Goal: Task Accomplishment & Management: Use online tool/utility

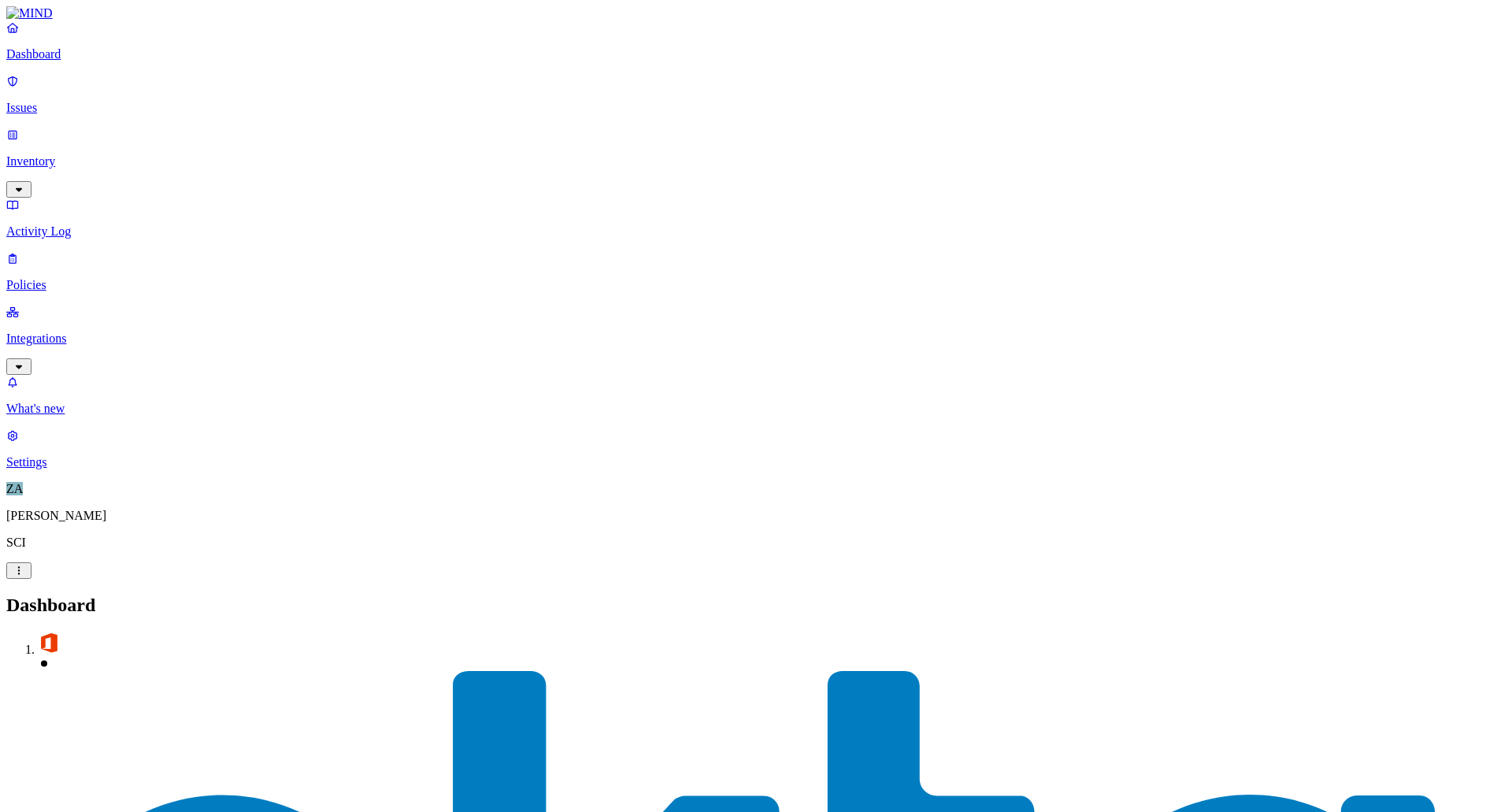
click at [58, 331] on p "Integrations" at bounding box center [756, 339] width 1500 height 14
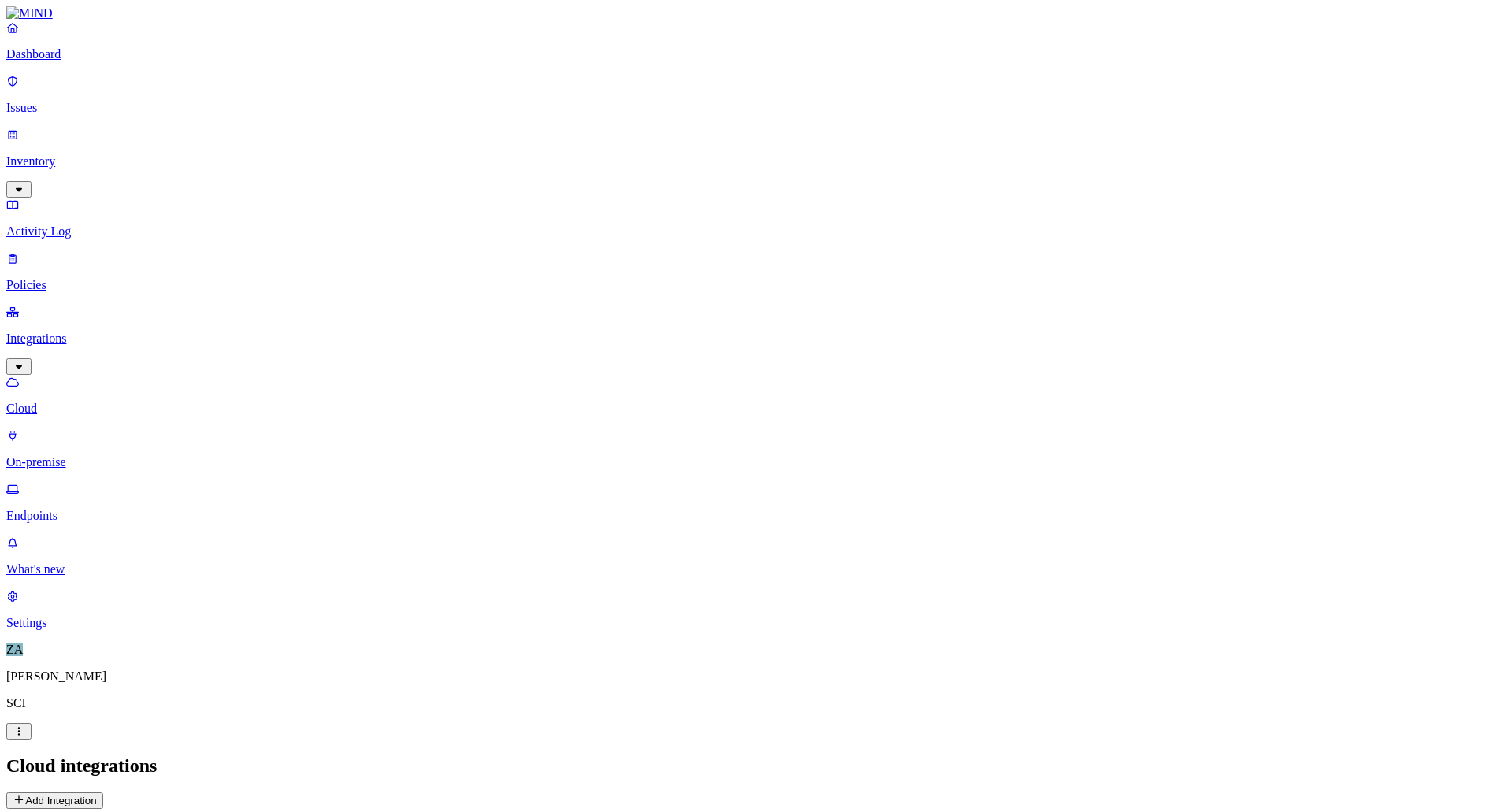
click at [62, 455] on p "On-premise" at bounding box center [756, 462] width 1500 height 14
click at [61, 402] on p "Cloud" at bounding box center [756, 409] width 1500 height 14
click at [64, 509] on p "Endpoints" at bounding box center [756, 516] width 1500 height 14
click at [77, 455] on p "On-premise" at bounding box center [756, 462] width 1500 height 14
click at [72, 374] on link "Cloud" at bounding box center [756, 394] width 1500 height 41
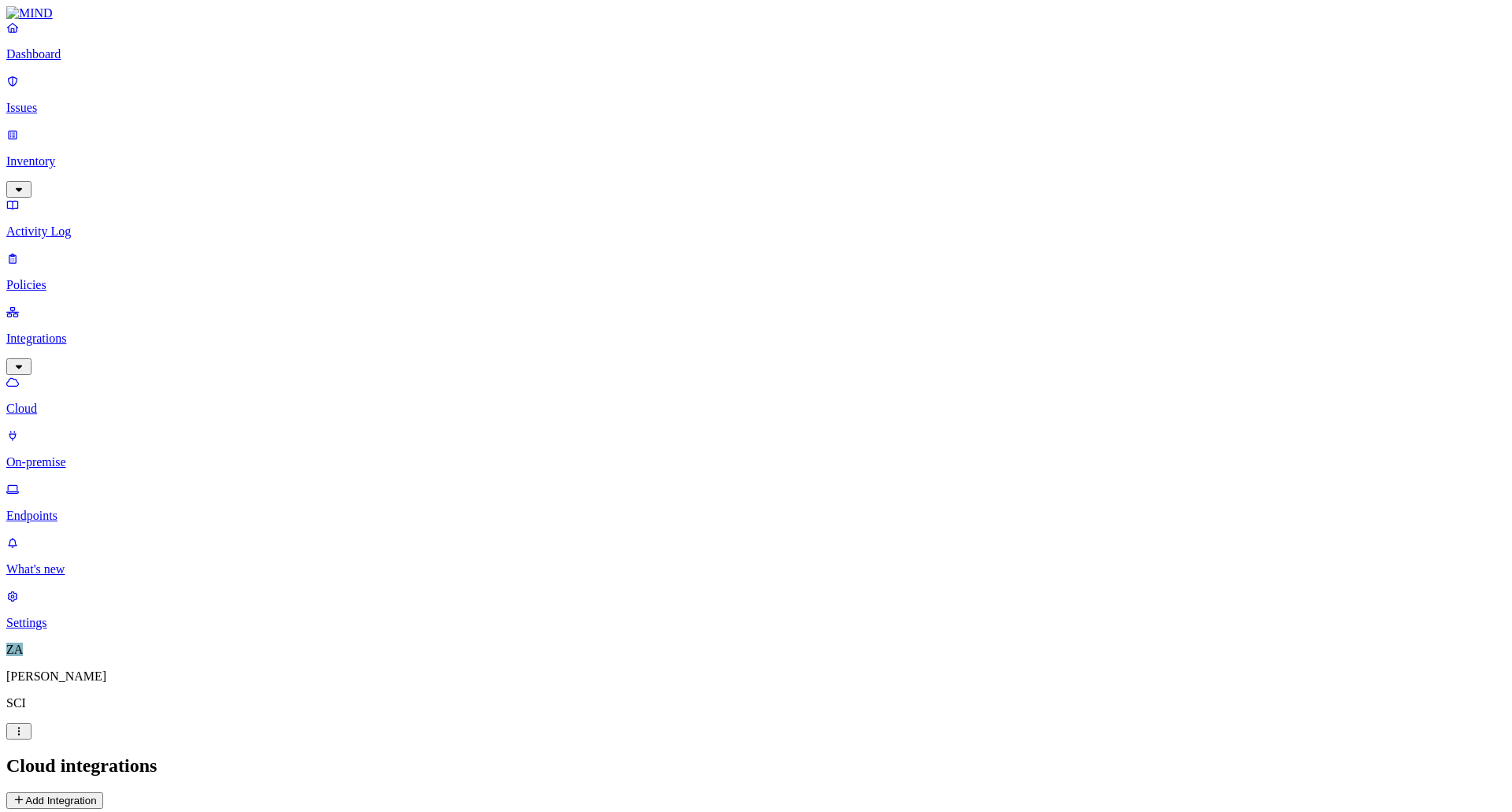
click at [19, 377] on icon at bounding box center [13, 381] width 13 height 9
click at [67, 428] on link "On-premise" at bounding box center [756, 448] width 1500 height 41
click at [63, 402] on p "Cloud" at bounding box center [756, 409] width 1500 height 14
click at [26, 184] on icon "button" at bounding box center [19, 189] width 13 height 10
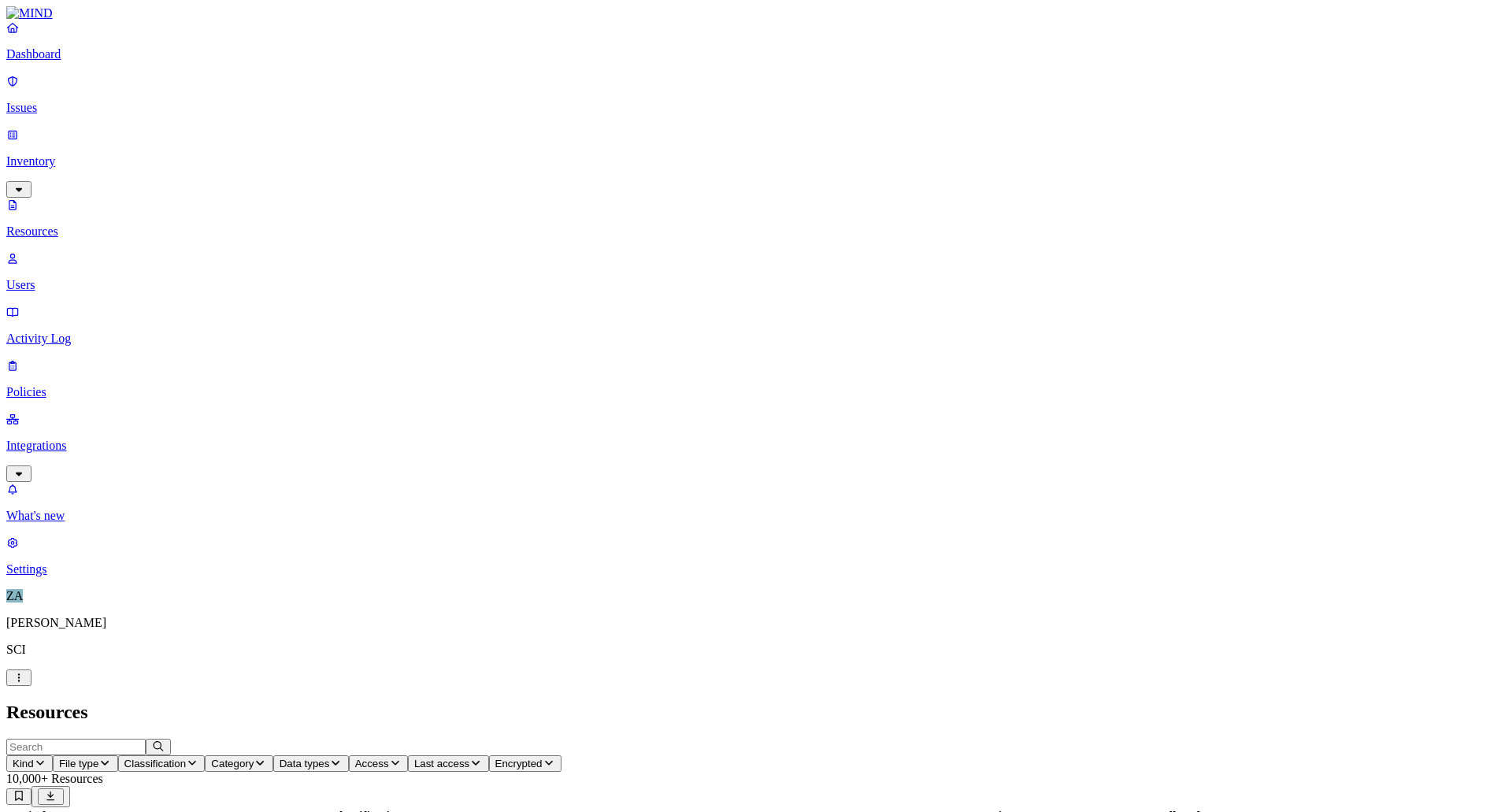
click at [58, 385] on p "Policies" at bounding box center [756, 392] width 1500 height 14
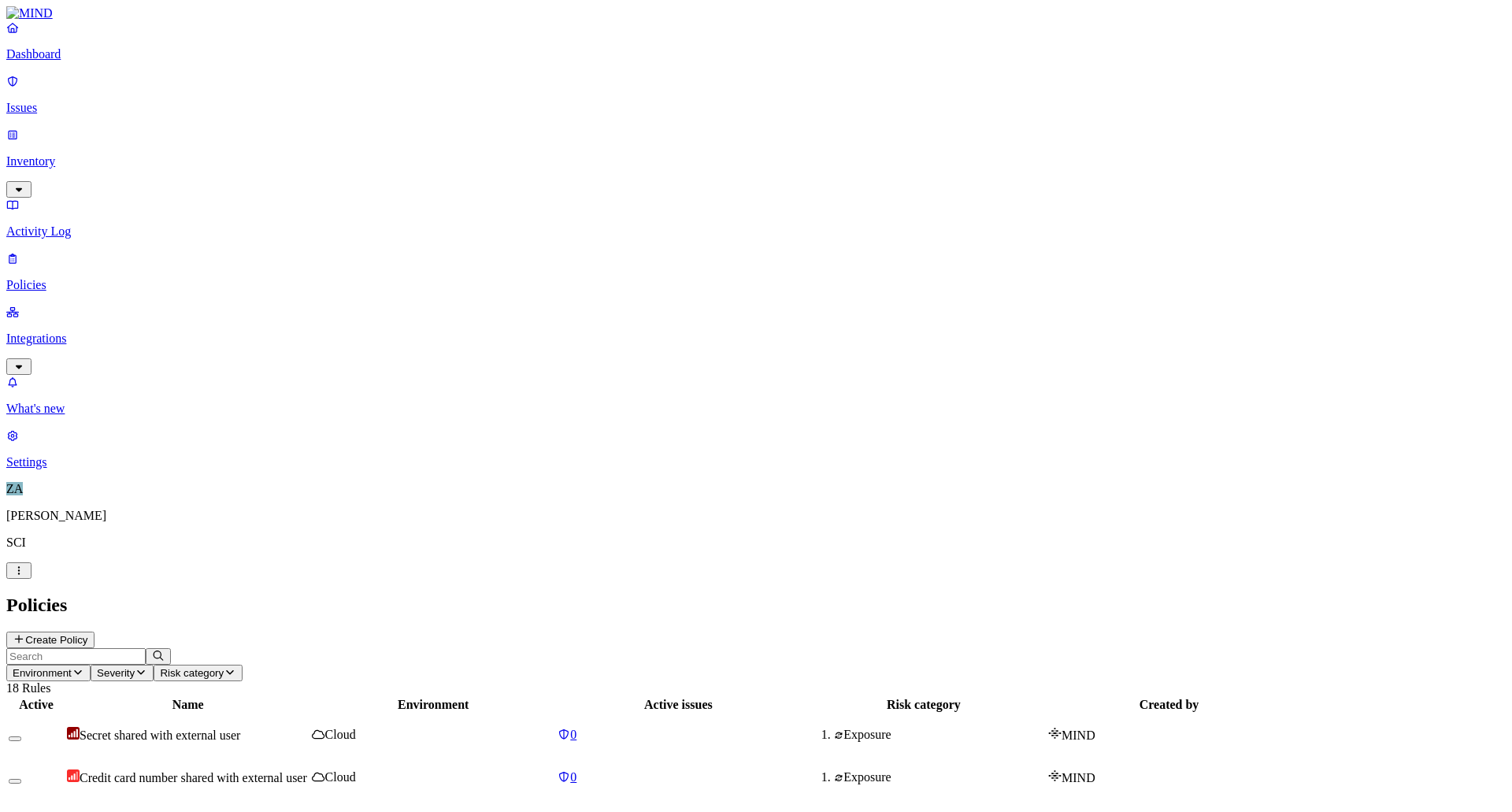
click at [46, 224] on p "Activity Log" at bounding box center [756, 232] width 1500 height 14
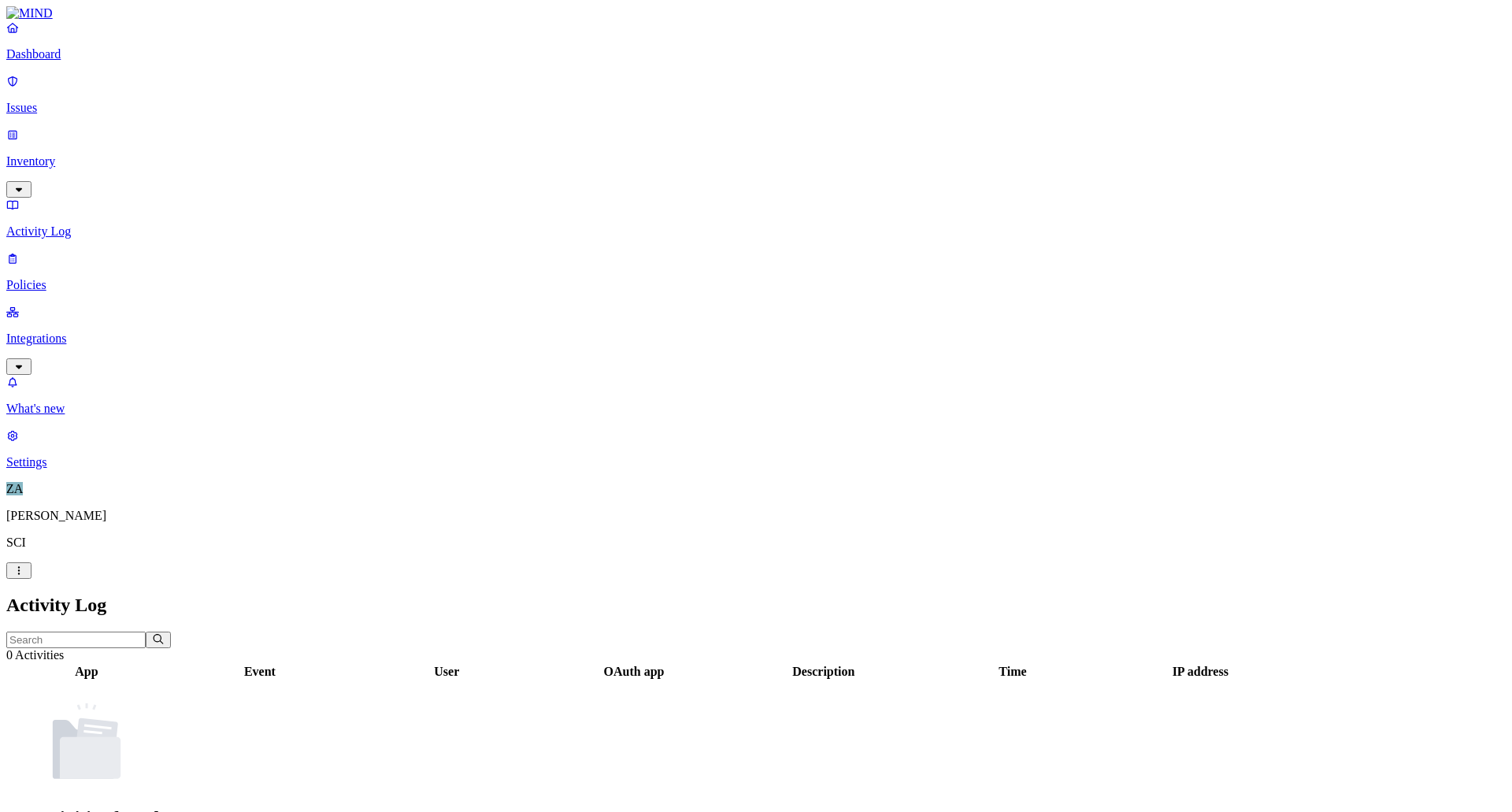
click at [26, 184] on icon "button" at bounding box center [19, 189] width 13 height 10
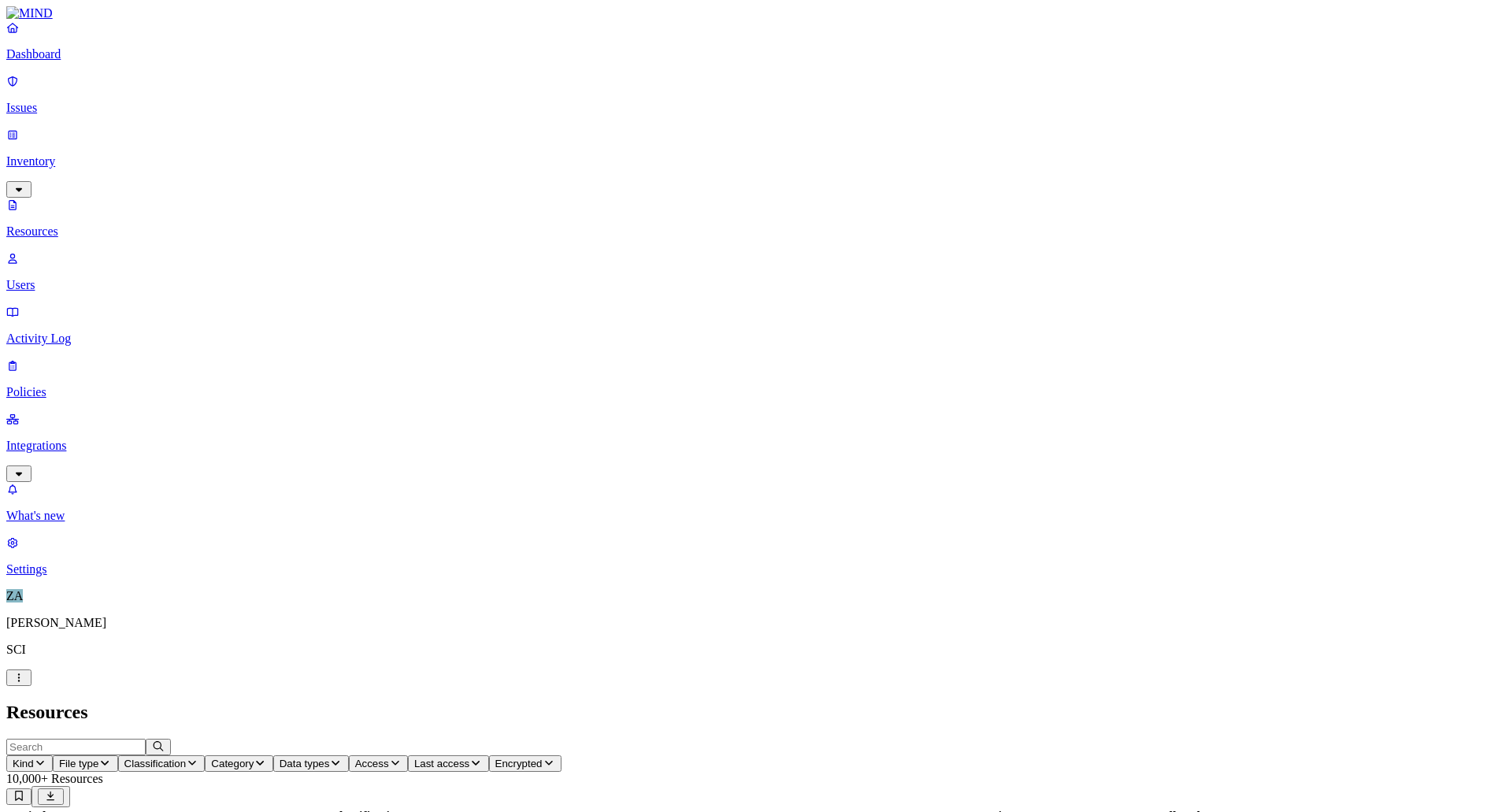
click at [51, 385] on p "Policies" at bounding box center [756, 392] width 1500 height 14
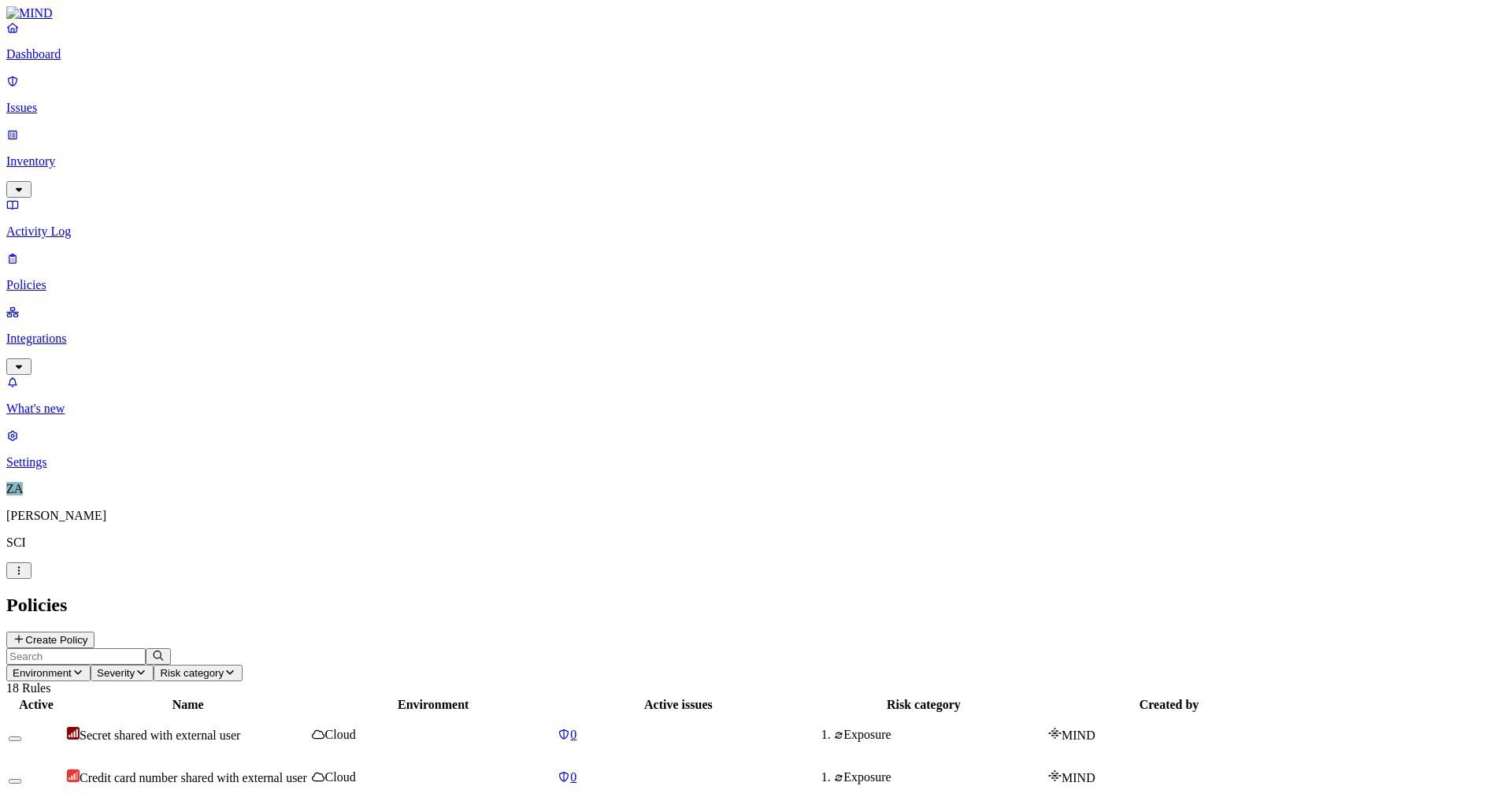
click at [64, 331] on p "Integrations" at bounding box center [756, 339] width 1500 height 14
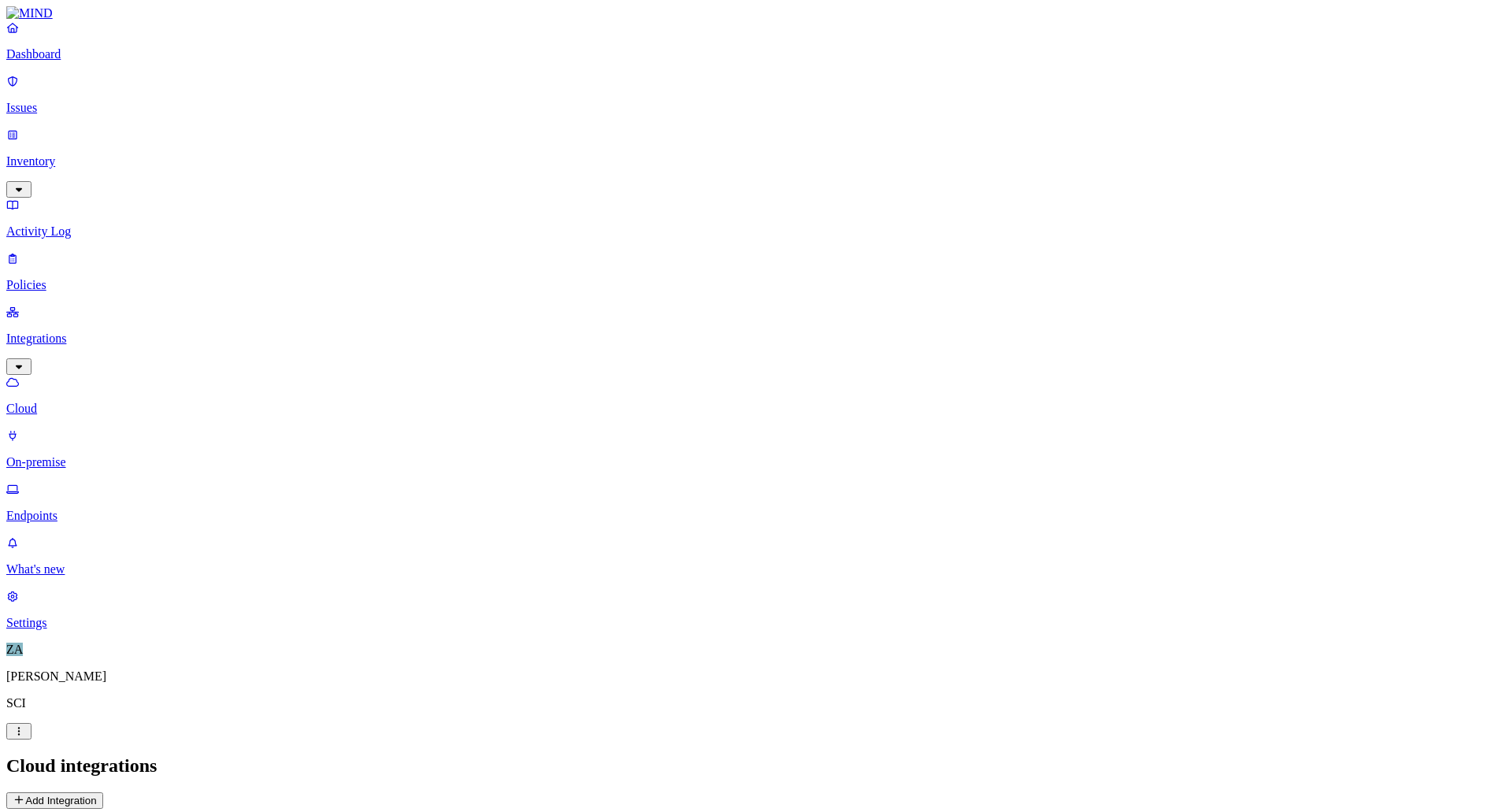
click at [77, 455] on p "On-premise" at bounding box center [756, 462] width 1500 height 14
click at [75, 509] on p "Endpoints" at bounding box center [756, 516] width 1500 height 14
click at [86, 428] on link "On-premise" at bounding box center [756, 448] width 1500 height 41
click at [71, 402] on p "Cloud" at bounding box center [756, 409] width 1500 height 14
click at [76, 455] on p "On-premise" at bounding box center [756, 462] width 1500 height 14
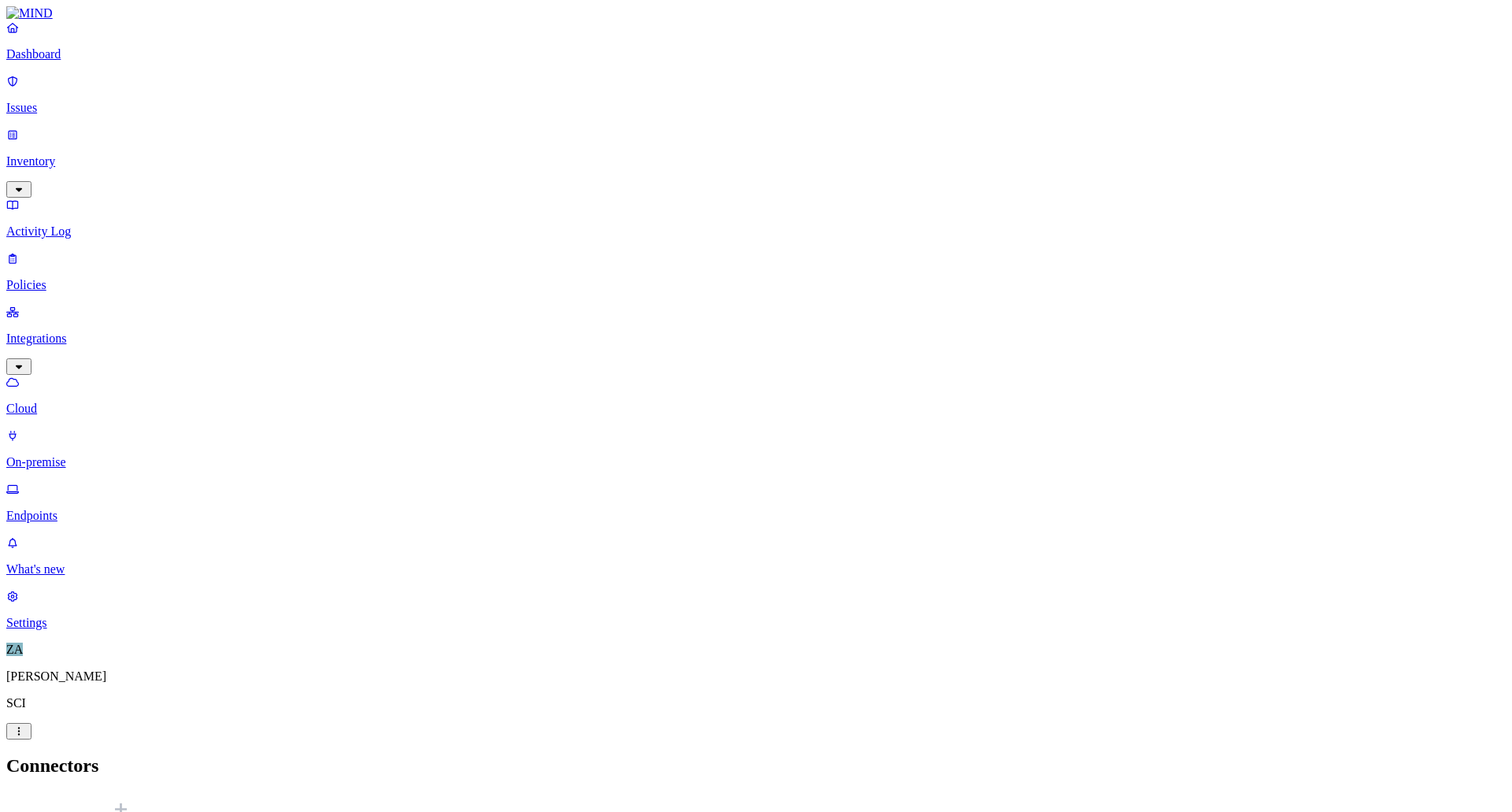
click at [73, 509] on p "Endpoints" at bounding box center [756, 516] width 1500 height 14
click at [85, 455] on p "On-premise" at bounding box center [756, 462] width 1500 height 14
click at [73, 402] on p "Cloud" at bounding box center [756, 409] width 1500 height 14
click at [38, 278] on p "Policies" at bounding box center [756, 285] width 1500 height 14
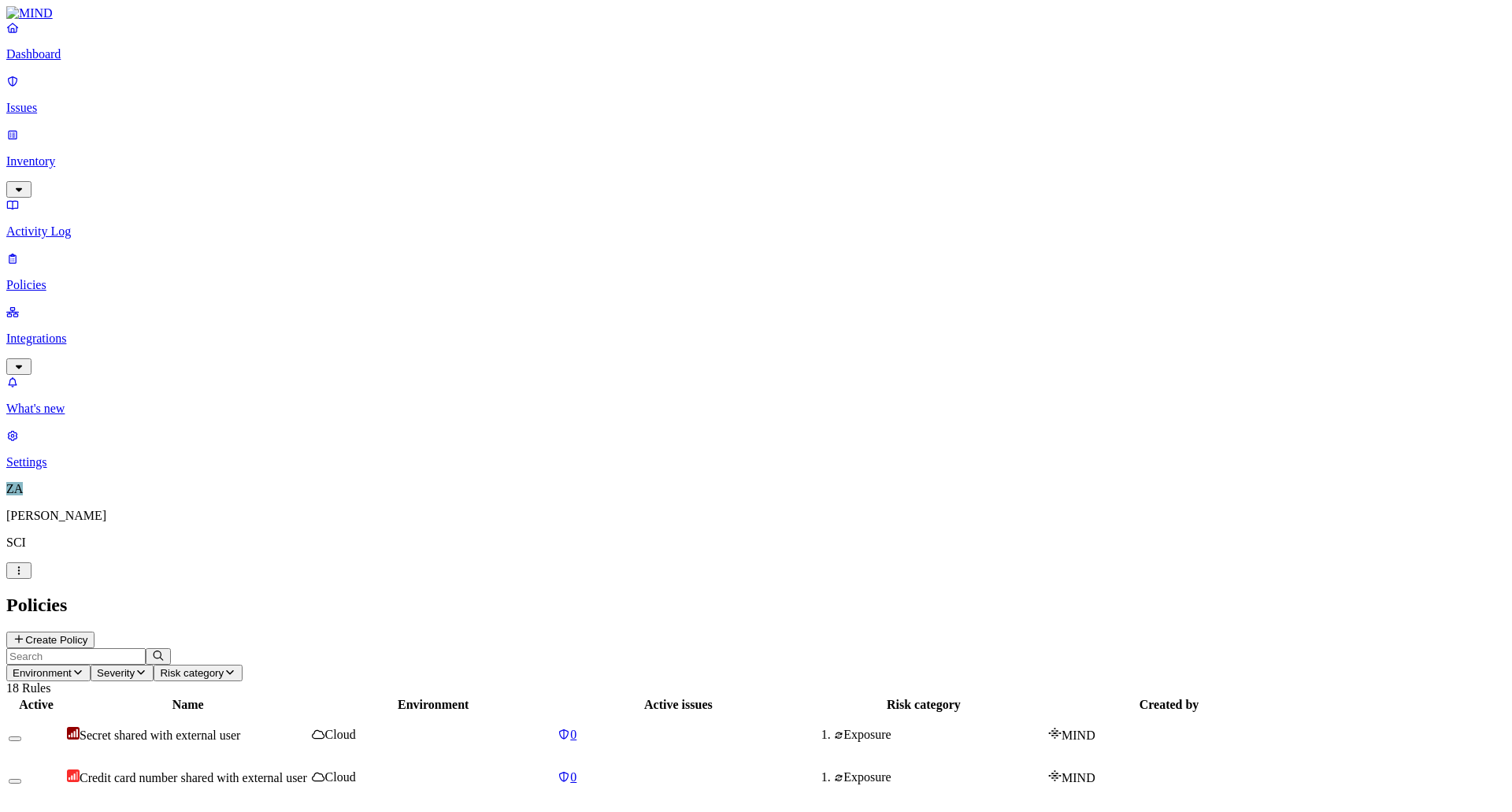
click at [59, 154] on p "Inventory" at bounding box center [756, 161] width 1500 height 14
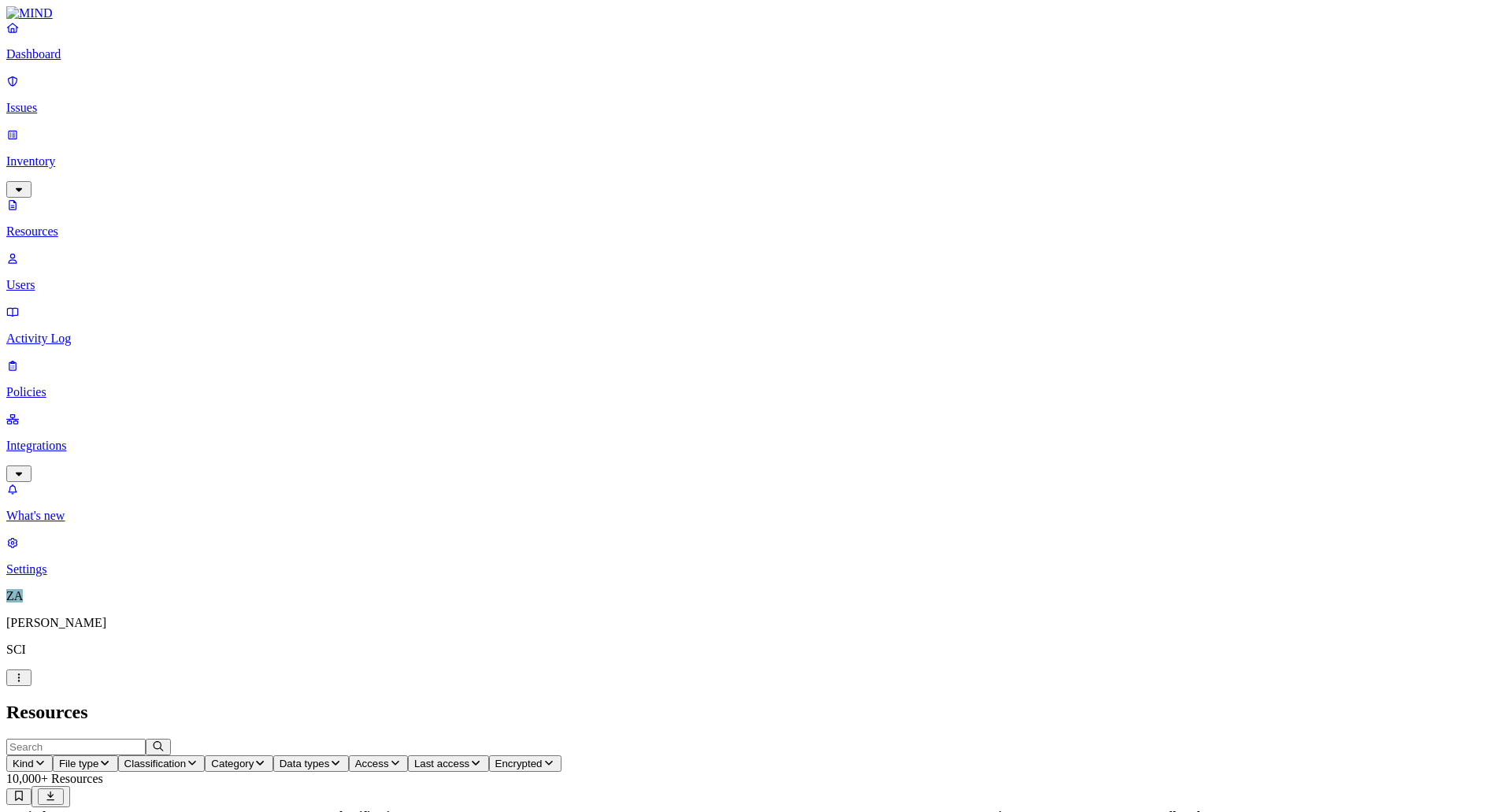
click at [62, 278] on p "Users" at bounding box center [756, 285] width 1500 height 14
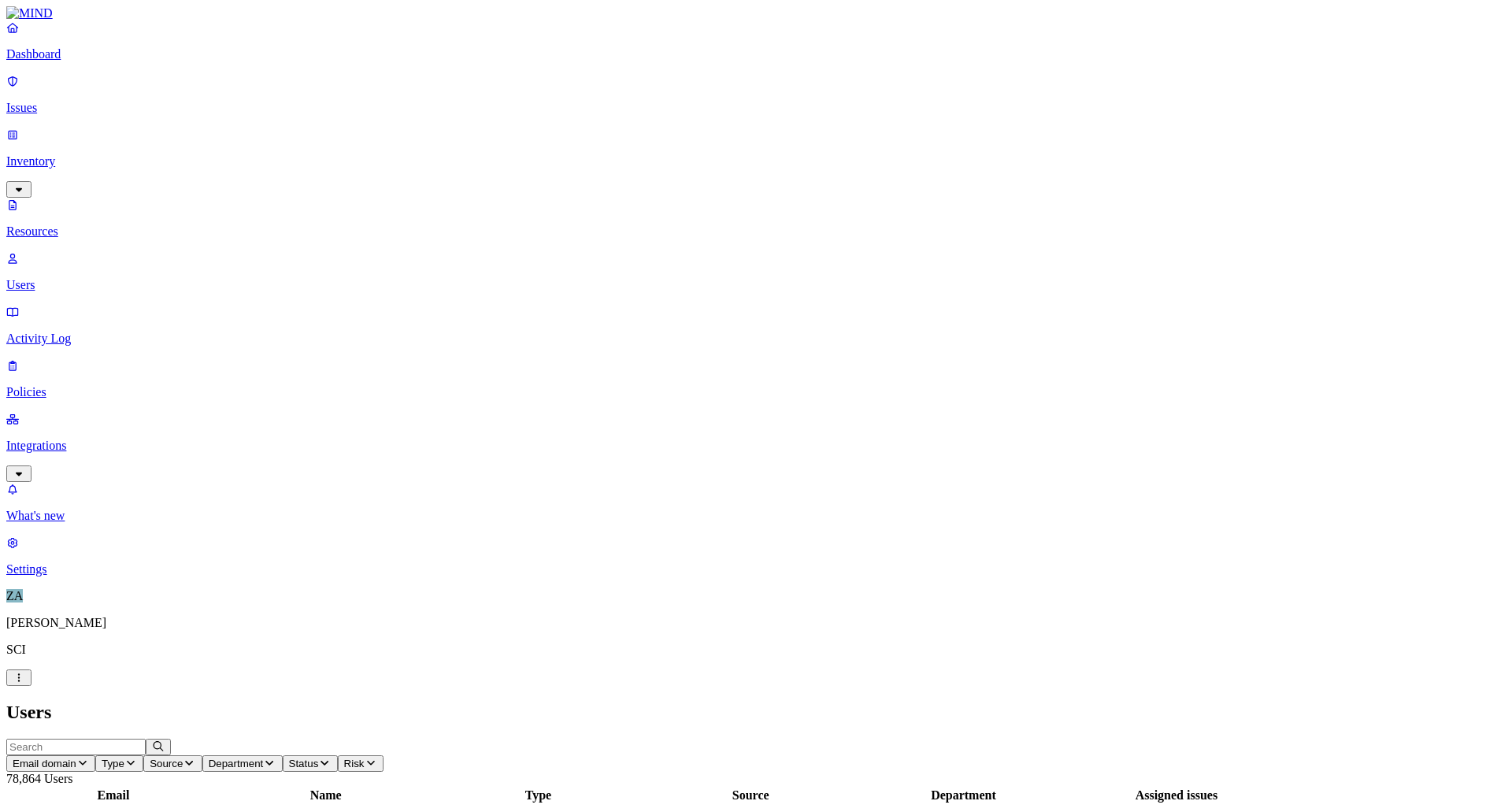
click at [65, 224] on p "Resources" at bounding box center [756, 232] width 1500 height 14
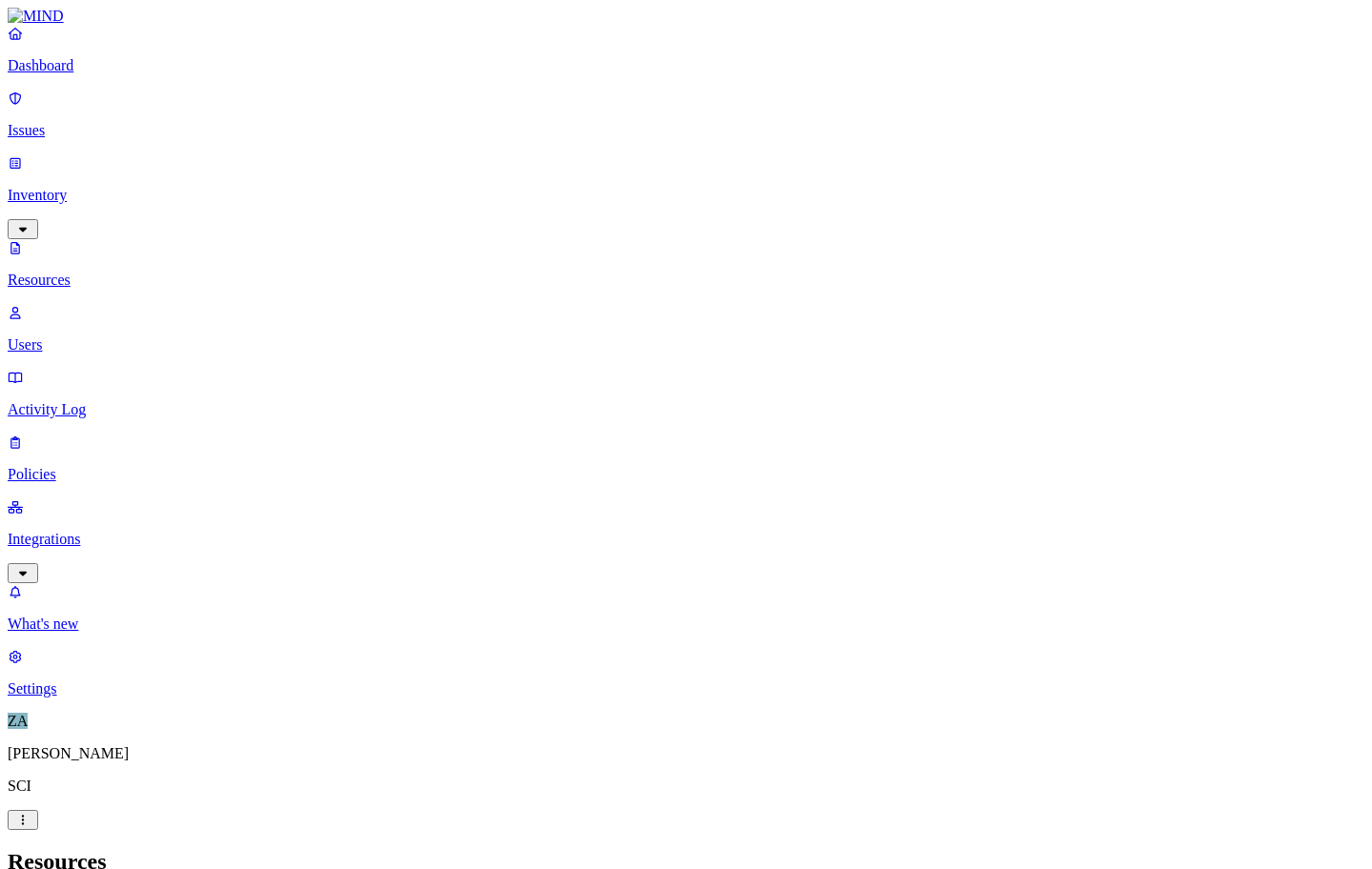
click at [119, 531] on p "Integrations" at bounding box center [686, 539] width 1357 height 17
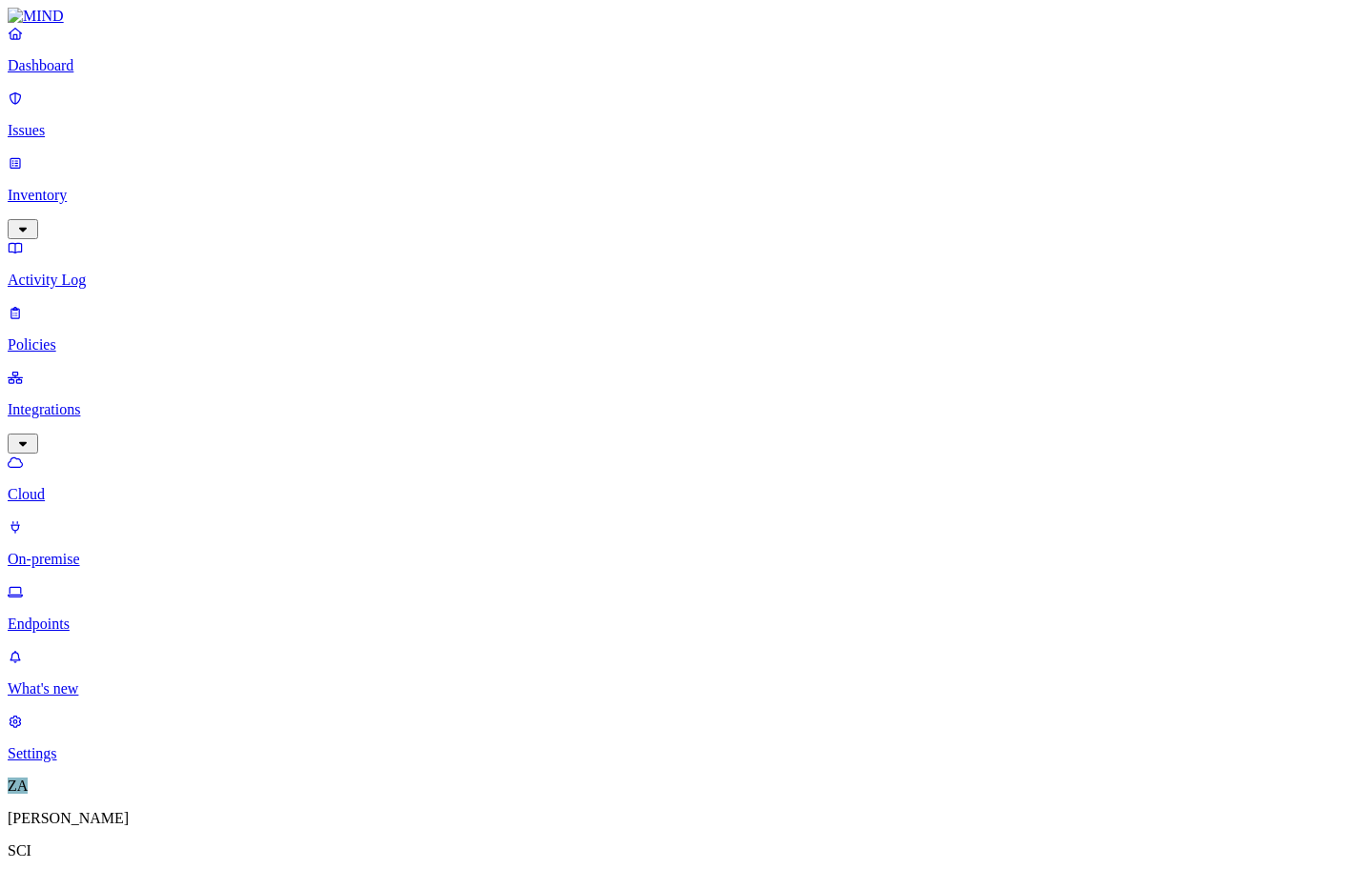
click at [118, 551] on p "On-premise" at bounding box center [686, 560] width 1357 height 17
click at [72, 122] on p "Issues" at bounding box center [686, 130] width 1357 height 17
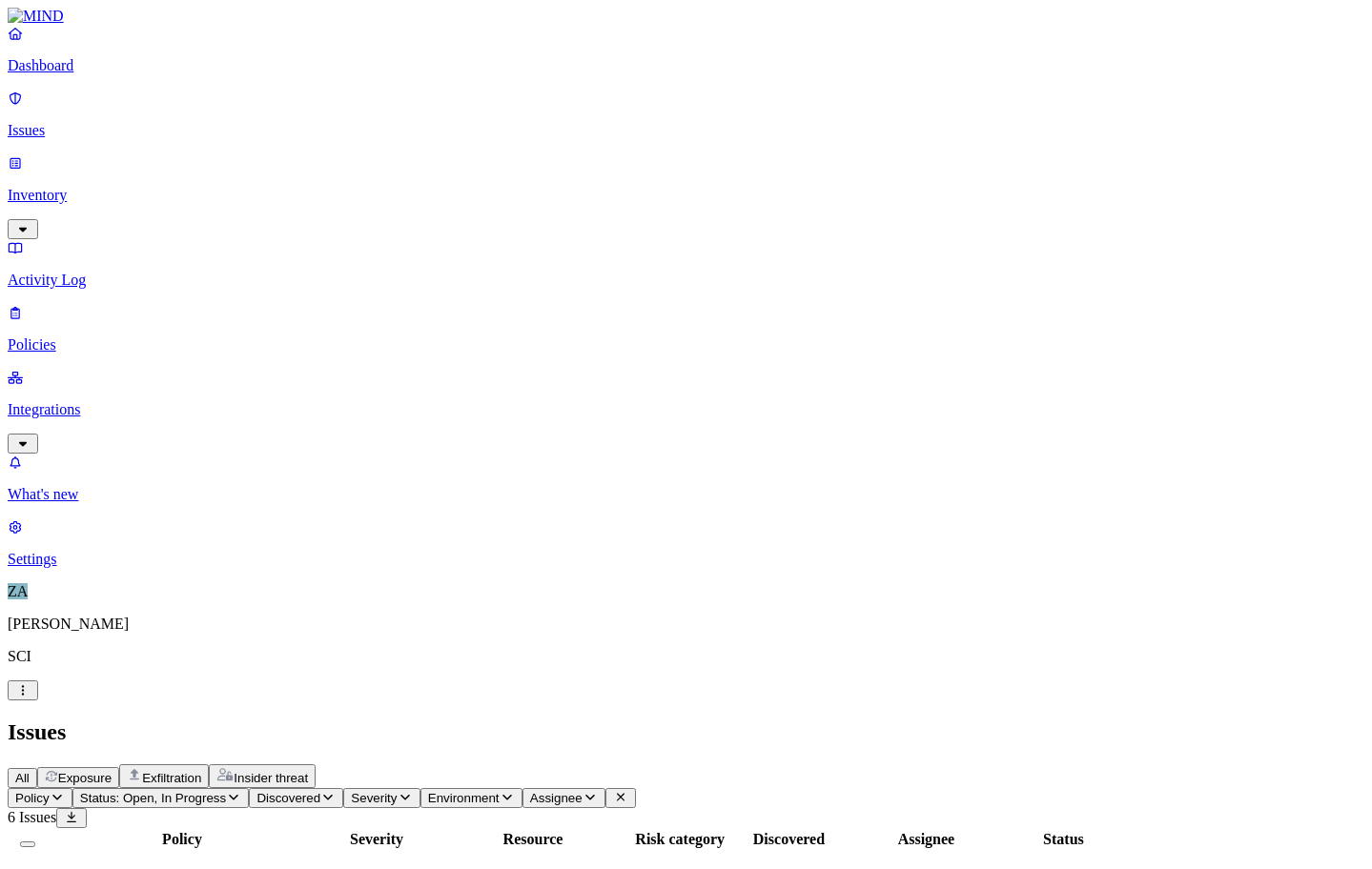
click at [85, 74] on p "Dashboard" at bounding box center [686, 66] width 1357 height 17
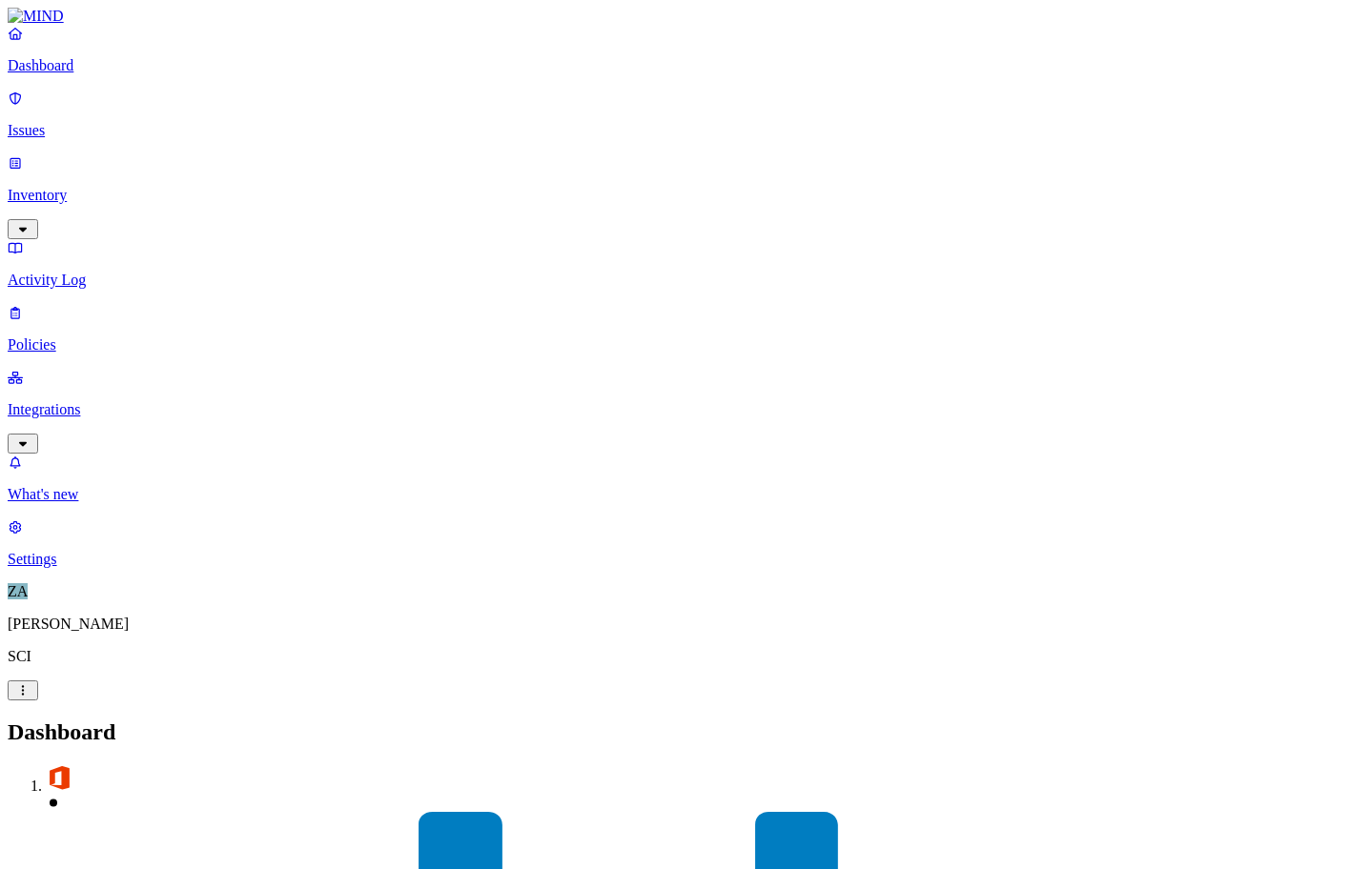
click at [77, 123] on p "Issues" at bounding box center [686, 130] width 1357 height 17
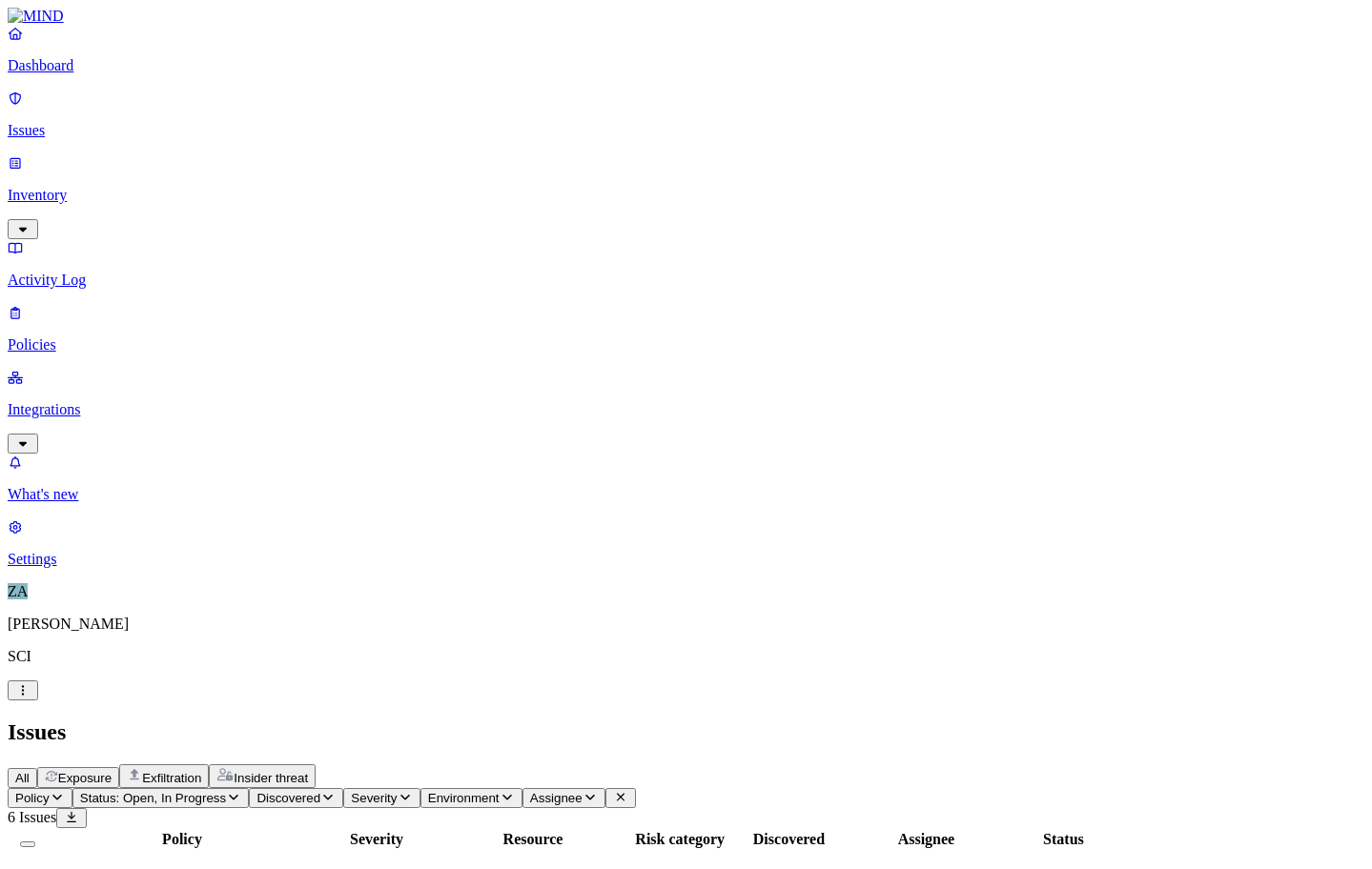
click at [316, 852] on td "Secrets detected in resource" at bounding box center [182, 884] width 269 height 67
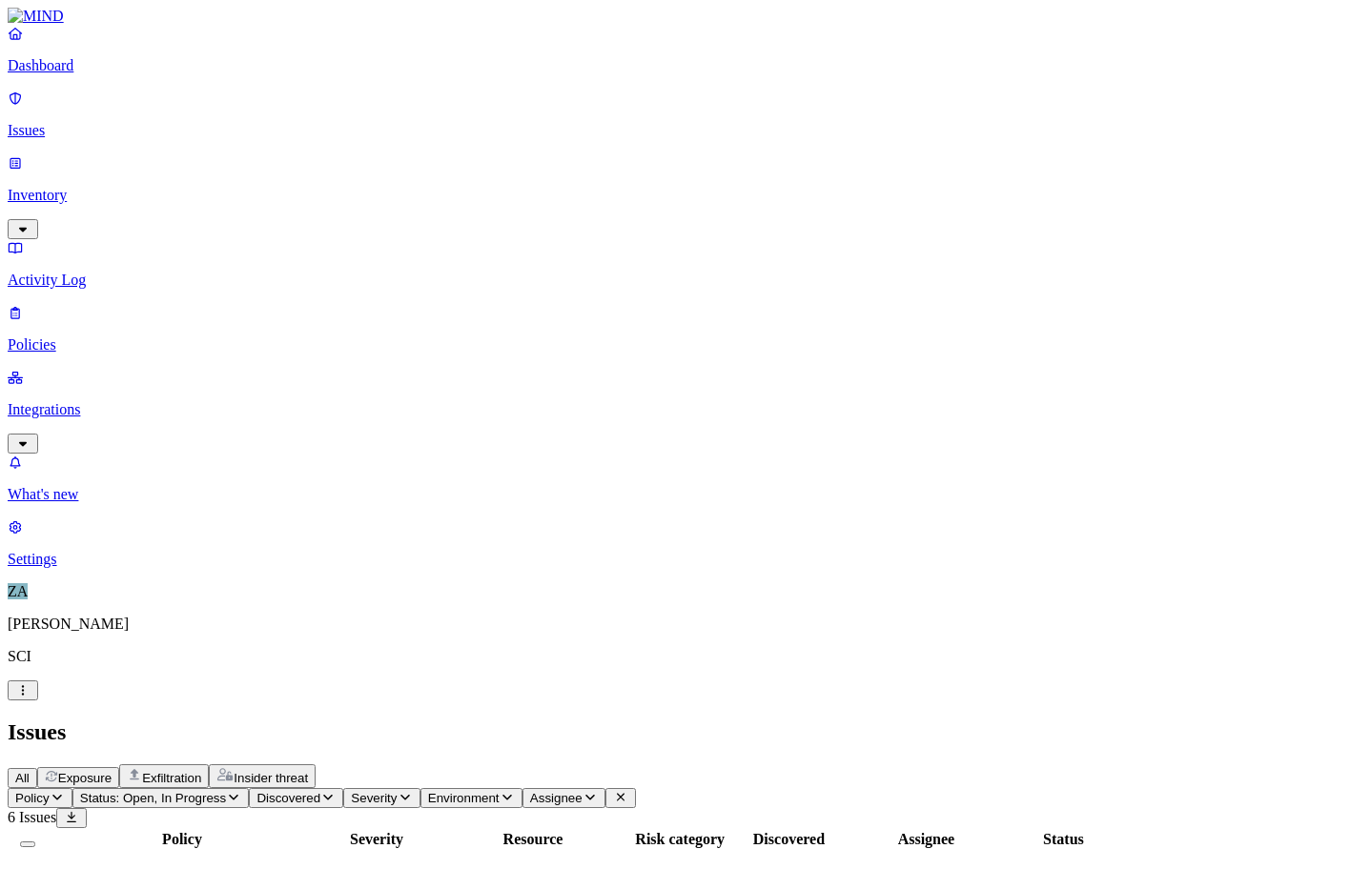
click at [219, 876] on span "Secrets detected in resource" at bounding box center [133, 883] width 170 height 16
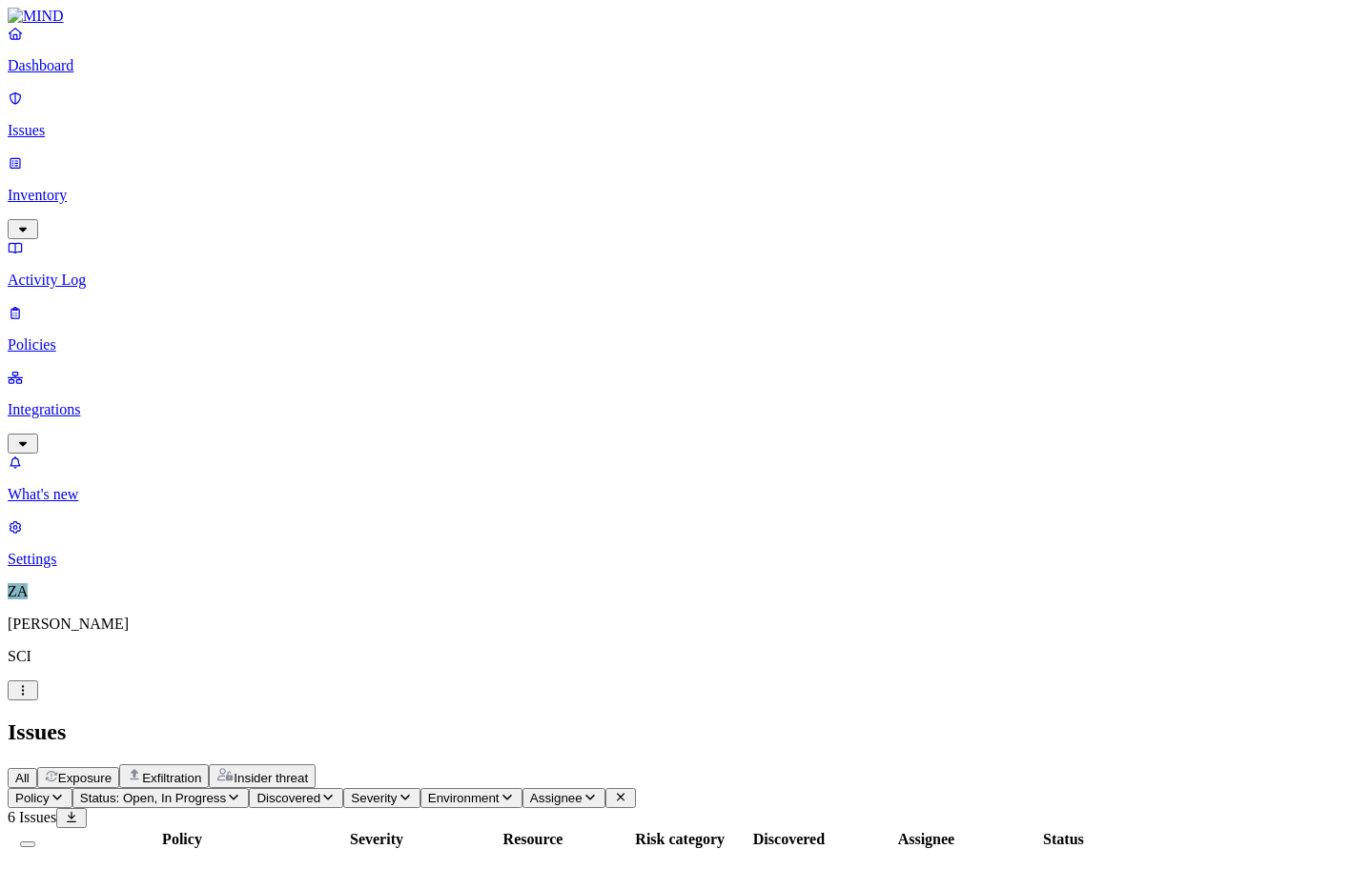
click at [65, 74] on p "Dashboard" at bounding box center [686, 66] width 1357 height 17
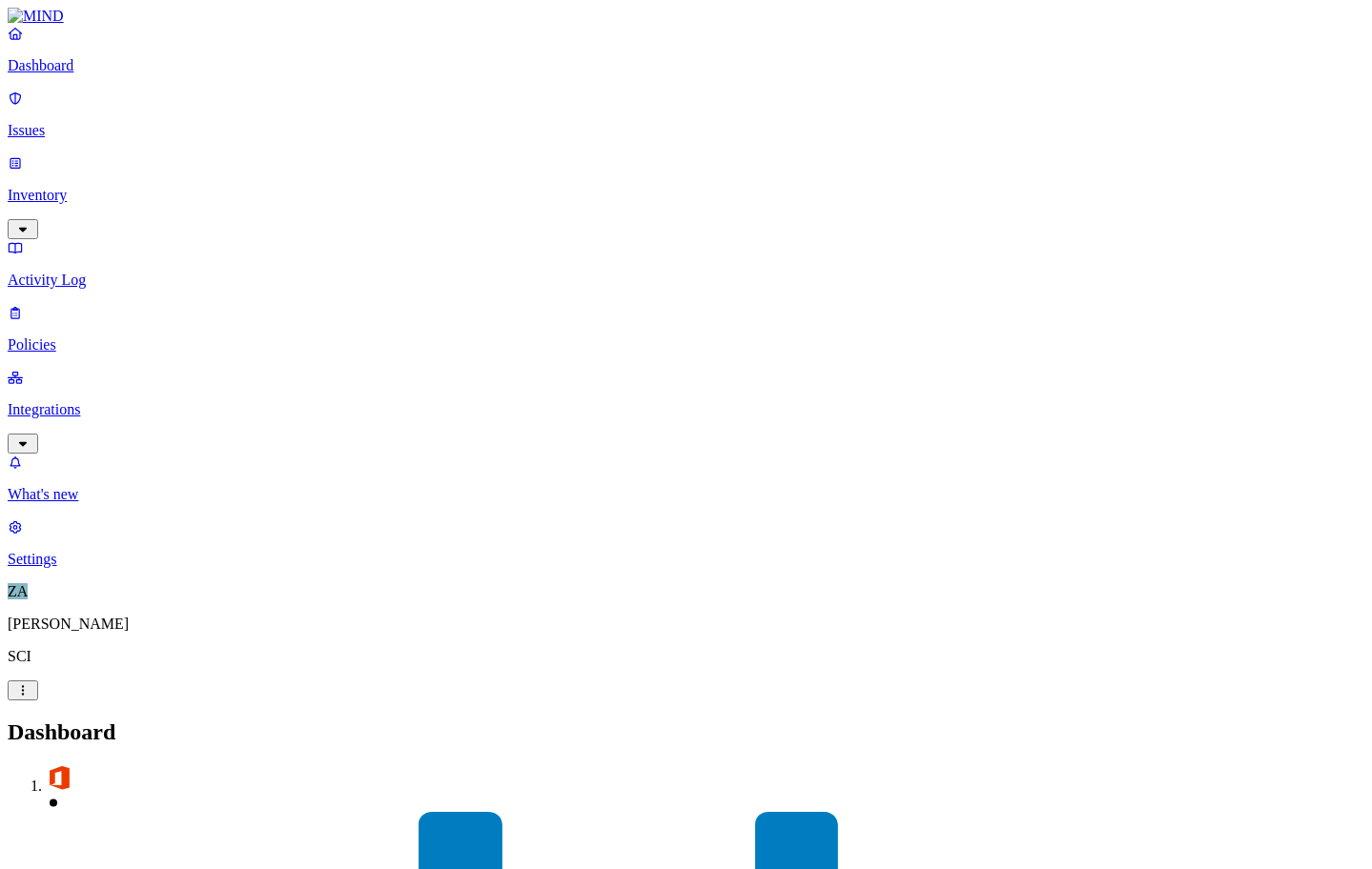
click at [67, 123] on p "Issues" at bounding box center [686, 130] width 1357 height 17
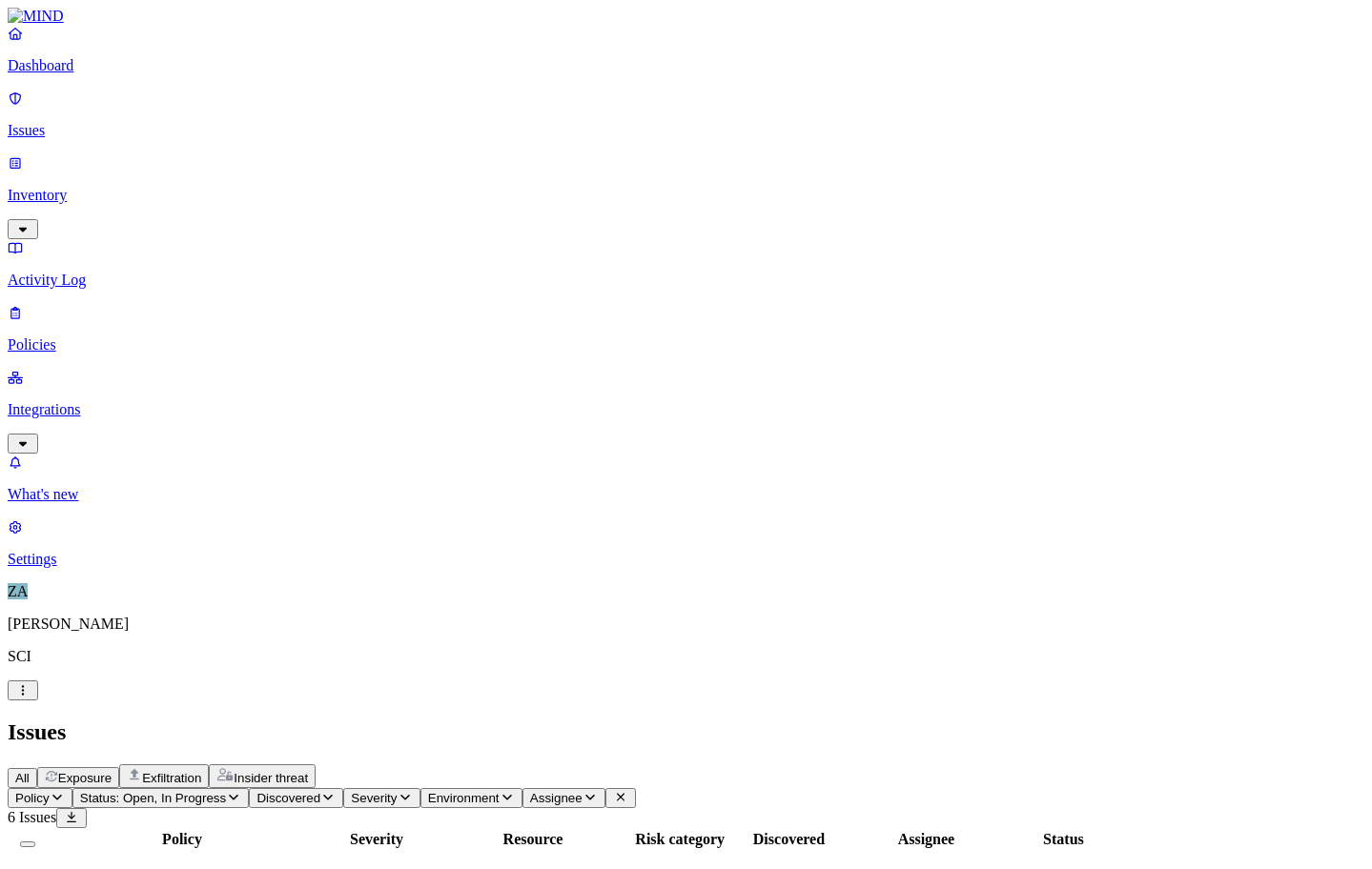
click at [63, 187] on p "Inventory" at bounding box center [686, 195] width 1357 height 17
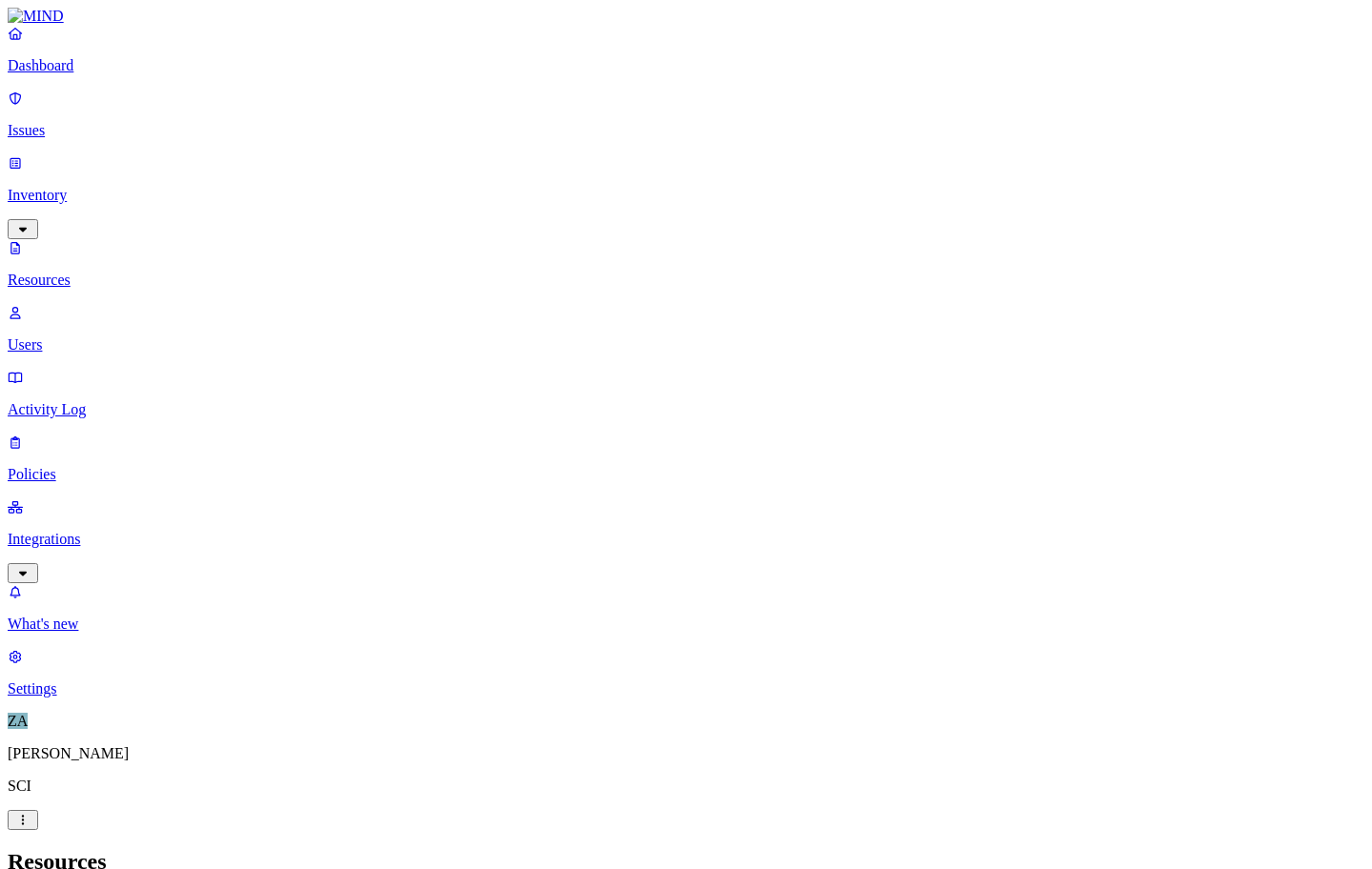
click at [76, 304] on link "Users" at bounding box center [686, 329] width 1357 height 49
click at [72, 466] on p "Policies" at bounding box center [686, 475] width 1357 height 17
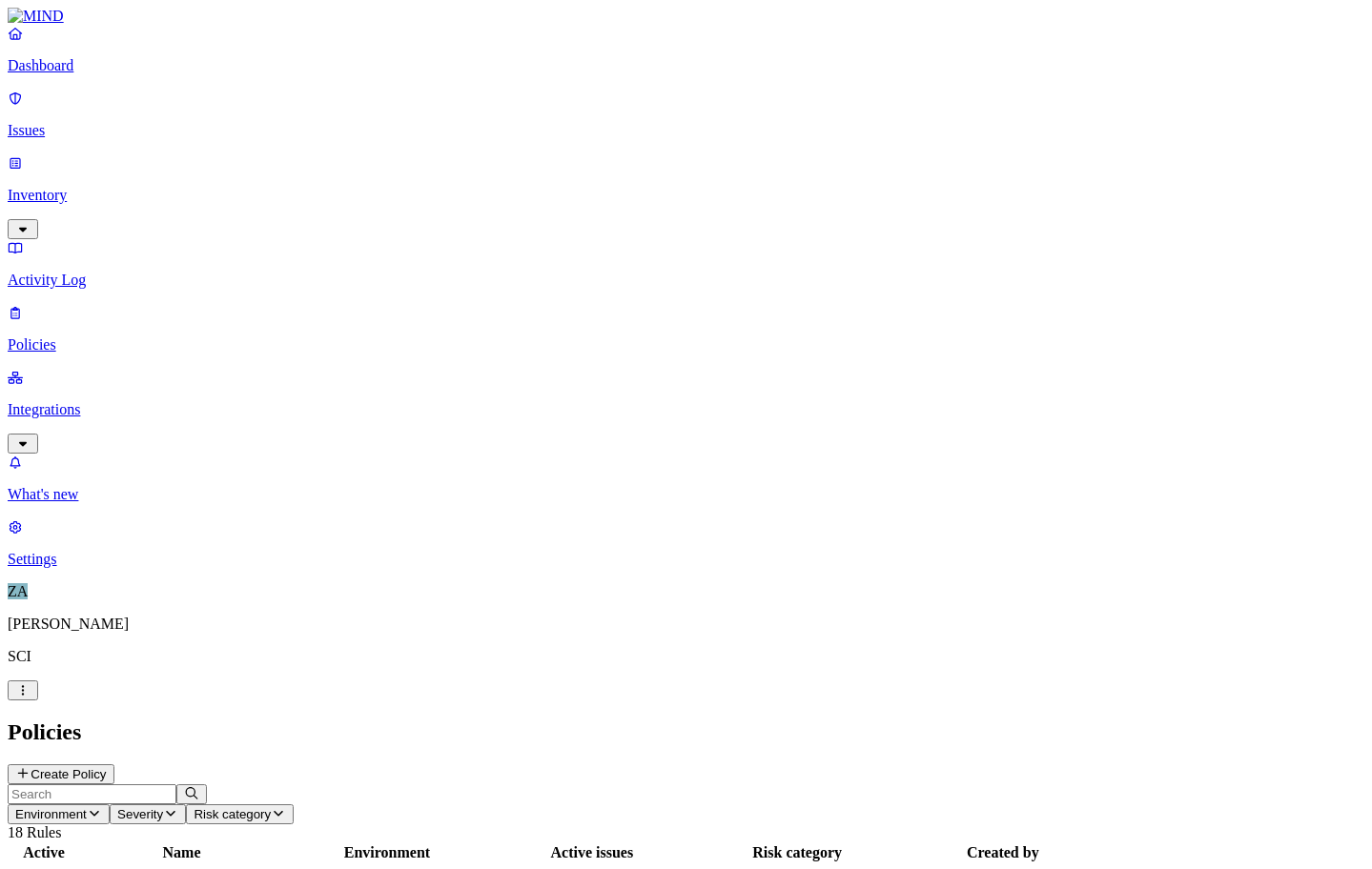
click at [86, 401] on p "Integrations" at bounding box center [686, 410] width 1357 height 17
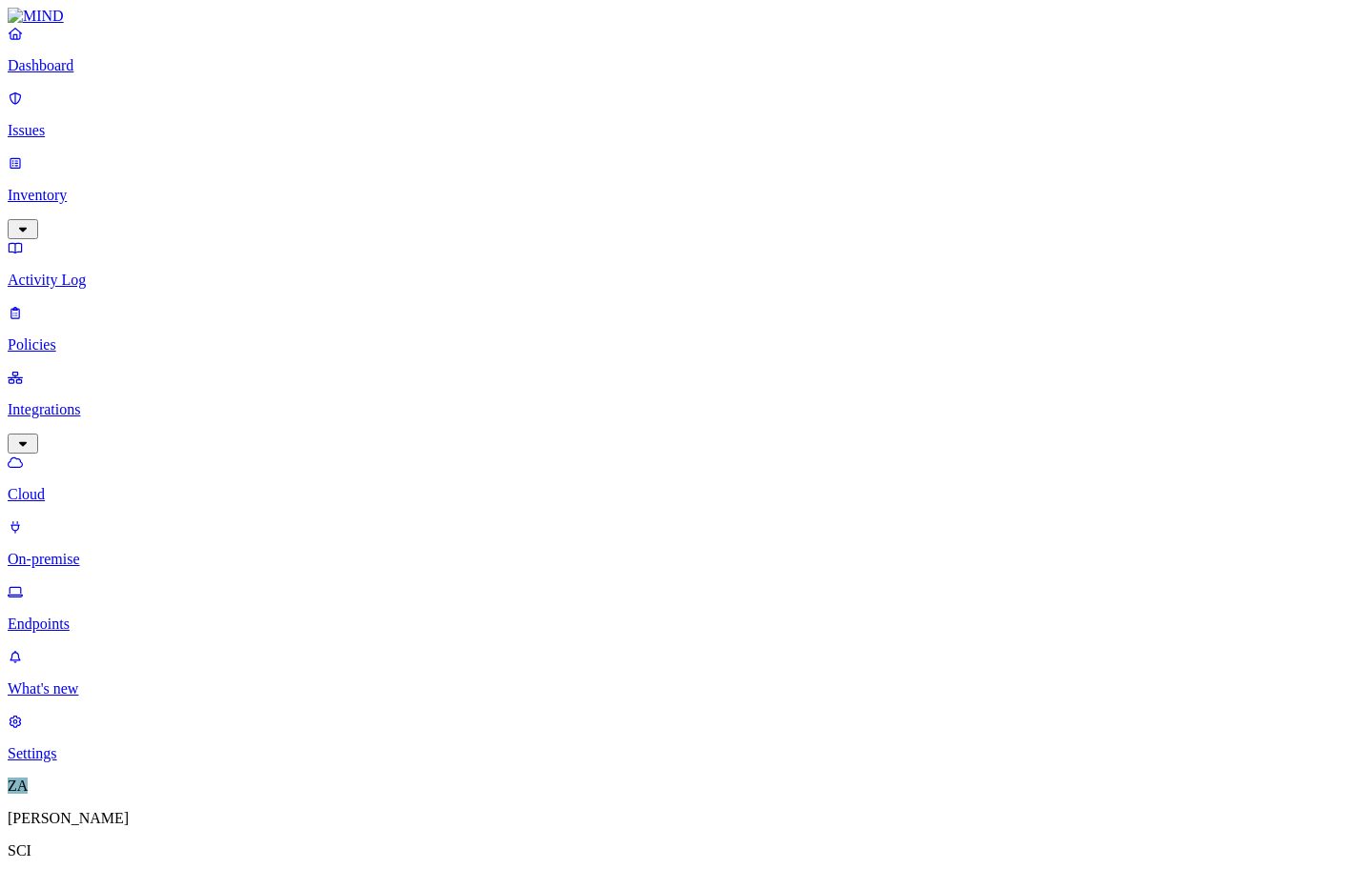
click at [93, 551] on p "On-premise" at bounding box center [686, 560] width 1357 height 17
click at [95, 616] on p "Endpoints" at bounding box center [686, 624] width 1357 height 17
click at [64, 122] on p "Issues" at bounding box center [686, 130] width 1357 height 17
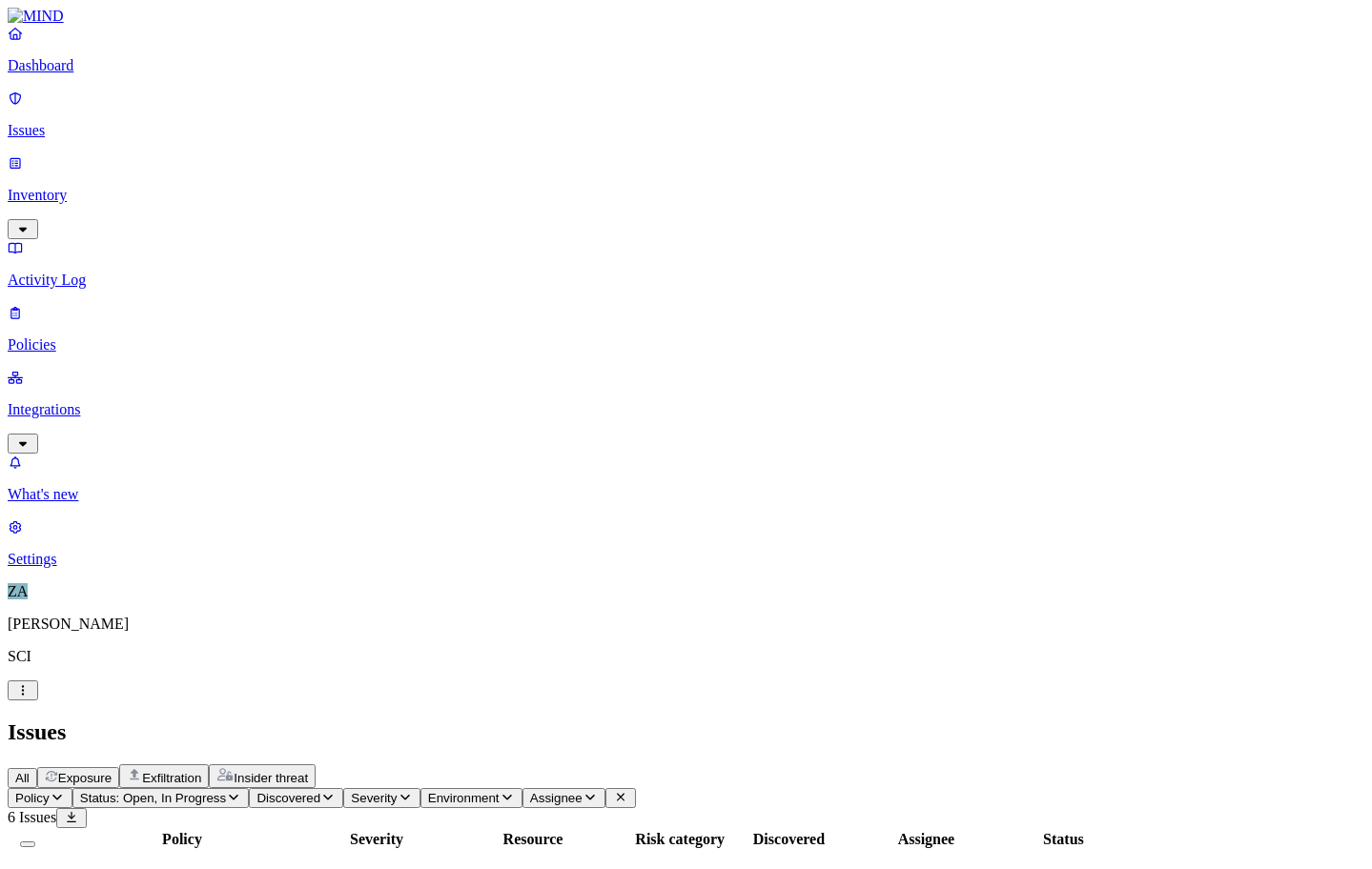
click at [90, 187] on p "Inventory" at bounding box center [686, 195] width 1357 height 17
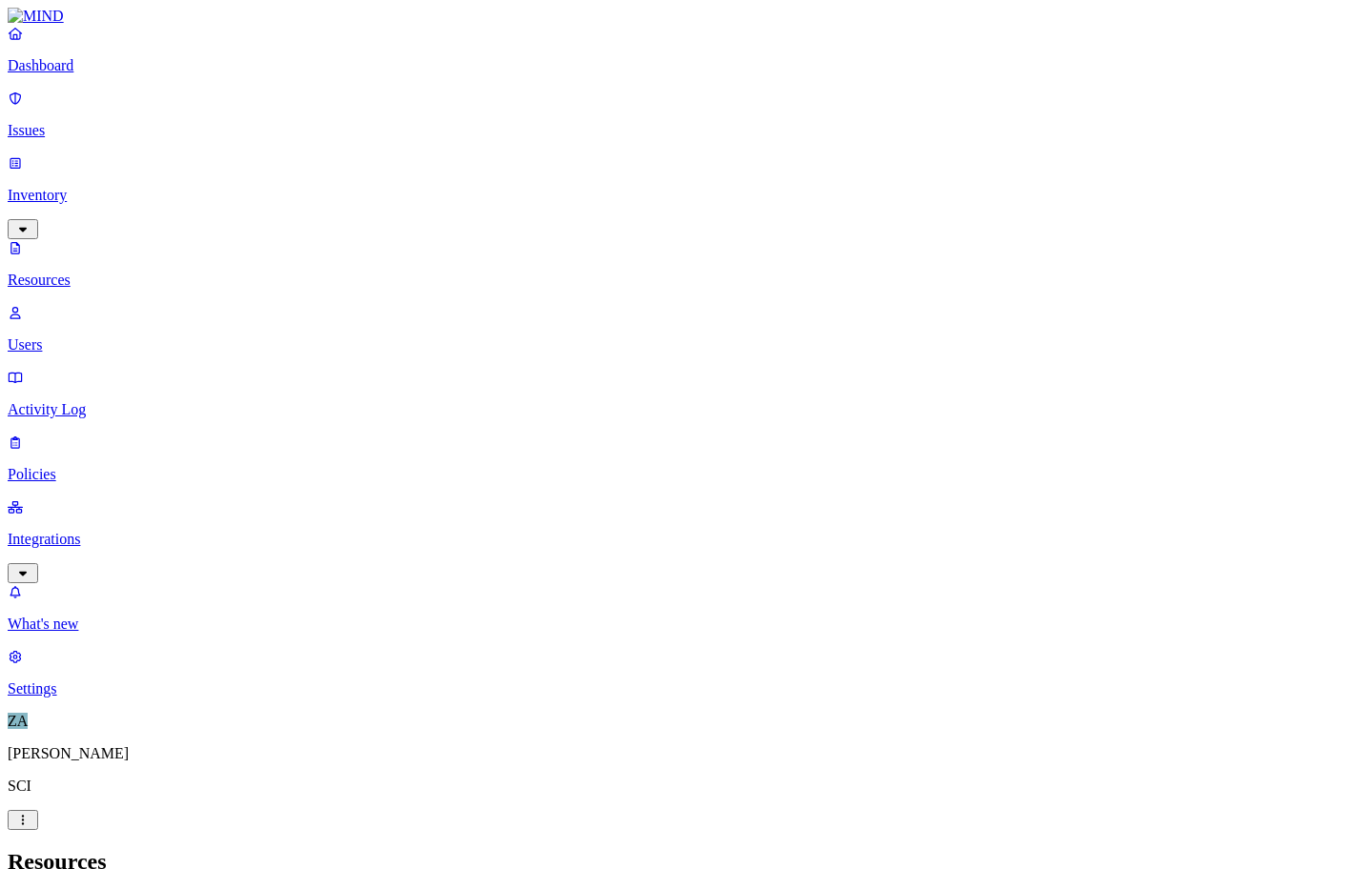
click at [130, 545] on nav "Dashboard Issues Inventory Resources Users Activity Log Policies Integrations W…" at bounding box center [686, 362] width 1357 height 673
click at [108, 304] on link "Users" at bounding box center [686, 329] width 1357 height 49
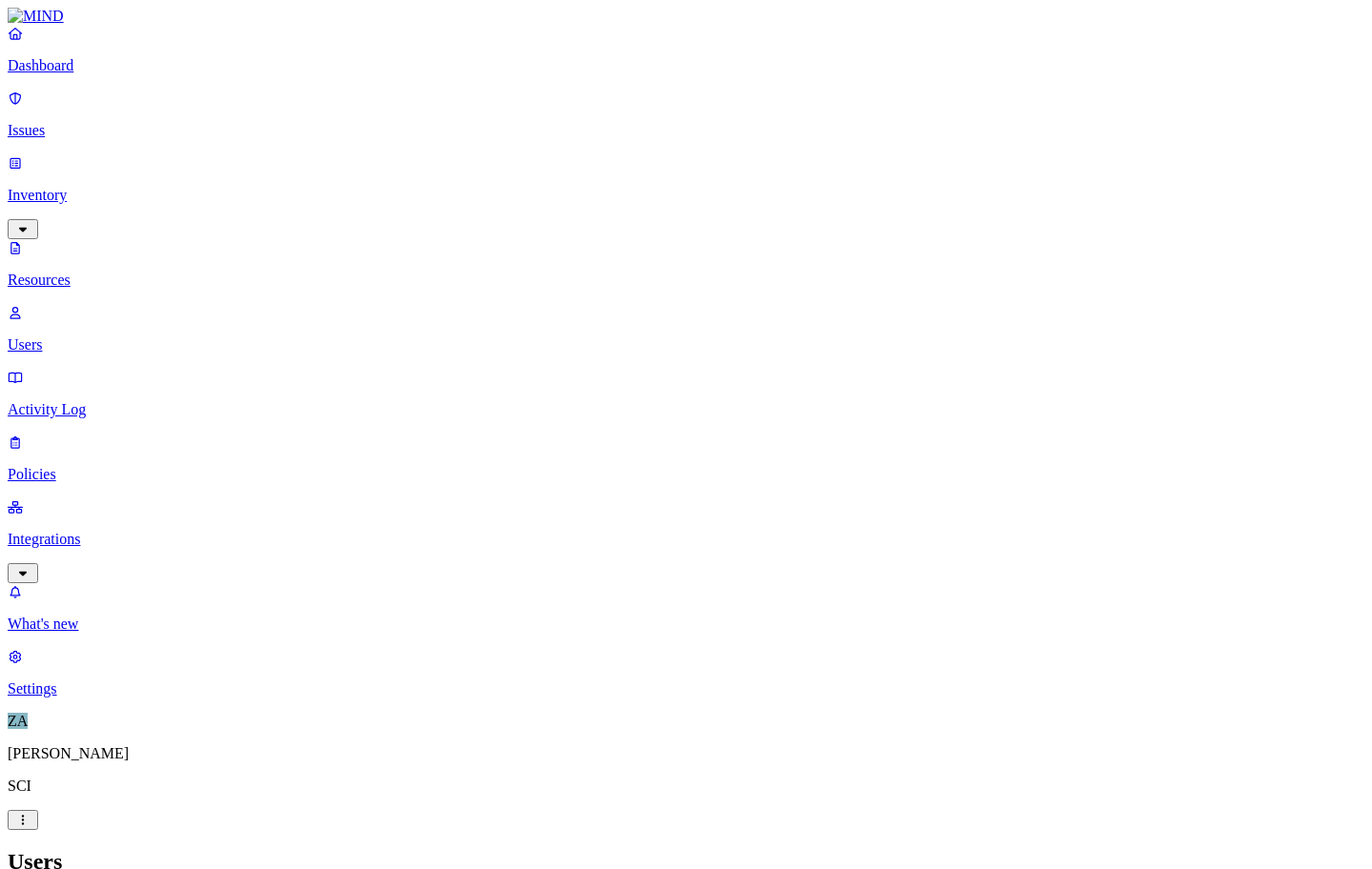
click at [149, 446] on nav "Dashboard Issues Inventory Resources Users Activity Log Policies Integrations W…" at bounding box center [686, 362] width 1357 height 673
click at [73, 122] on p "Issues" at bounding box center [686, 130] width 1357 height 17
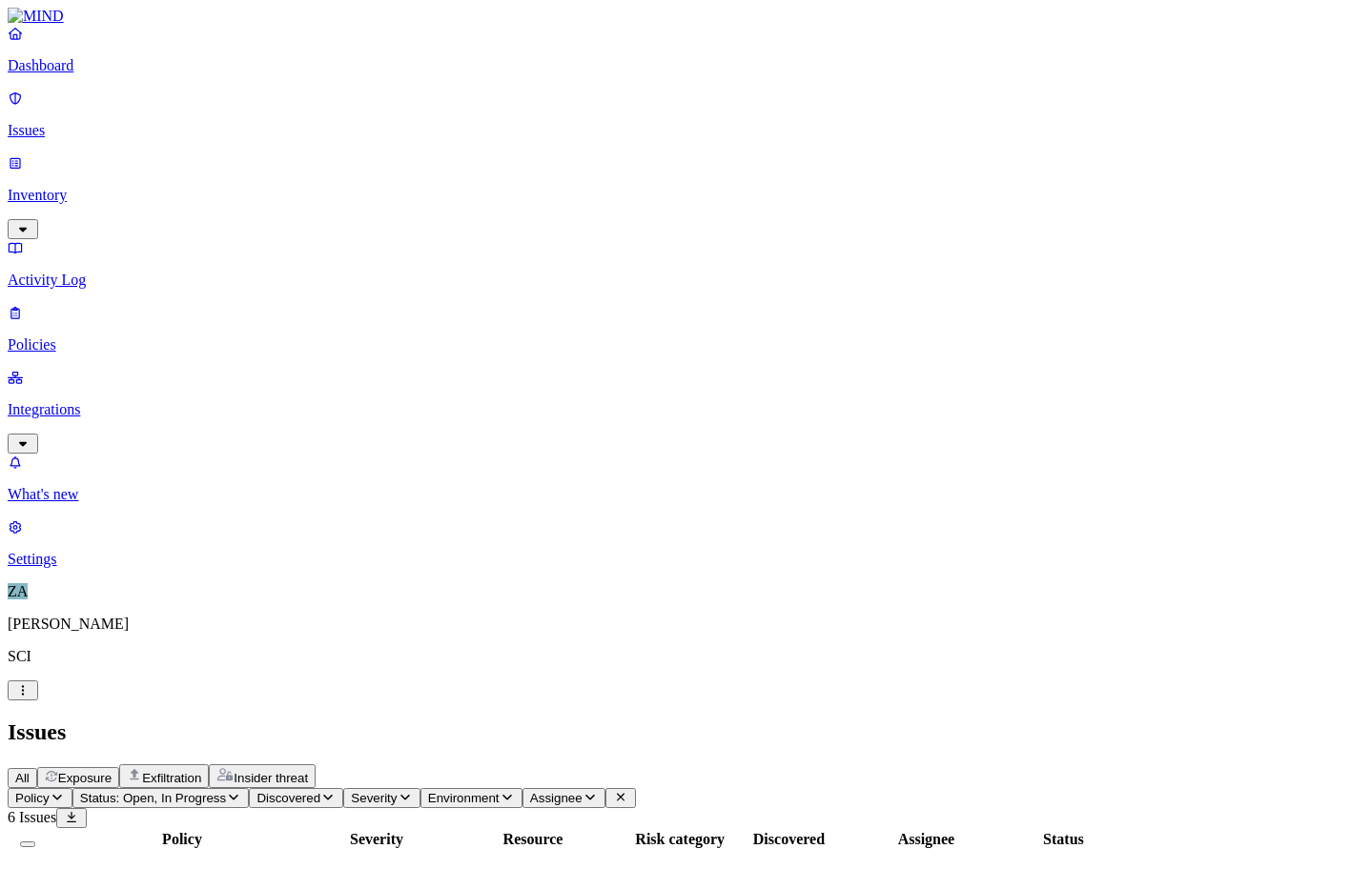
click at [950, 720] on h2 "Issues" at bounding box center [686, 733] width 1357 height 26
click at [316, 852] on td "Secrets detected in resource" at bounding box center [182, 884] width 269 height 67
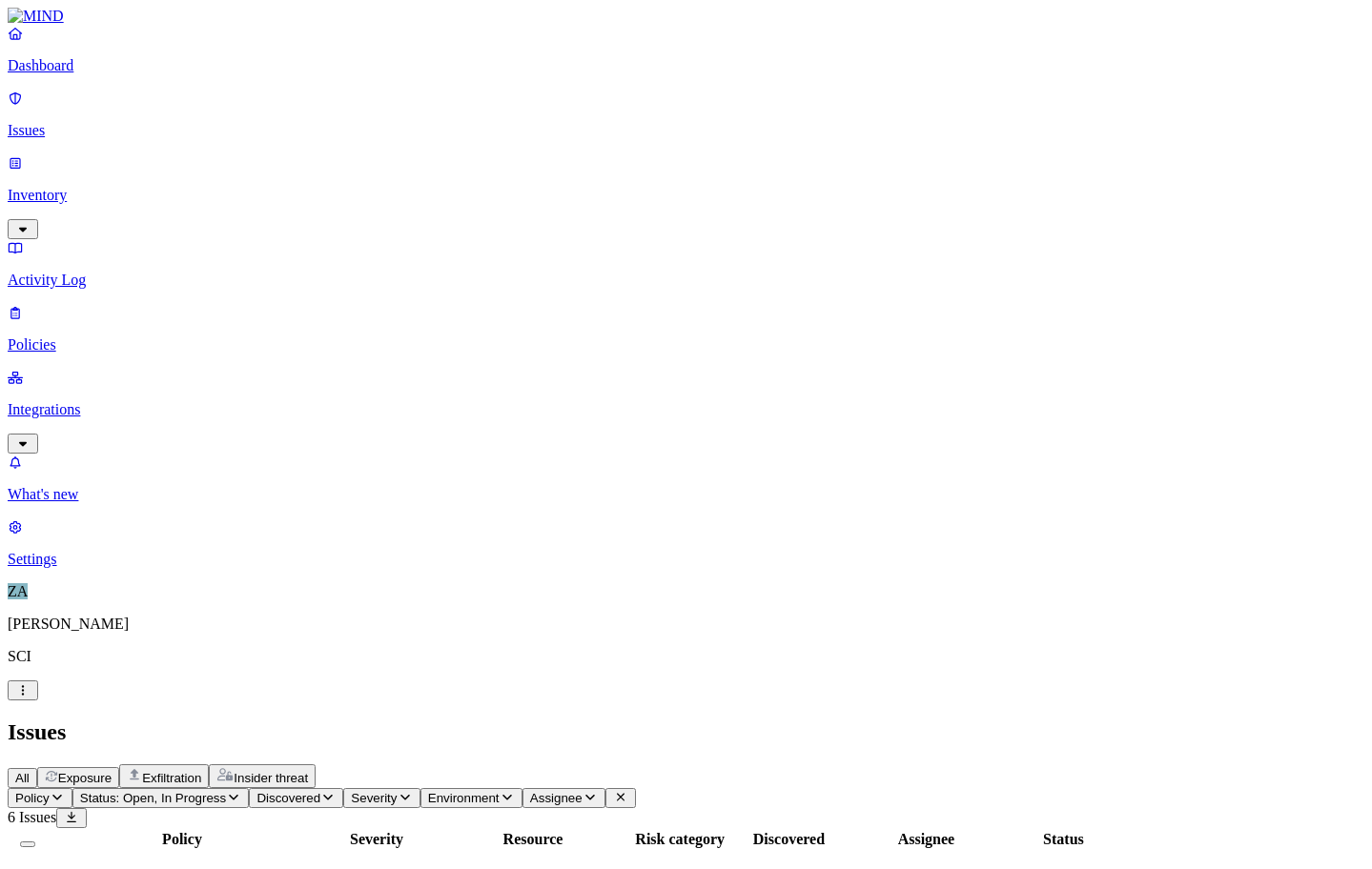
click at [104, 163] on link "Inventory" at bounding box center [686, 195] width 1357 height 82
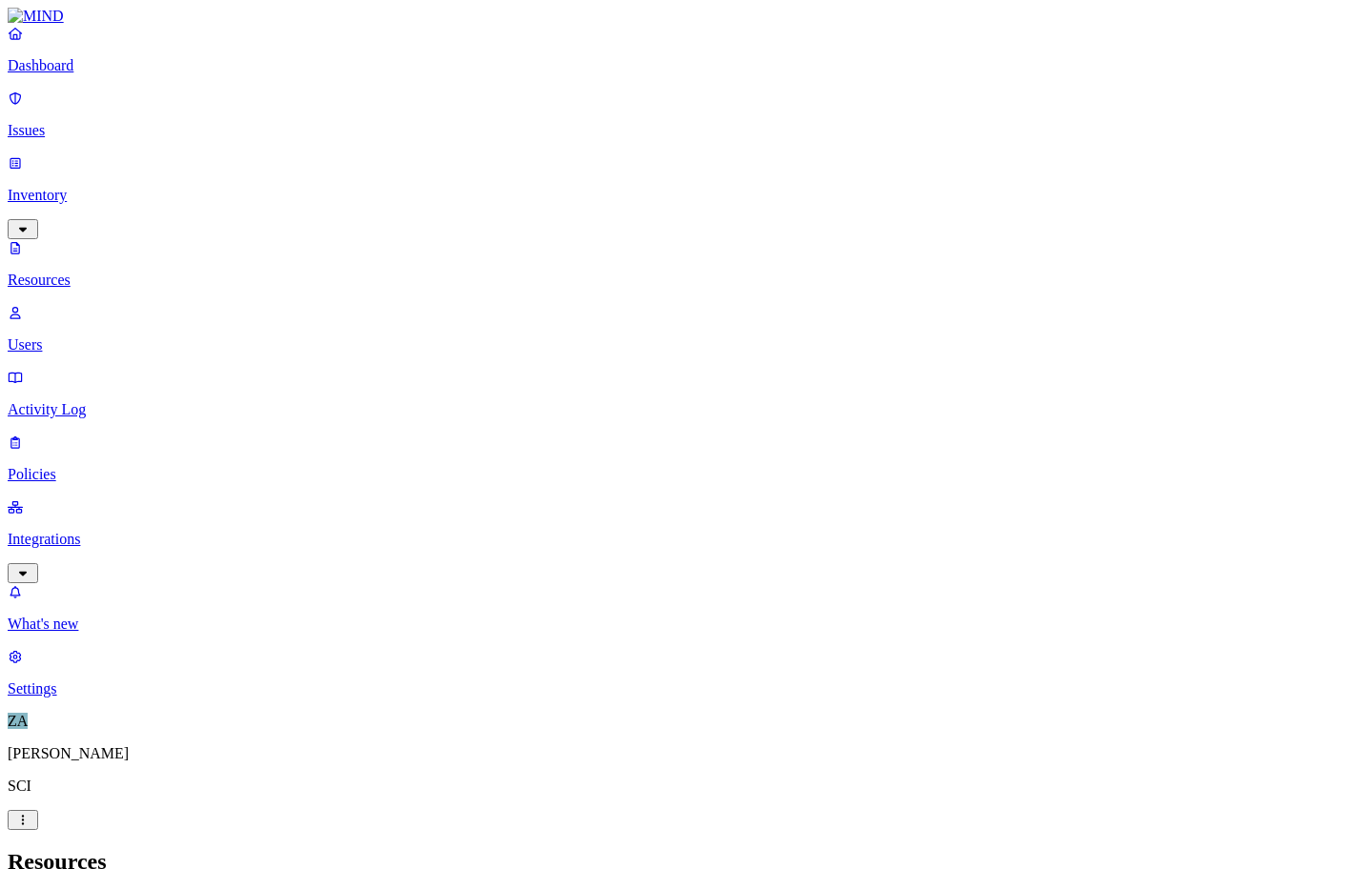
click at [83, 466] on p "Policies" at bounding box center [686, 475] width 1357 height 17
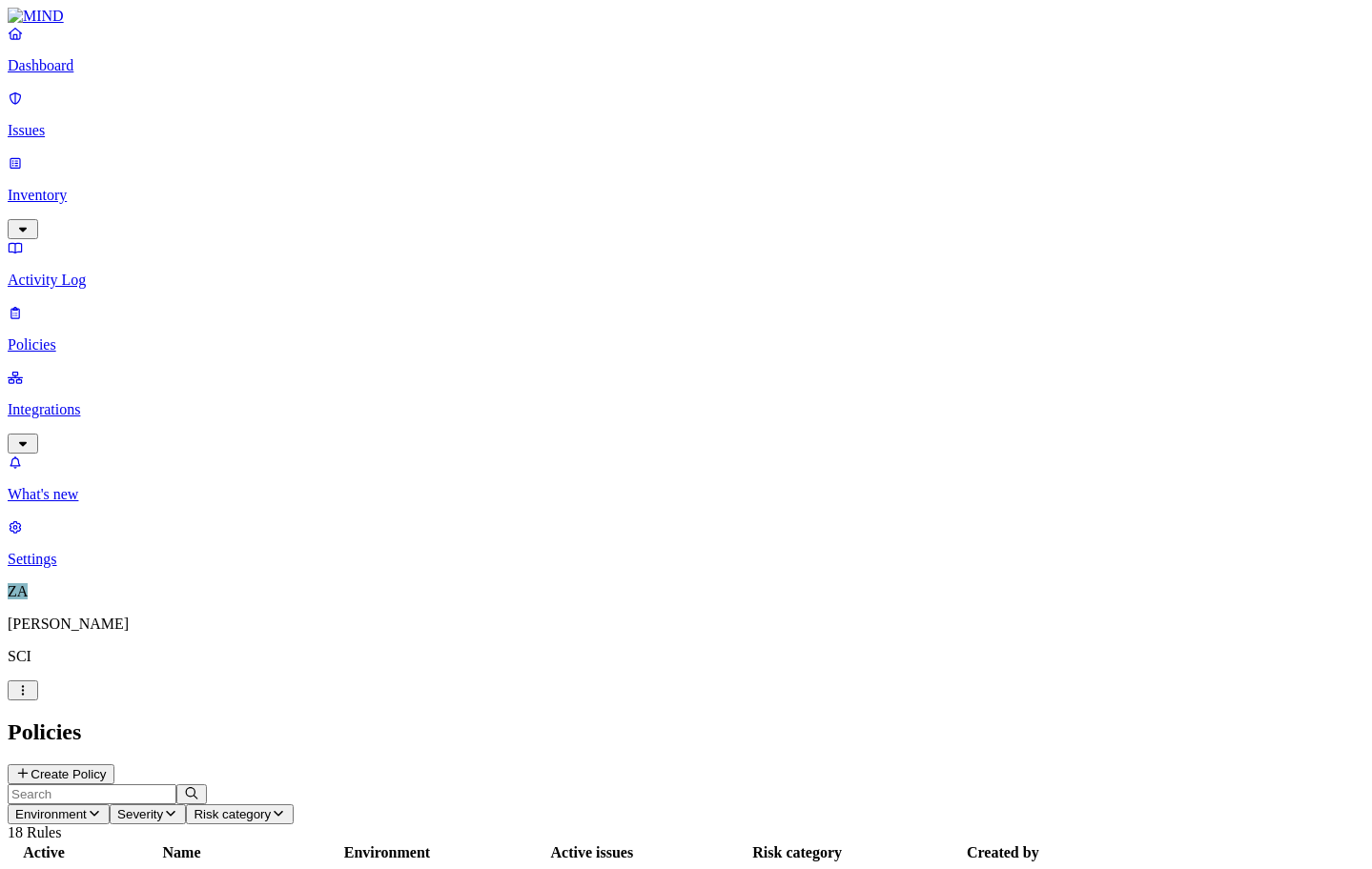
click at [97, 187] on p "Inventory" at bounding box center [686, 195] width 1357 height 17
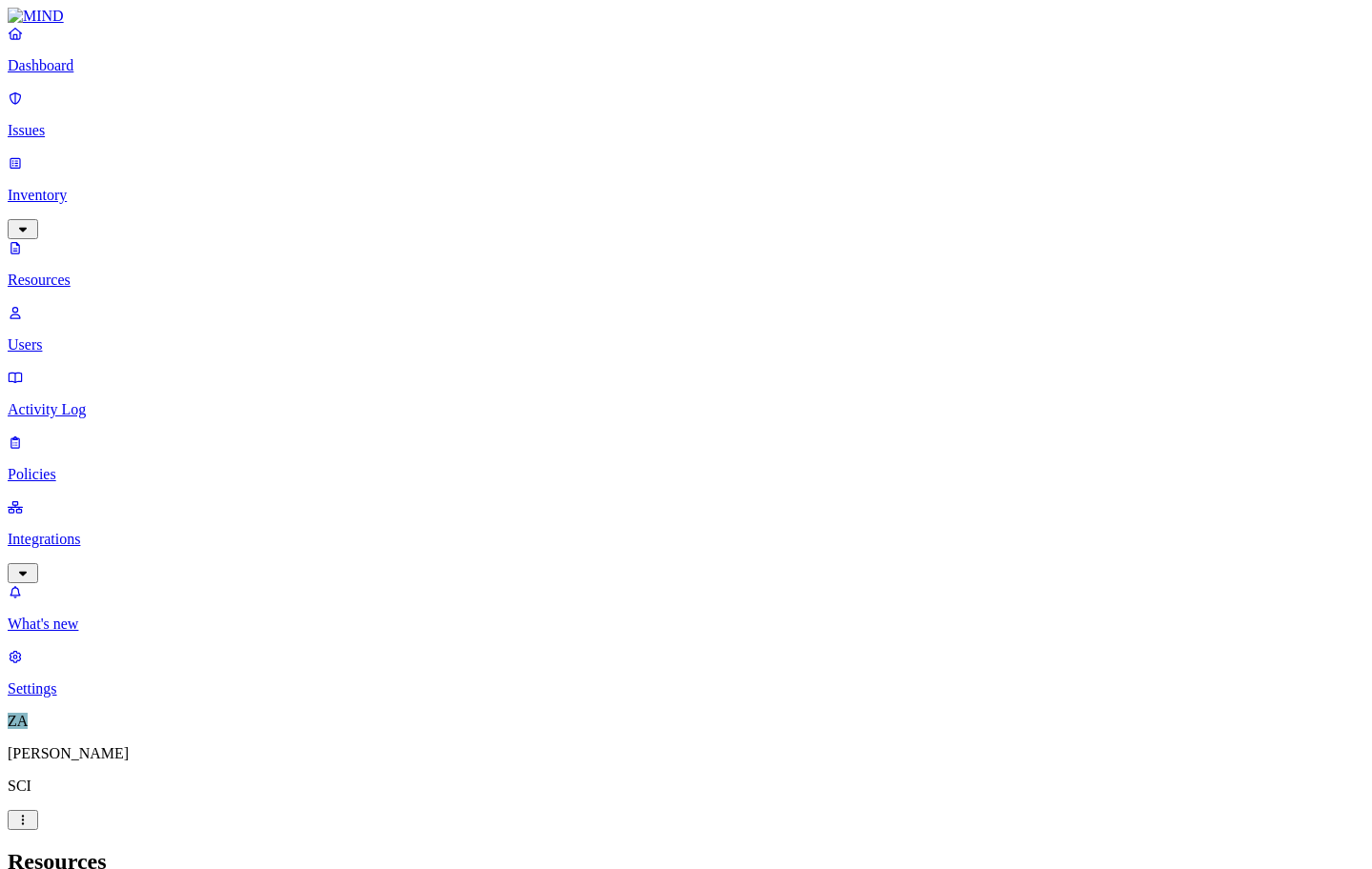
click at [1041, 130] on div "Yes" at bounding box center [1041, 121] width 0 height 17
drag, startPoint x: 1029, startPoint y: 101, endPoint x: 961, endPoint y: 73, distance: 73.5
click at [1041, 101] on div "All" at bounding box center [1041, 104] width 0 height 17
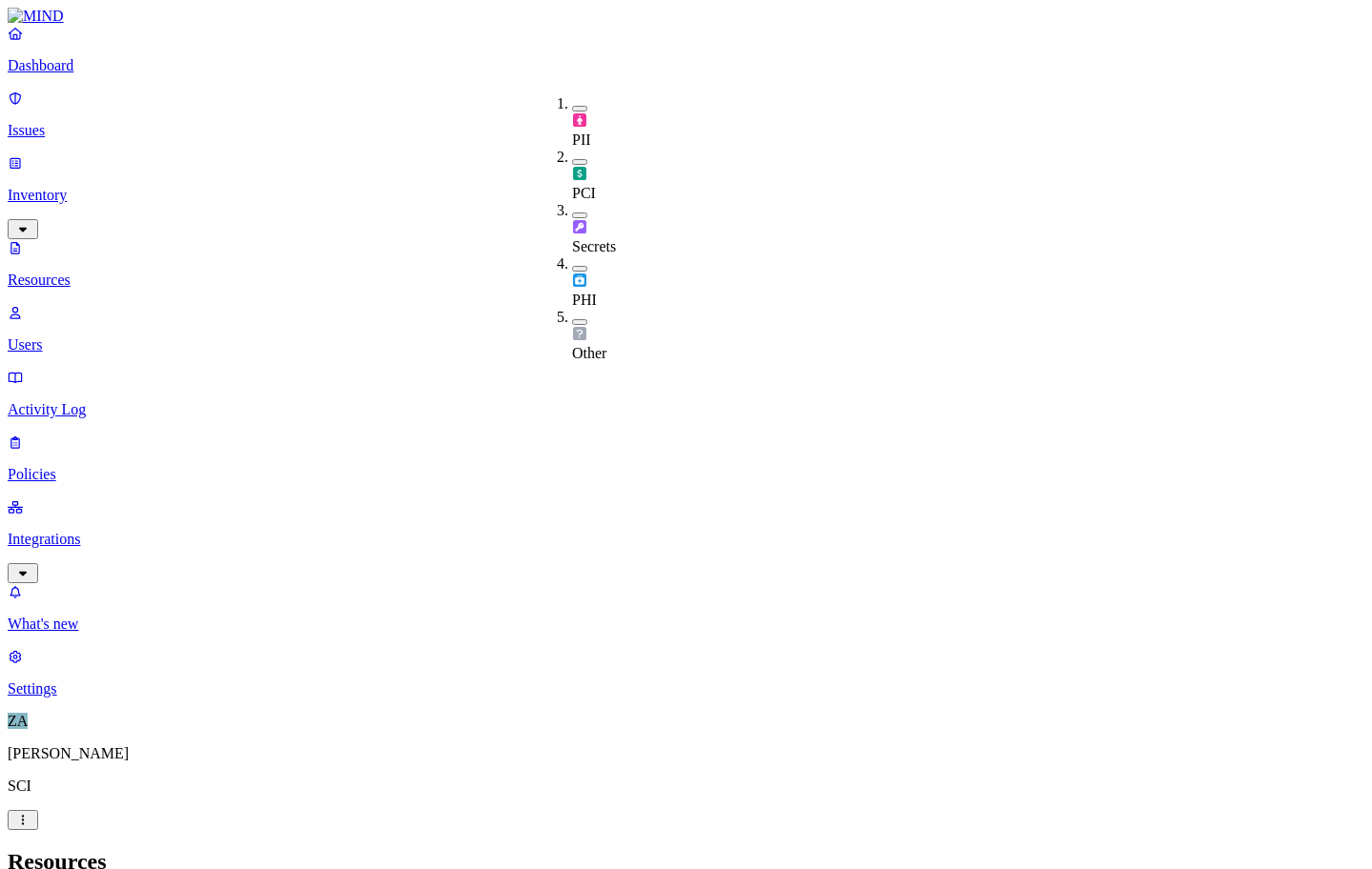
click at [572, 213] on button "button" at bounding box center [580, 216] width 15 height 6
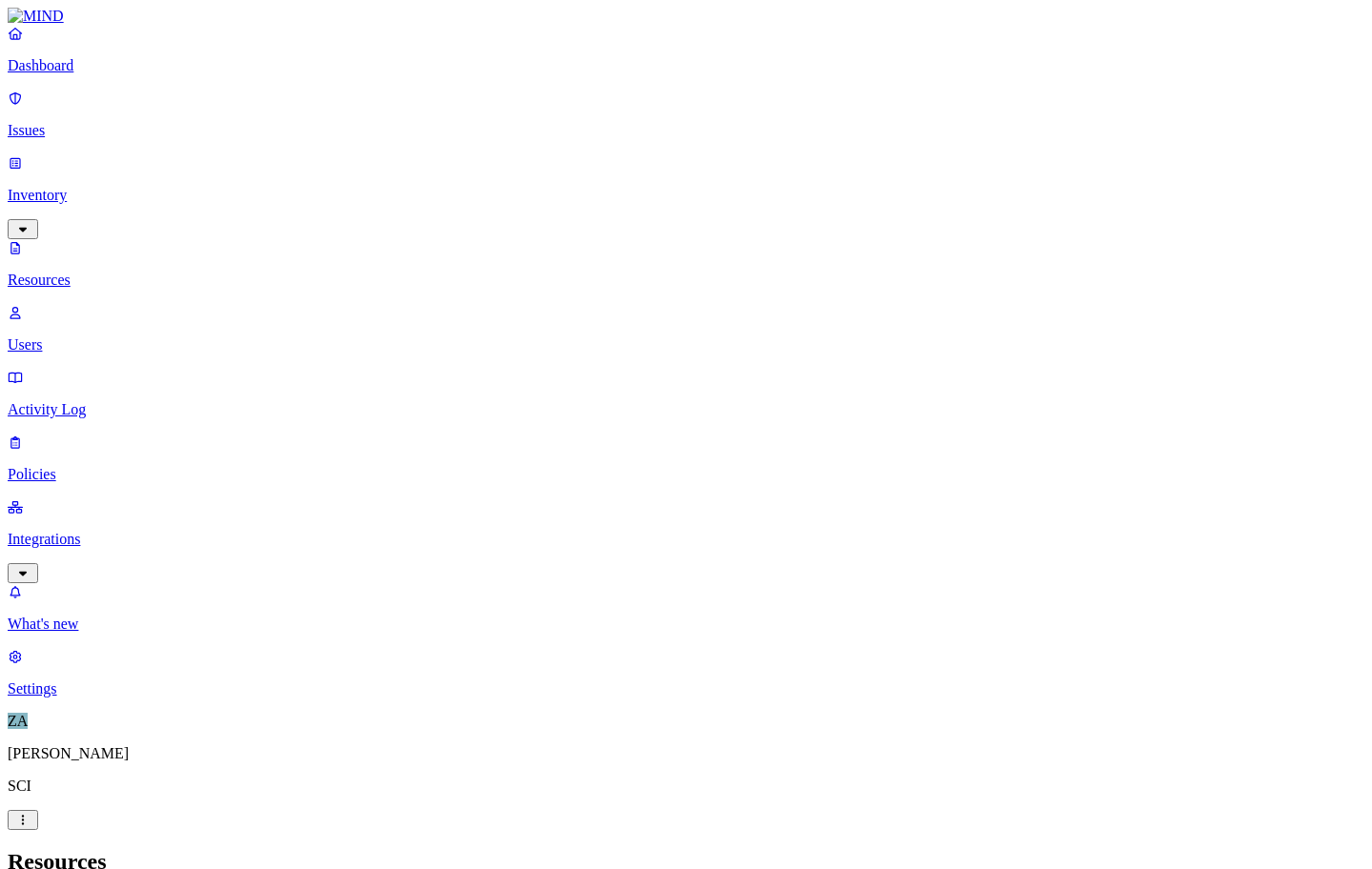
click at [424, 850] on h2 "Resources" at bounding box center [686, 862] width 1357 height 26
click at [101, 272] on p "Resources" at bounding box center [686, 280] width 1357 height 17
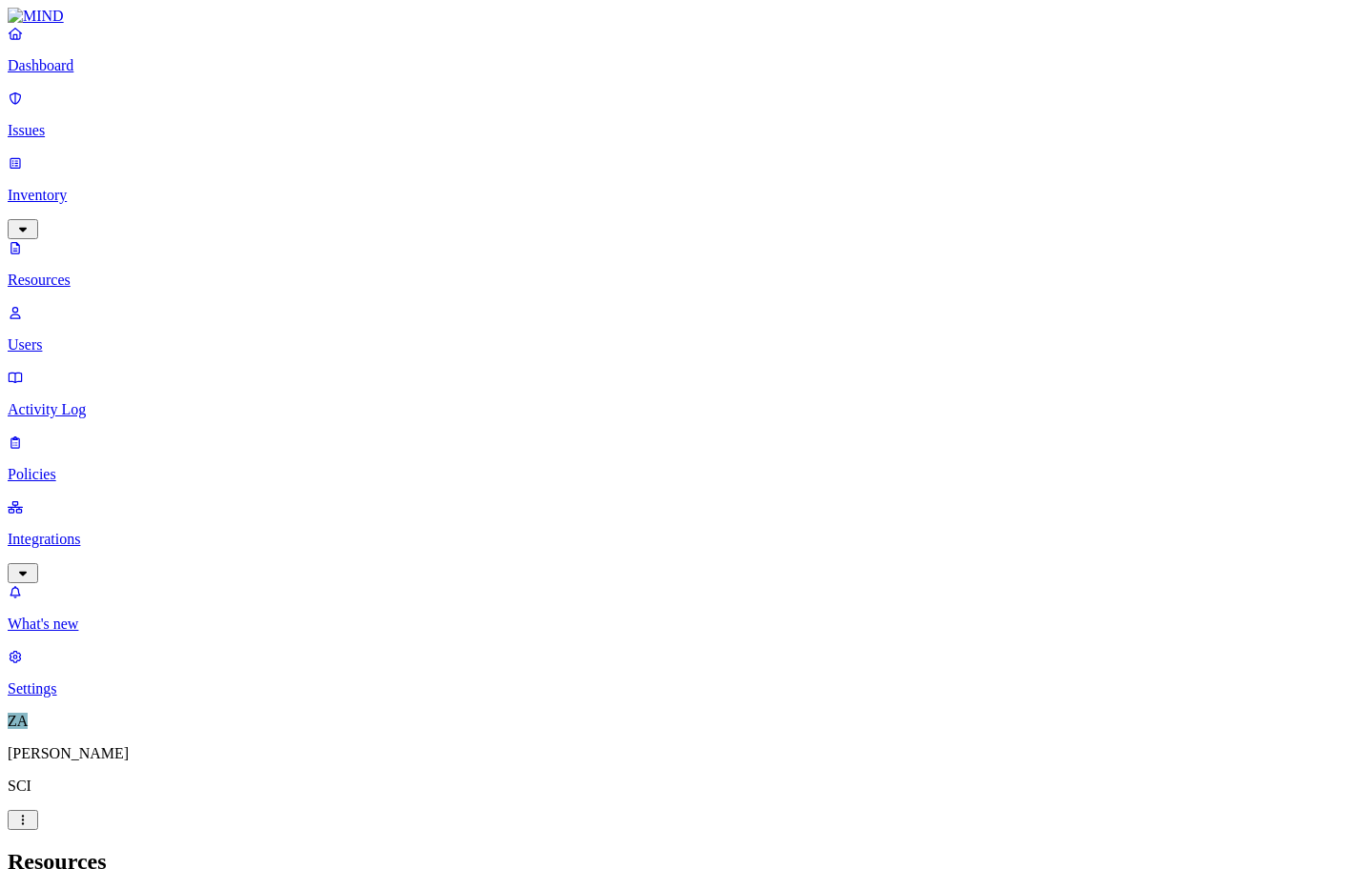
click at [92, 336] on p "Users" at bounding box center [686, 345] width 1357 height 17
click at [76, 122] on p "Issues" at bounding box center [686, 130] width 1357 height 17
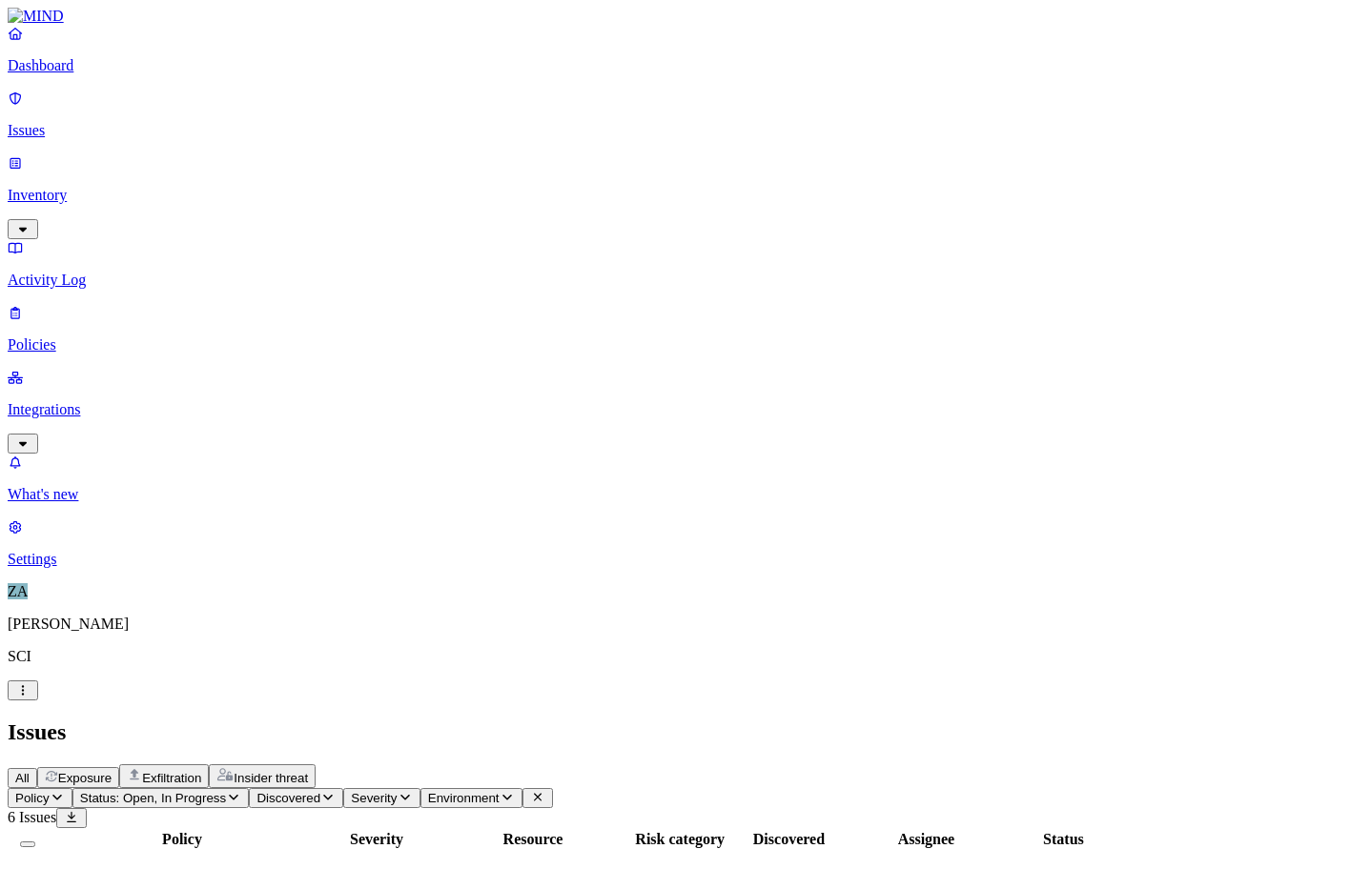
click at [89, 336] on p "Policies" at bounding box center [686, 345] width 1357 height 17
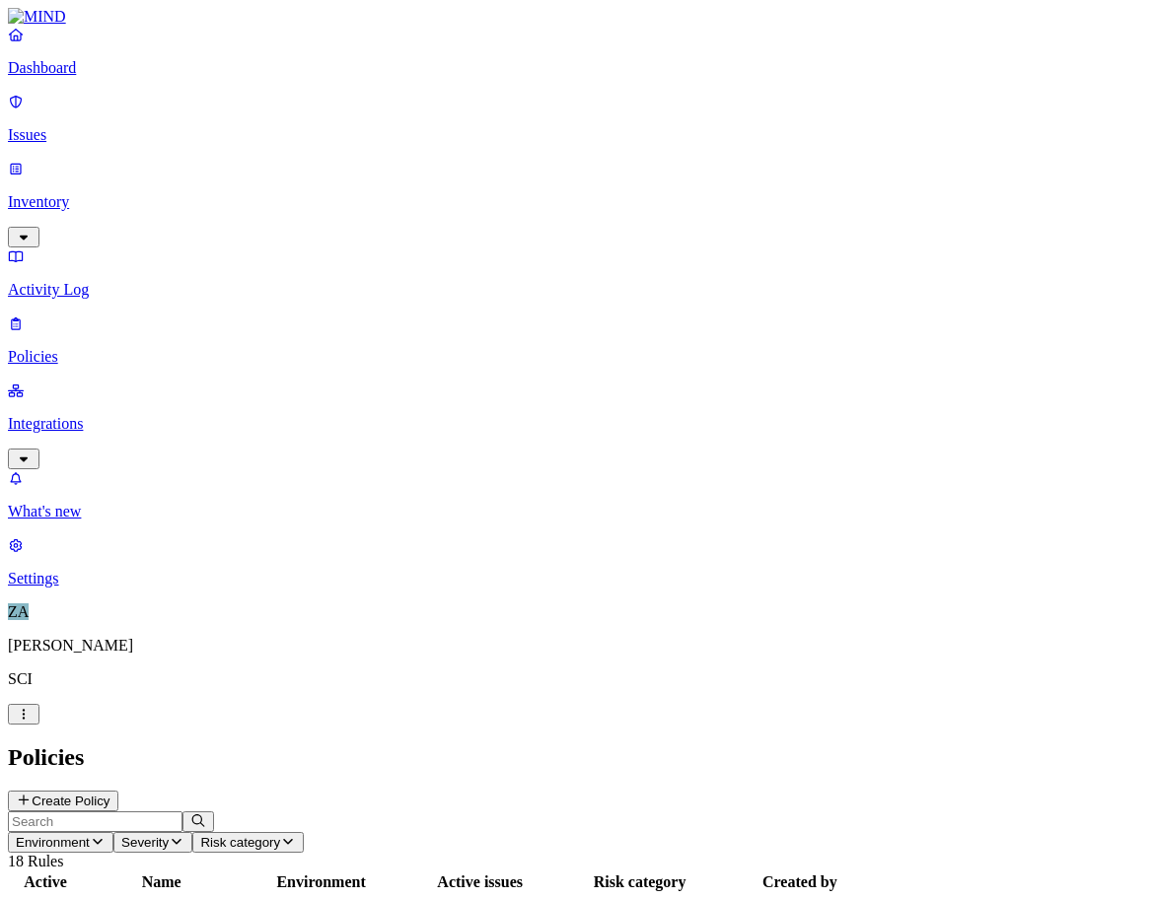
click at [55, 497] on nav "Dashboard Issues Inventory Activity Log Policies Integrations What's new 1 Sett…" at bounding box center [577, 307] width 1139 height 562
click at [75, 281] on p "Activity Log" at bounding box center [577, 290] width 1139 height 18
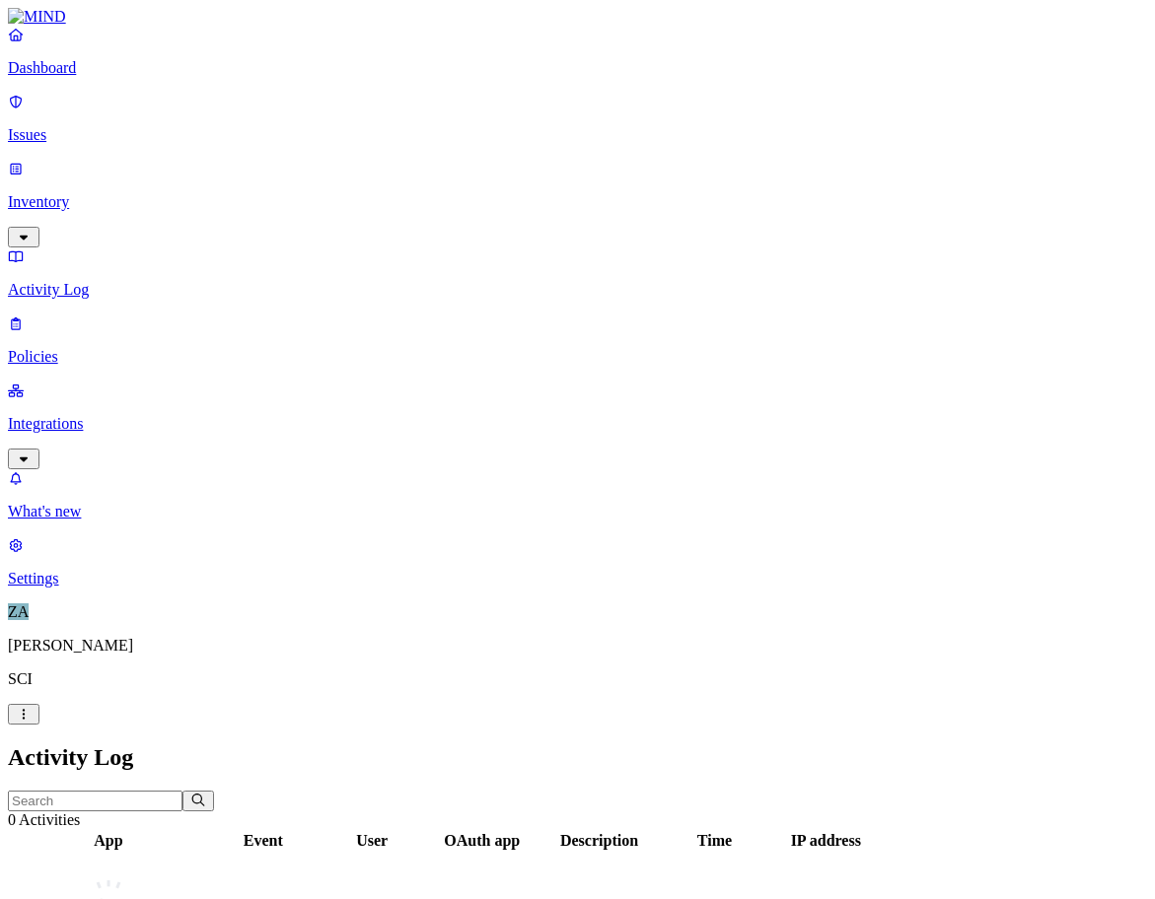
click at [87, 160] on link "Inventory" at bounding box center [577, 202] width 1139 height 85
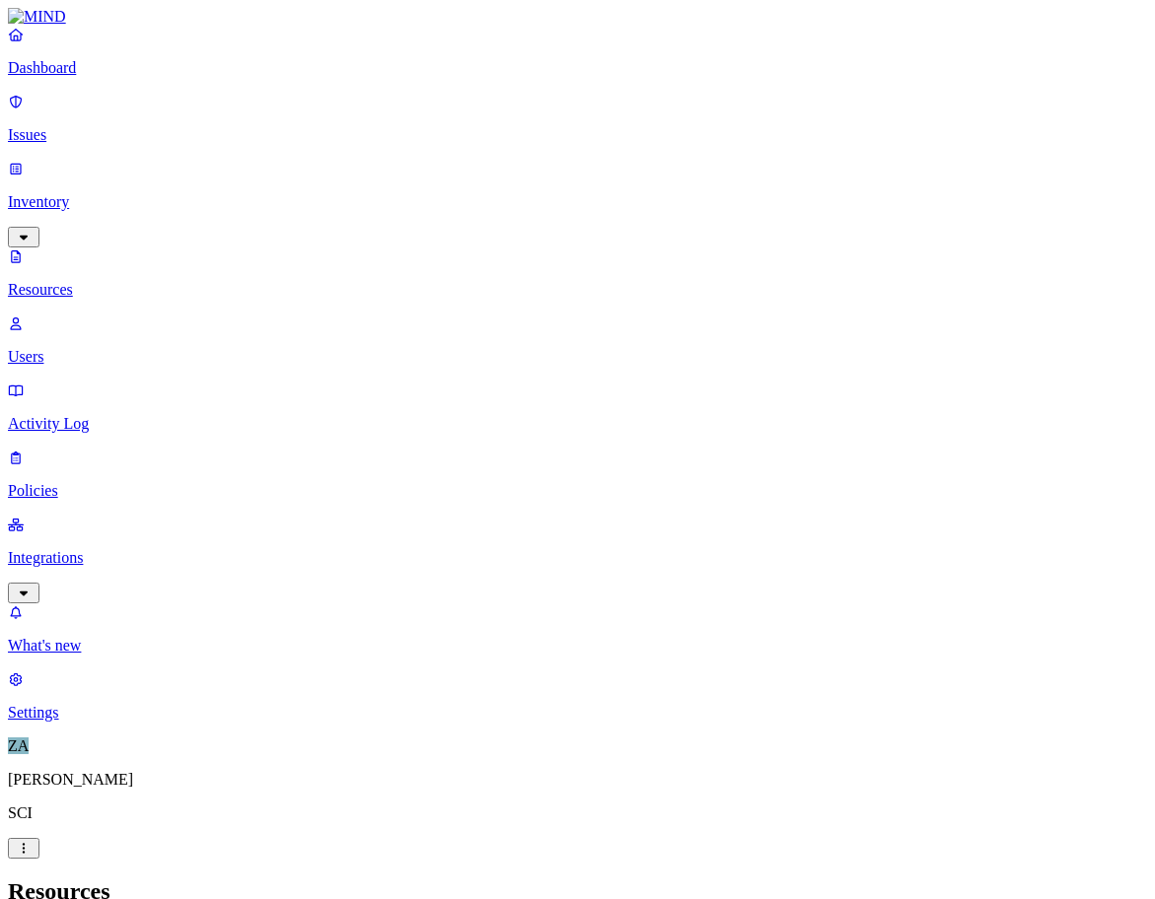
click at [50, 126] on p "Issues" at bounding box center [577, 135] width 1139 height 18
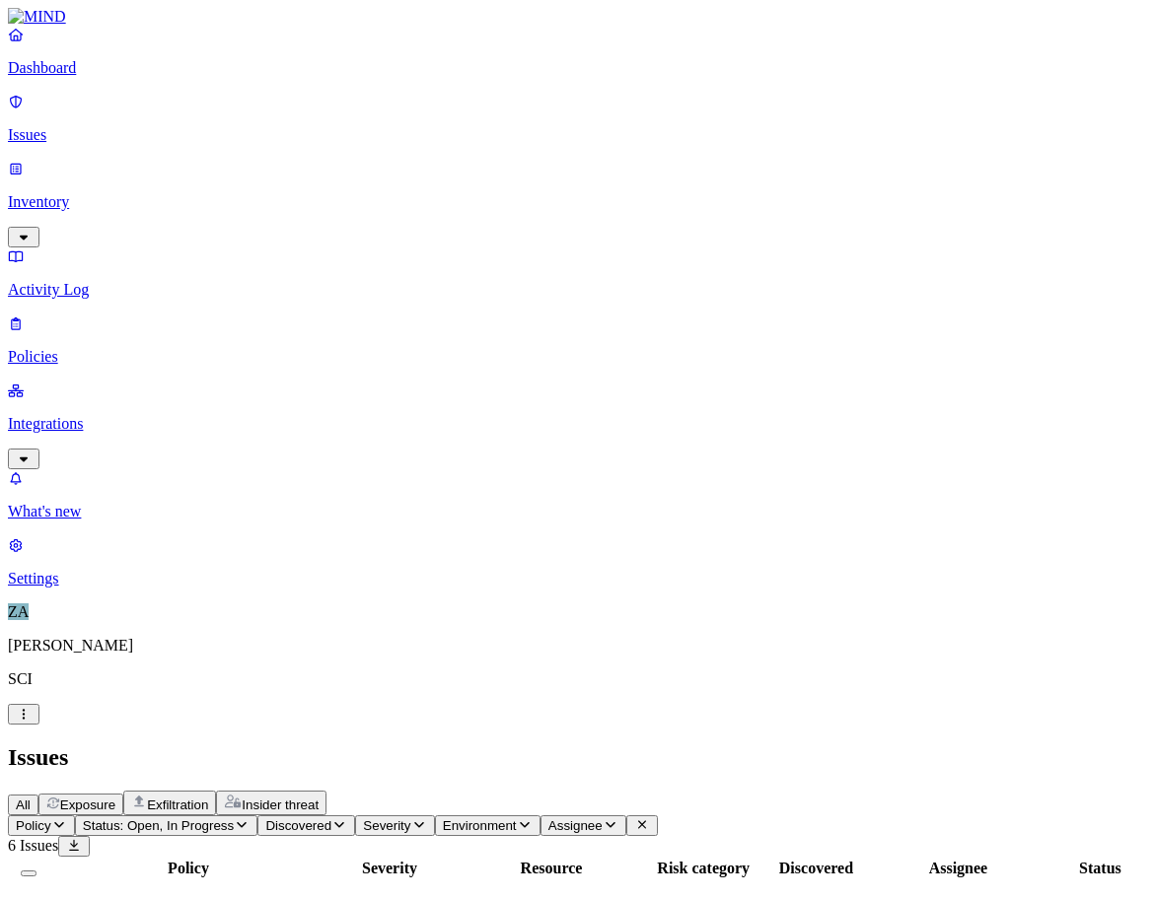
click at [52, 77] on p "Dashboard" at bounding box center [577, 68] width 1139 height 18
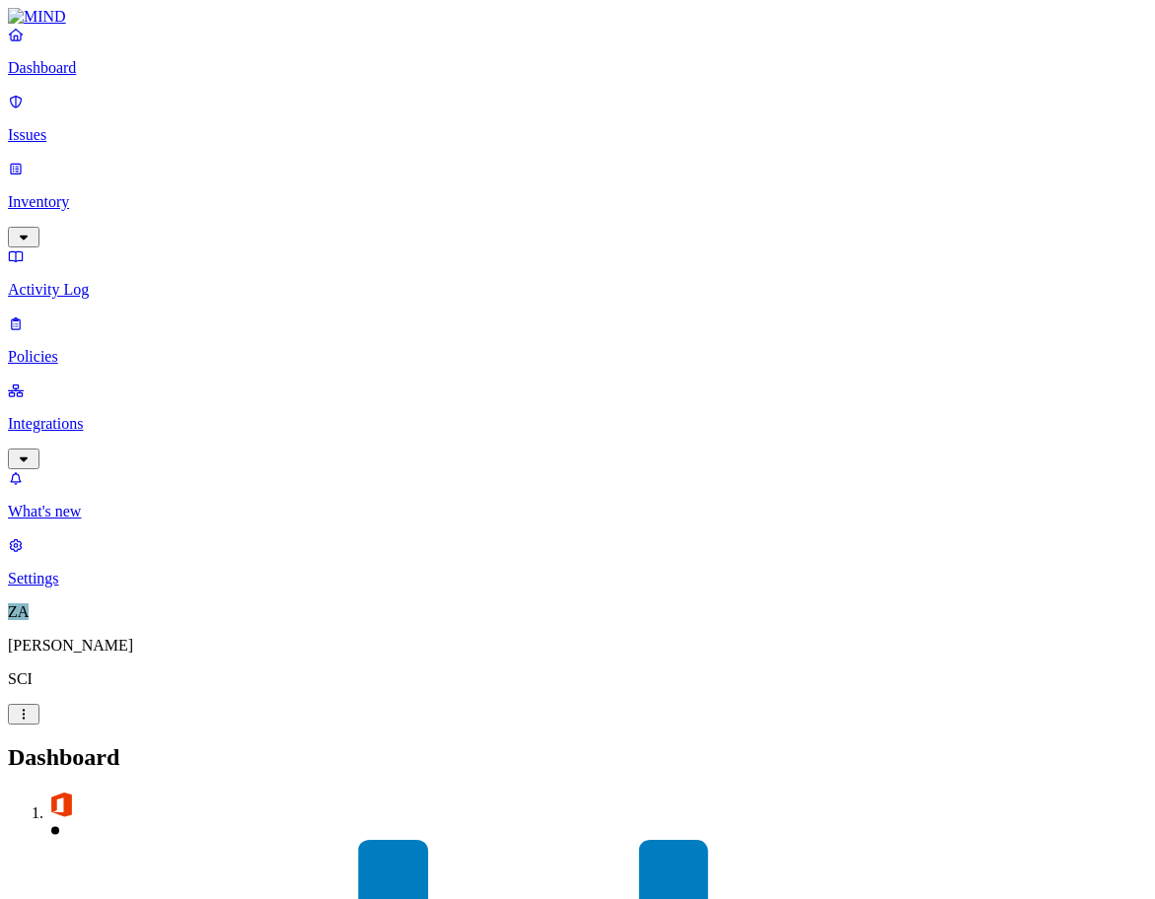
click at [81, 588] on p "Settings" at bounding box center [577, 579] width 1139 height 18
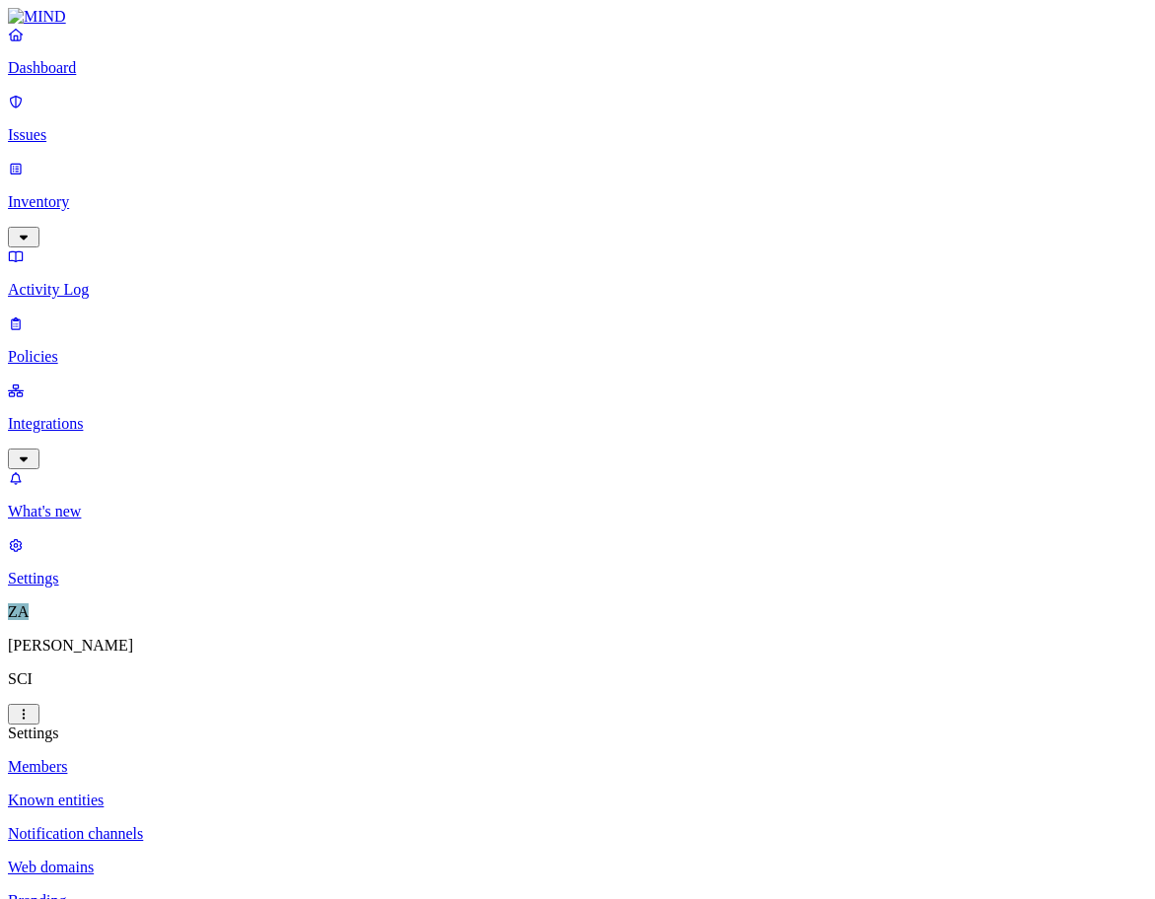
click at [268, 758] on nav "Members Known entities Notification channels Web domains Branding" at bounding box center [577, 834] width 1139 height 152
click at [102, 415] on p "Integrations" at bounding box center [577, 424] width 1139 height 18
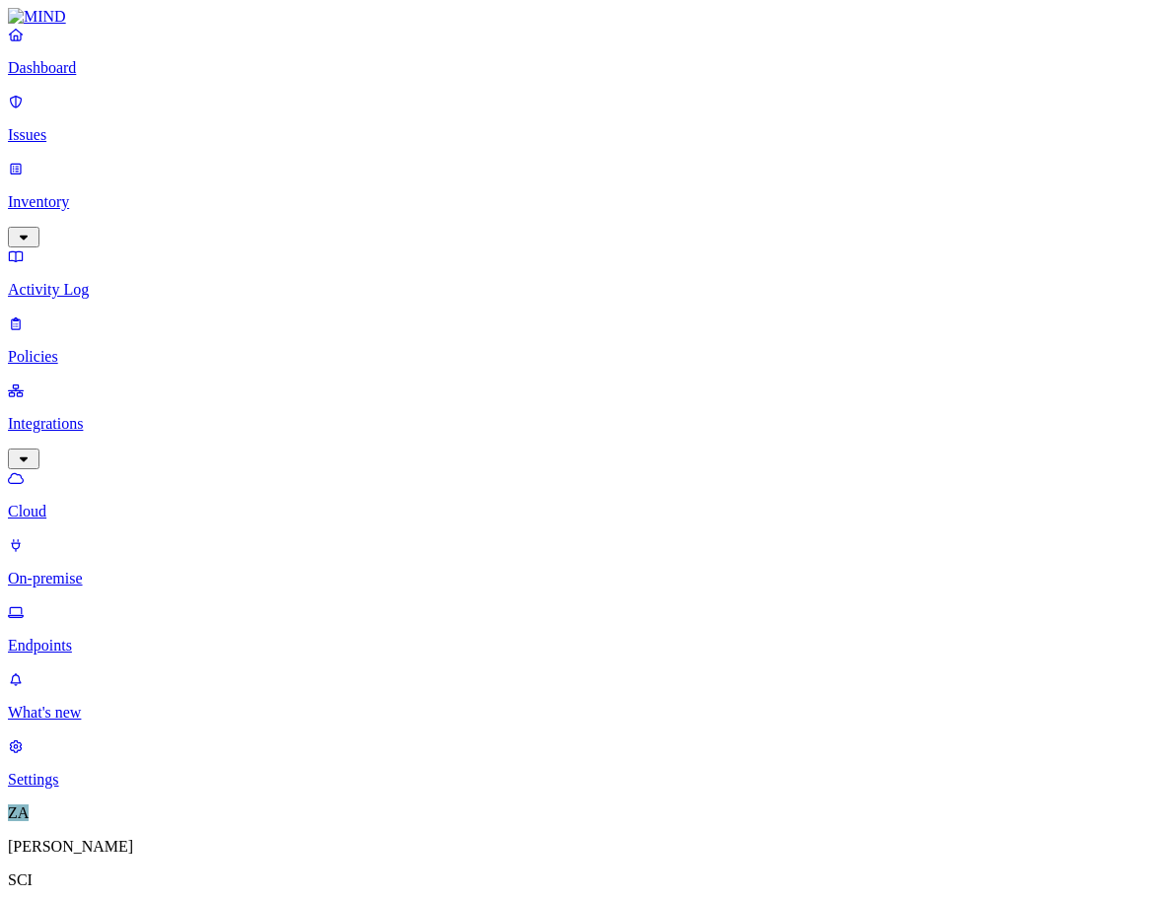
click at [99, 637] on p "Endpoints" at bounding box center [577, 646] width 1139 height 18
click at [76, 281] on p "Activity Log" at bounding box center [577, 290] width 1139 height 18
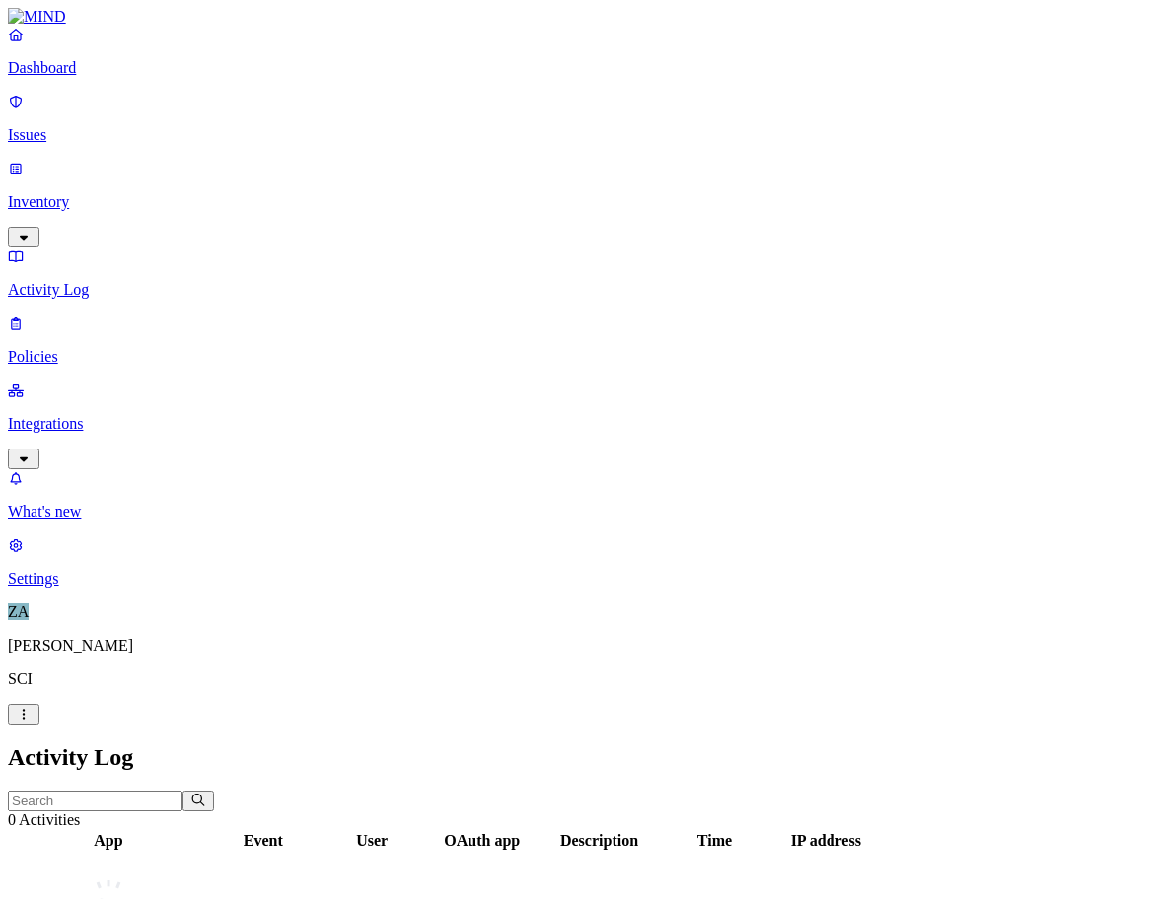
click at [74, 169] on link "Inventory" at bounding box center [577, 202] width 1139 height 85
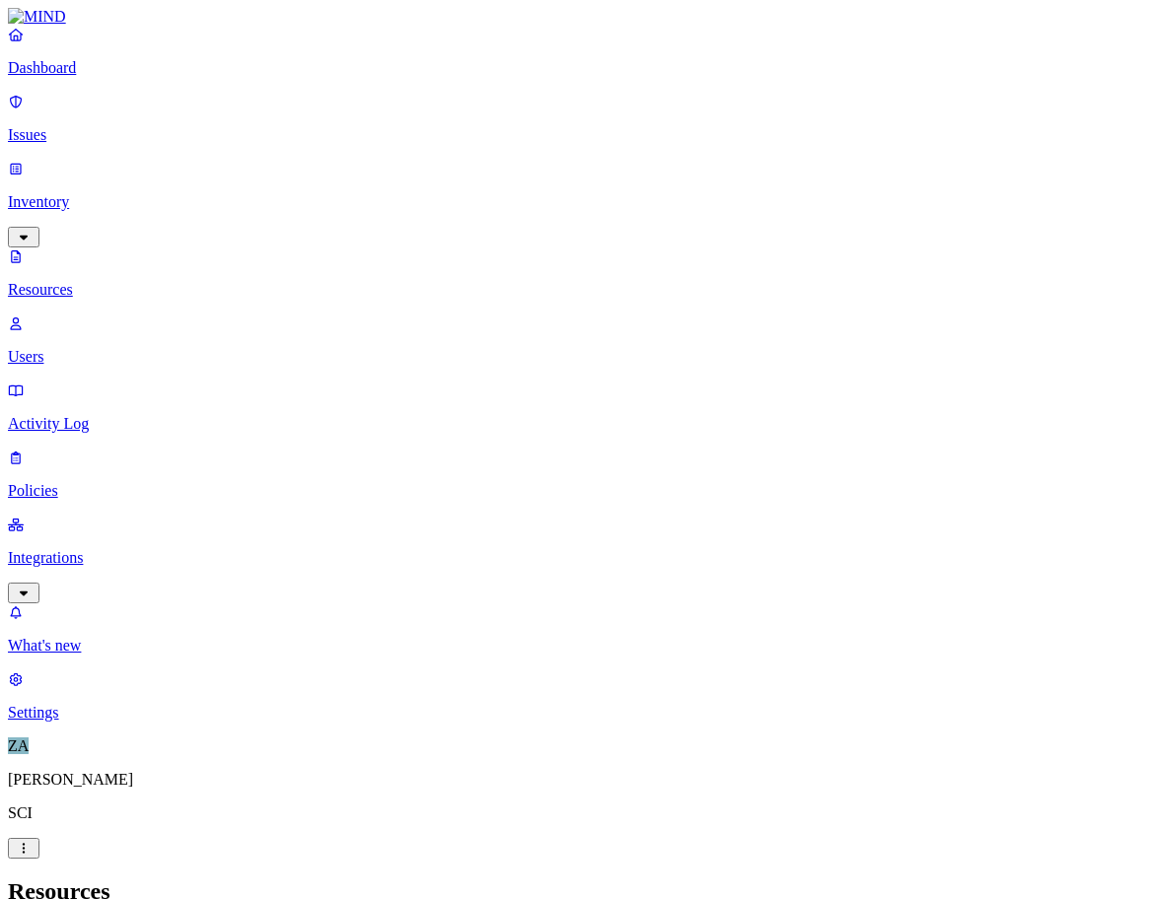
click at [95, 126] on p "Issues" at bounding box center [577, 135] width 1139 height 18
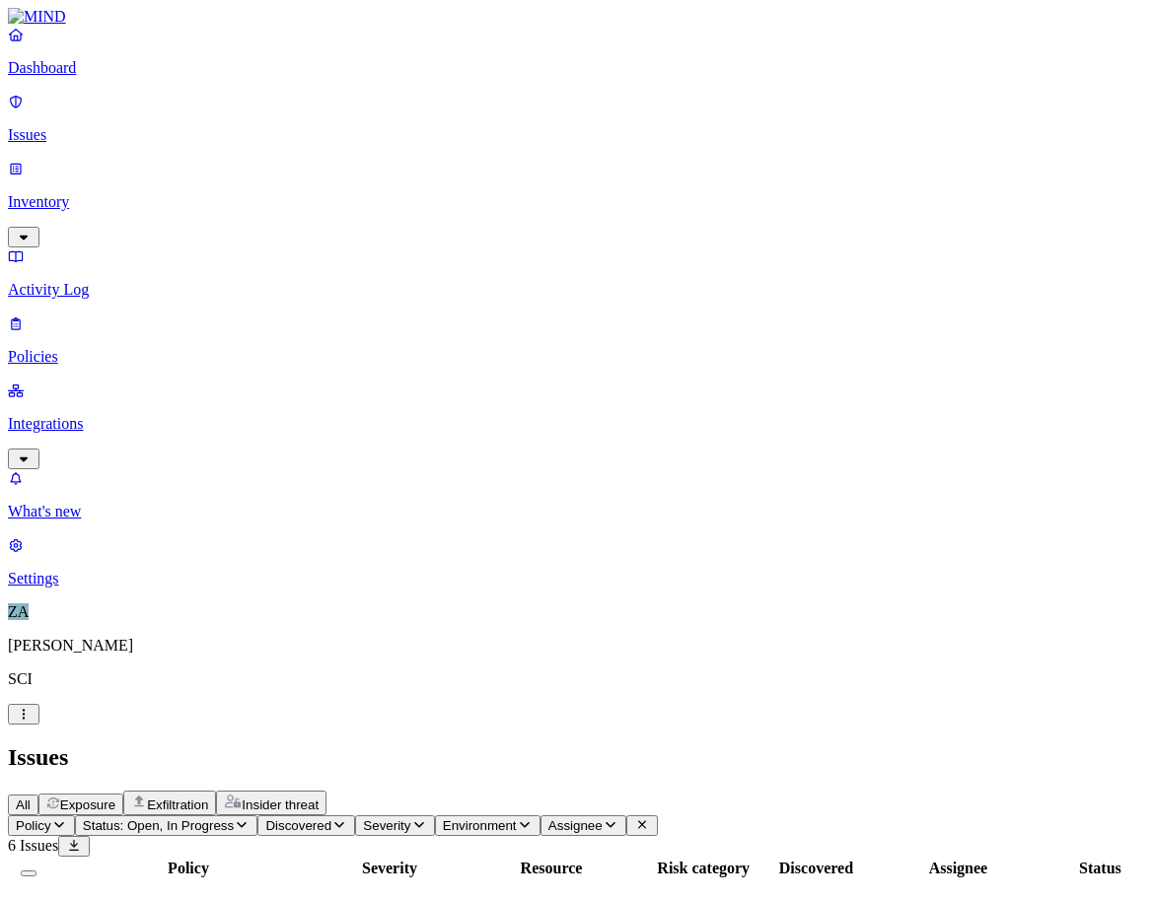
click at [85, 73] on link "Dashboard" at bounding box center [577, 51] width 1139 height 51
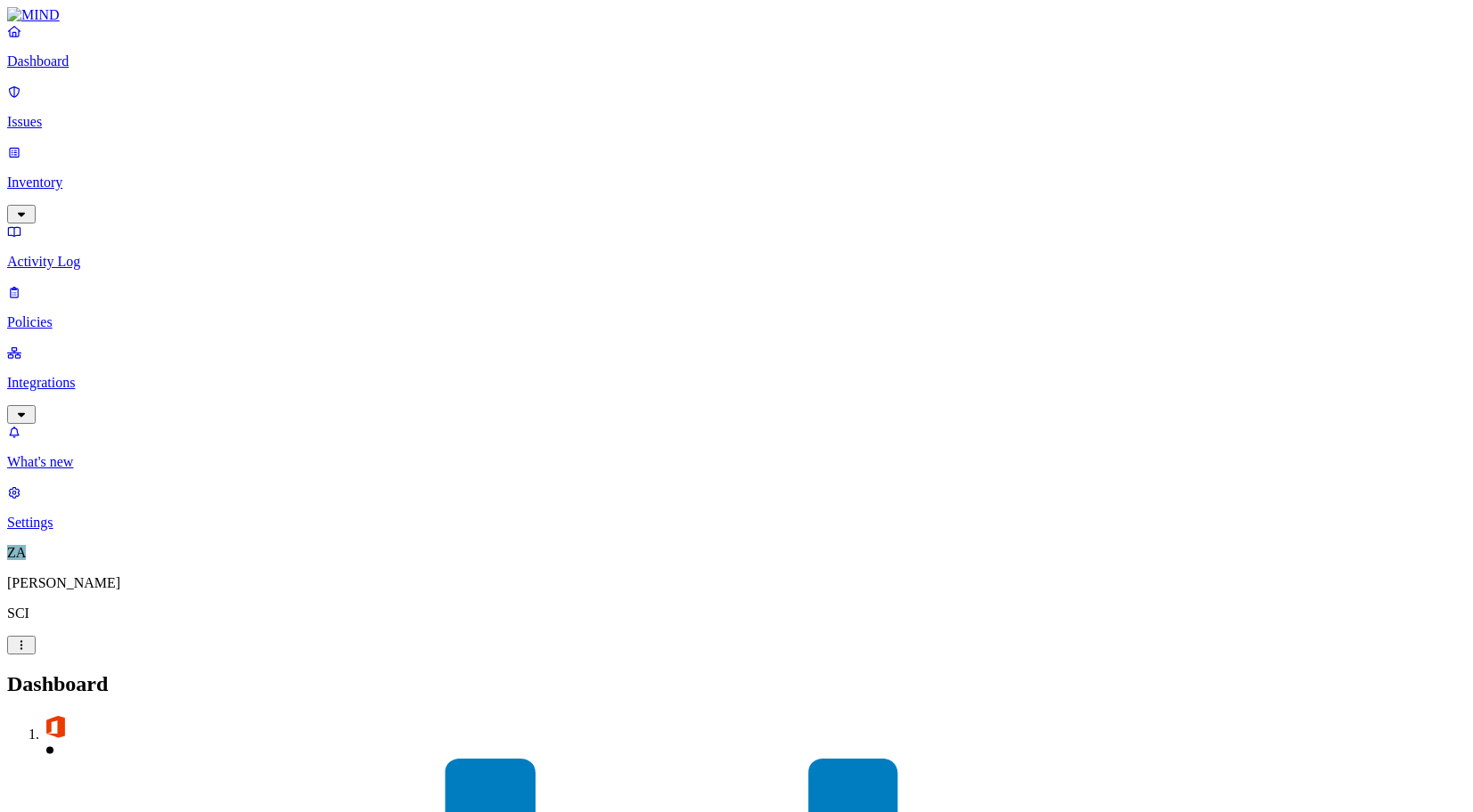
click at [75, 116] on p "Issues" at bounding box center [736, 122] width 1459 height 16
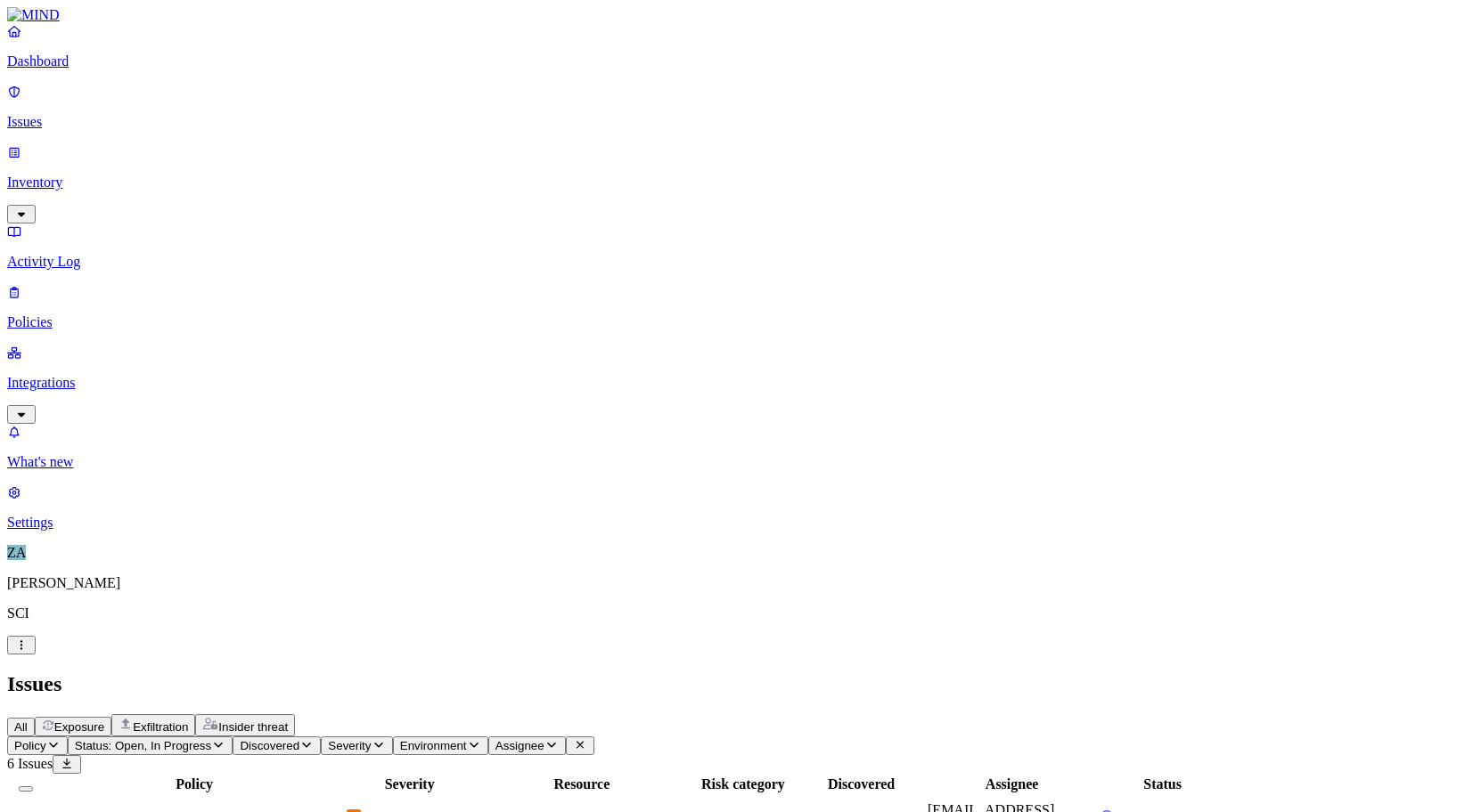
click at [66, 174] on p "Inventory" at bounding box center [736, 182] width 1459 height 16
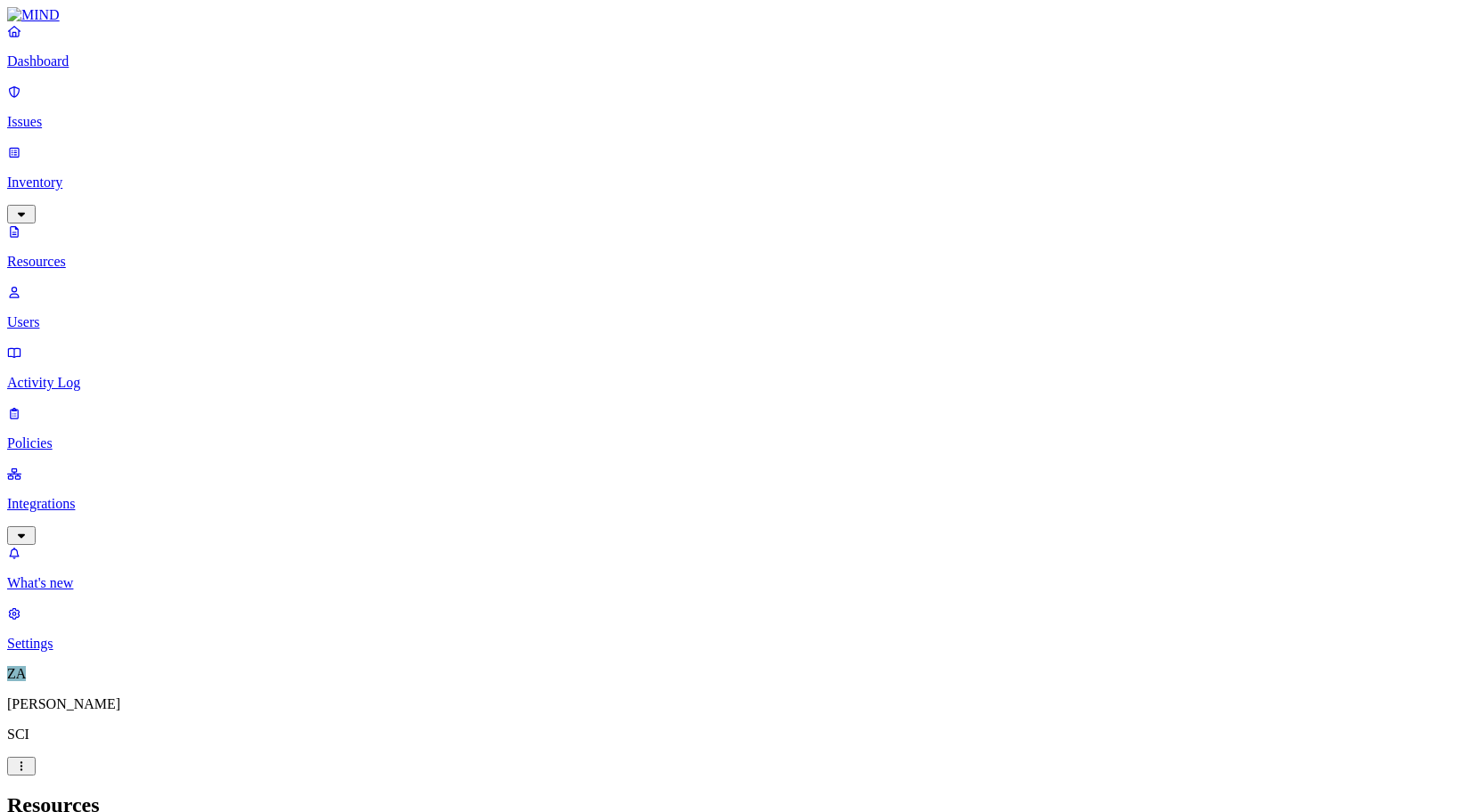
click at [89, 435] on p "Policies" at bounding box center [736, 443] width 1459 height 16
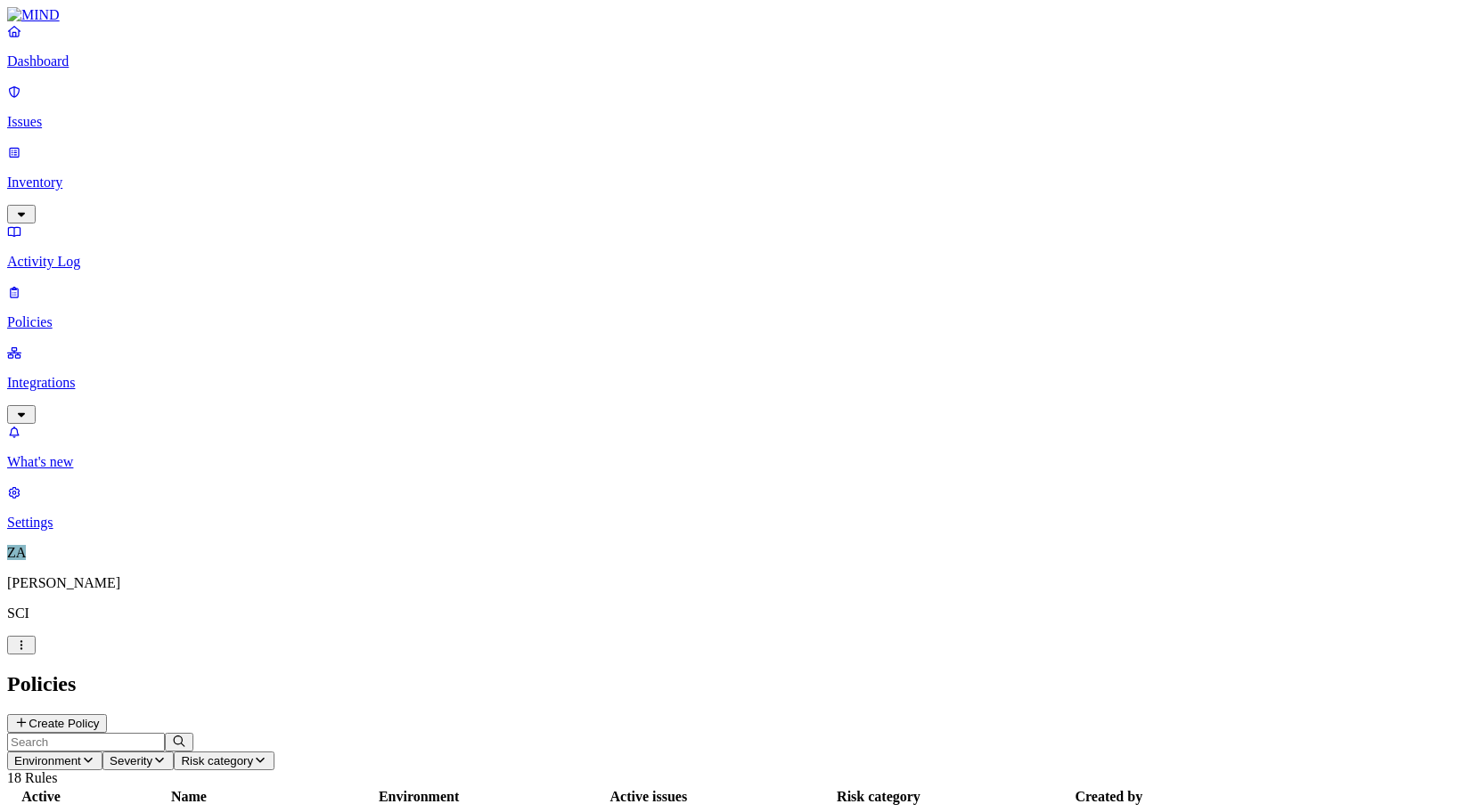
drag, startPoint x: 518, startPoint y: 88, endPoint x: 613, endPoint y: 93, distance: 95.1
click at [398, 805] on div at bounding box center [284, 805] width 226 height 0
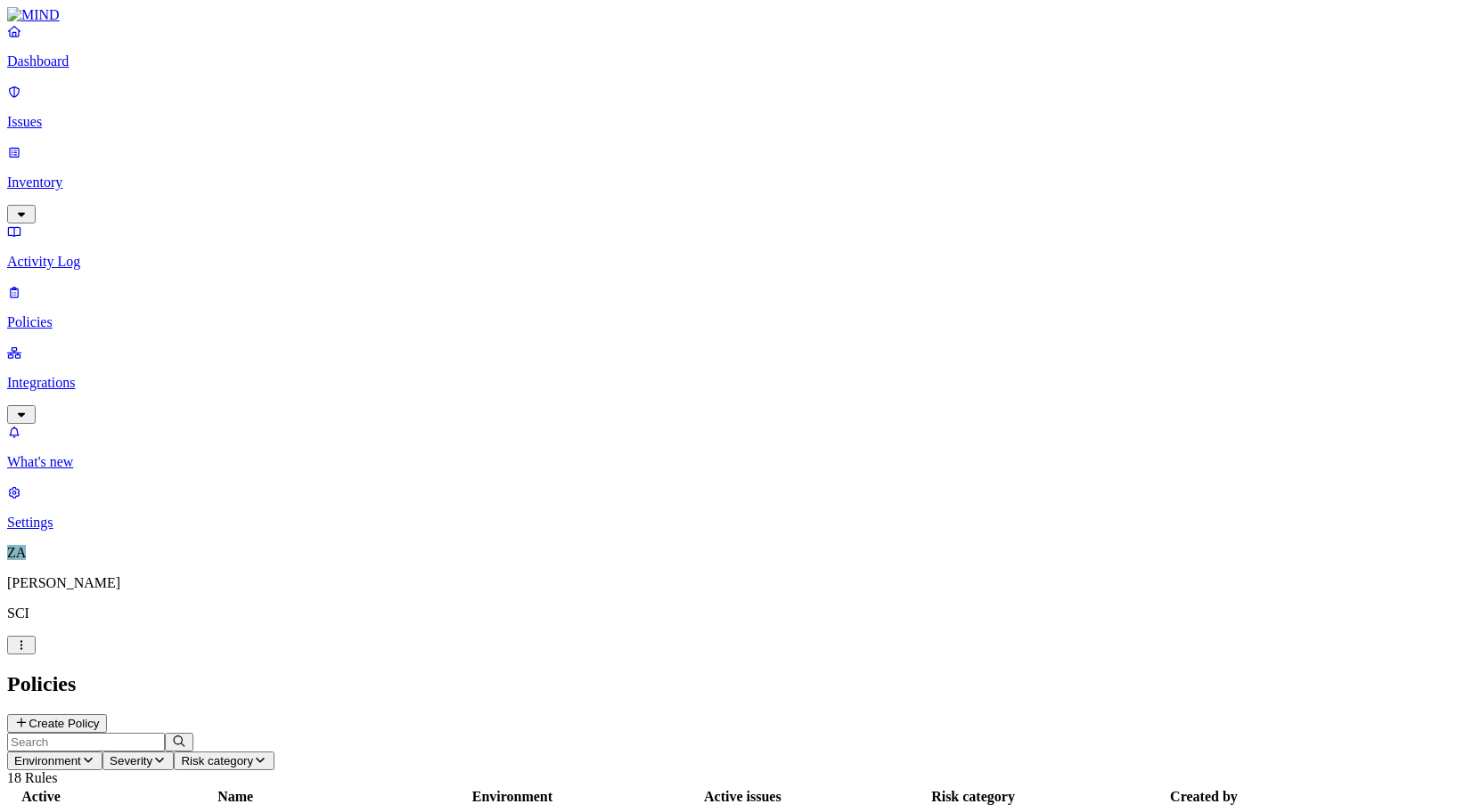
click at [87, 117] on p "Issues" at bounding box center [736, 122] width 1459 height 16
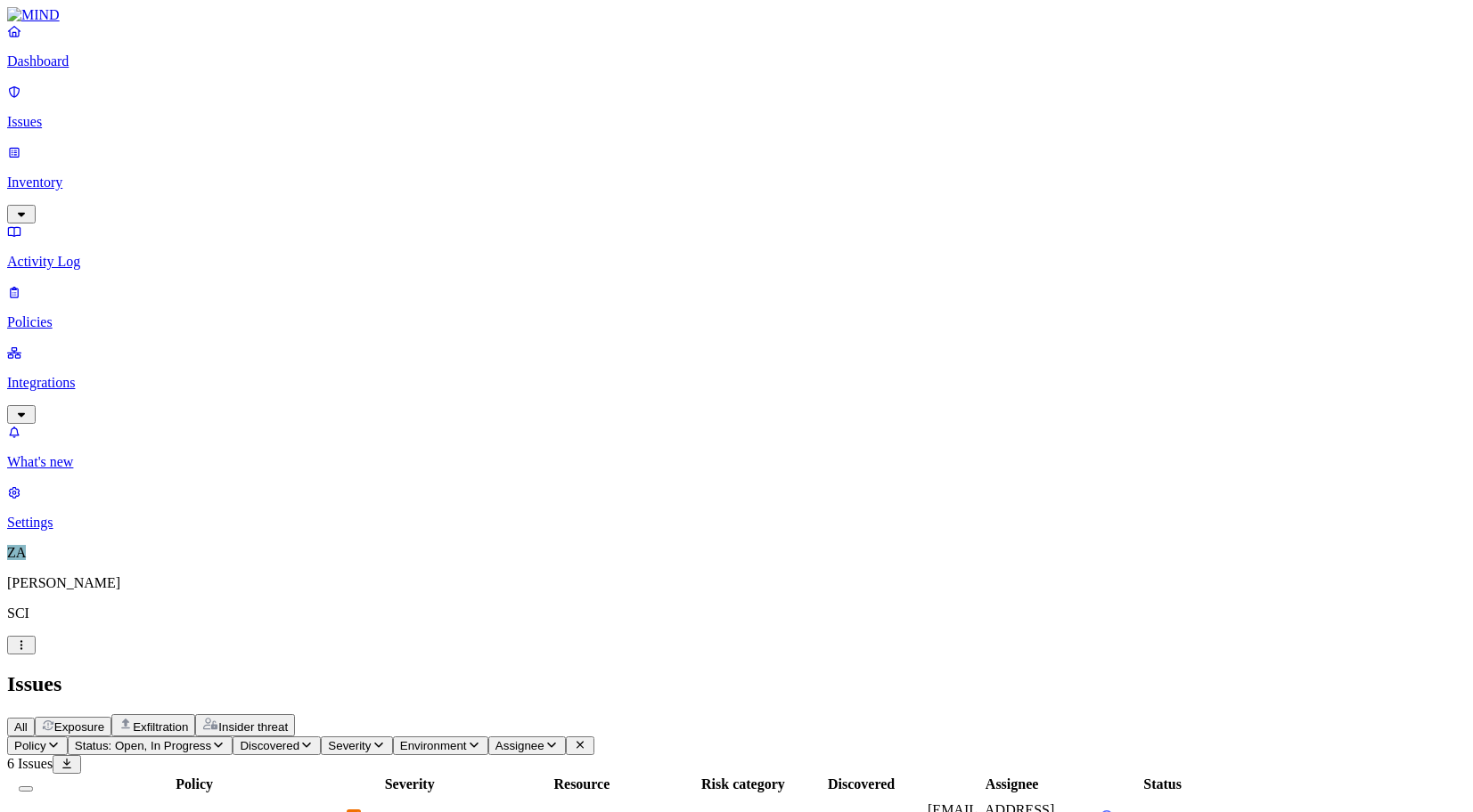
click at [275, 796] on td "Secrets detected in resource" at bounding box center [193, 818] width 299 height 46
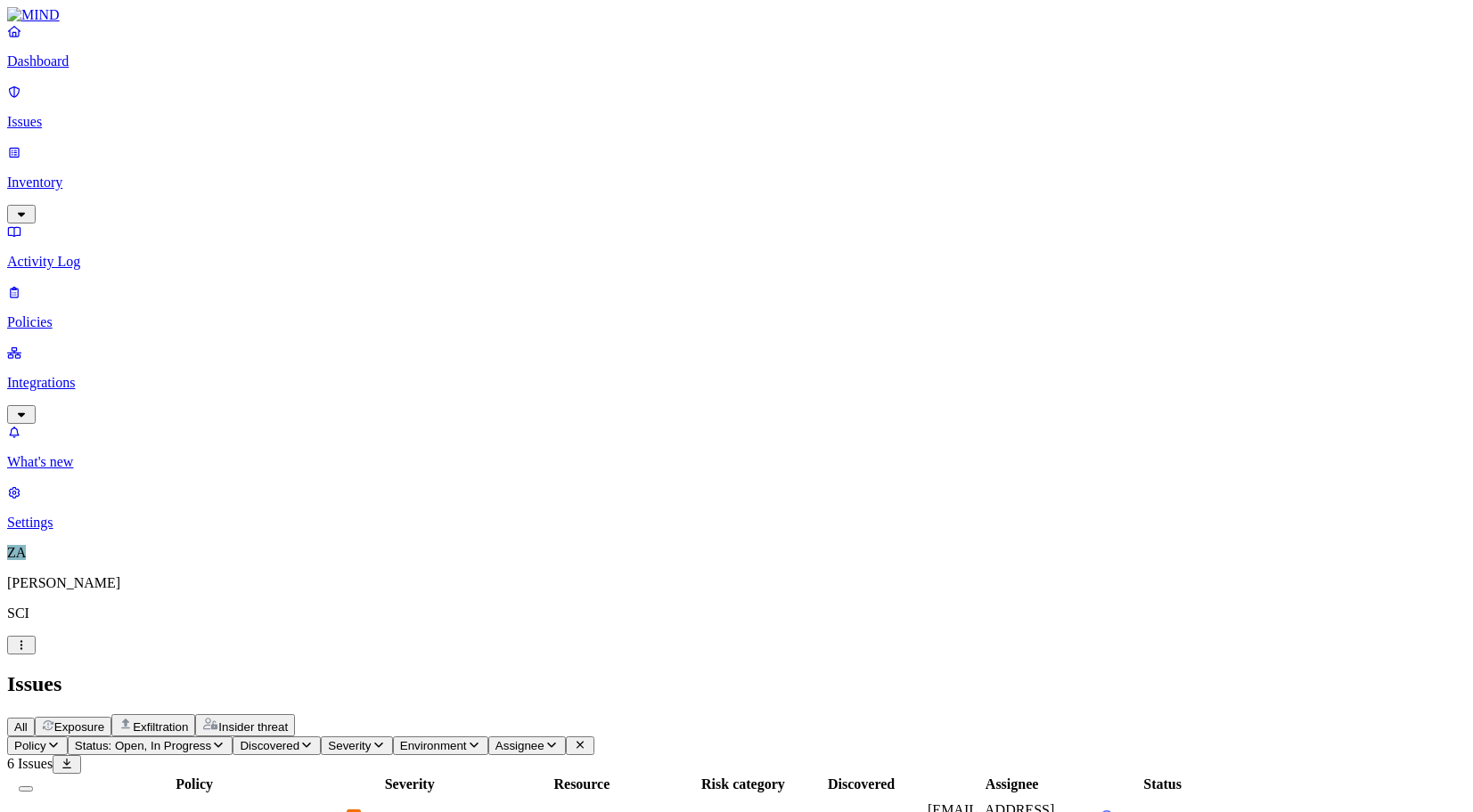
click at [54, 375] on p "Integrations" at bounding box center [736, 383] width 1459 height 16
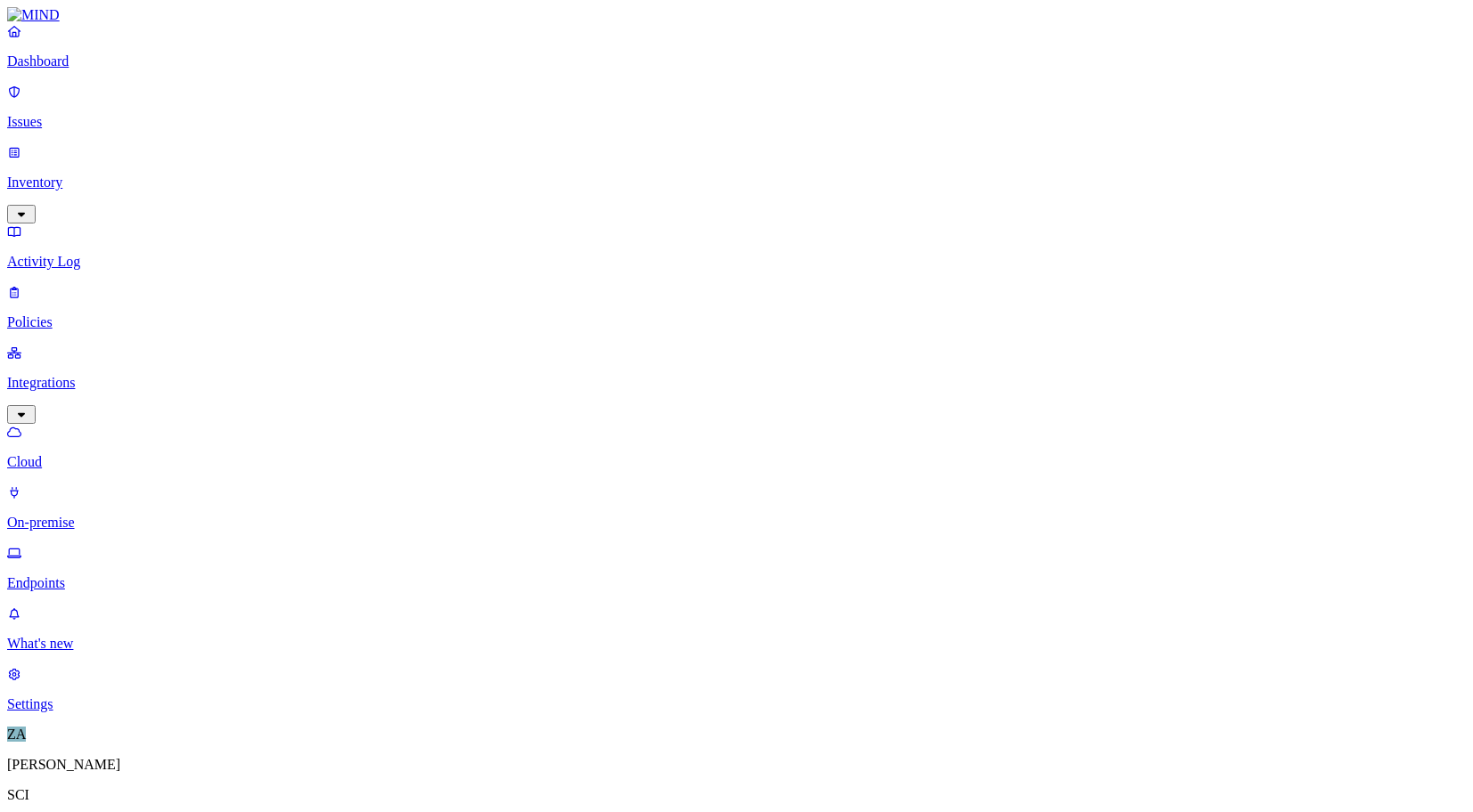
click at [94, 575] on p "Endpoints" at bounding box center [736, 583] width 1459 height 16
click at [80, 454] on p "Cloud" at bounding box center [736, 462] width 1459 height 16
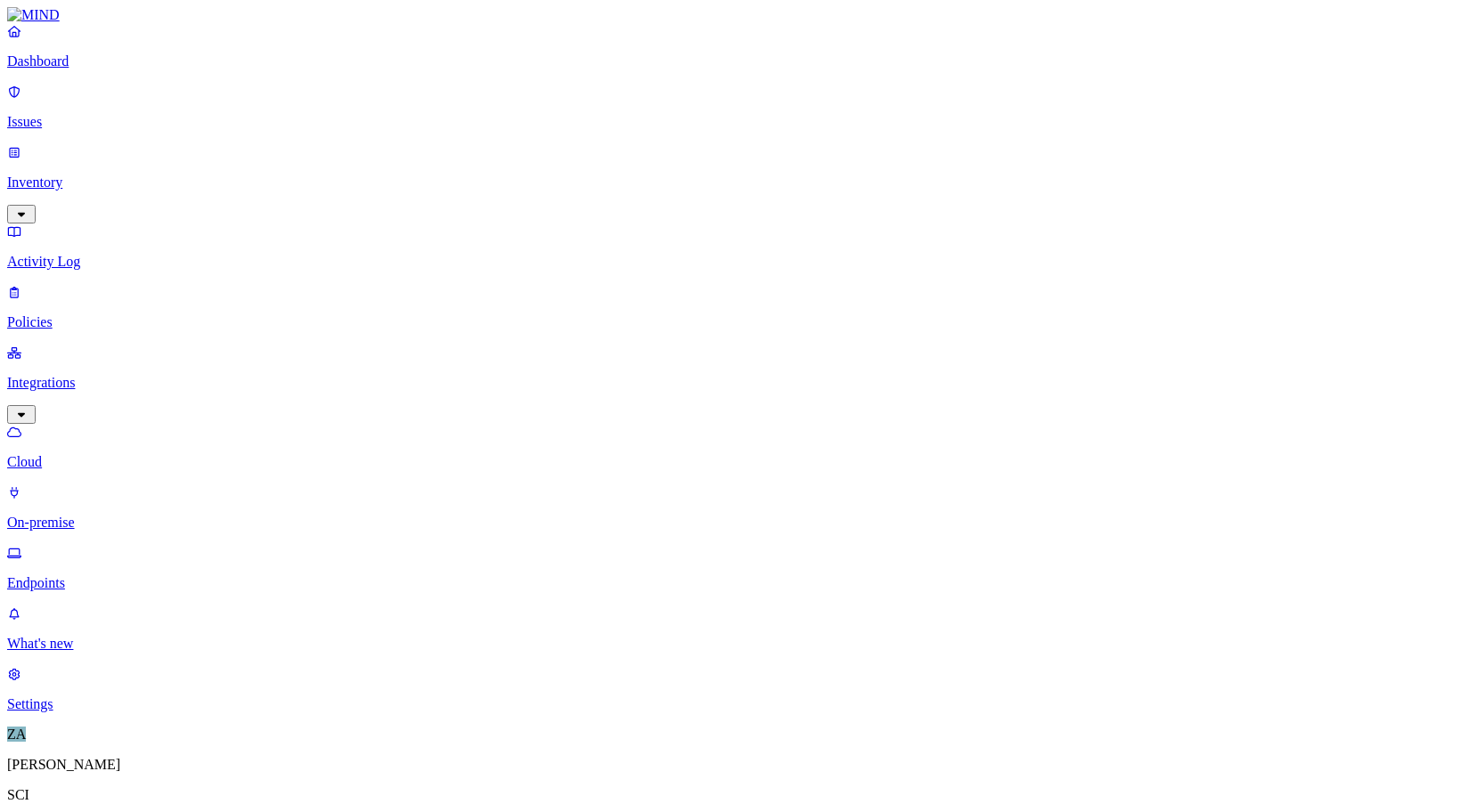
click at [74, 545] on link "Endpoints" at bounding box center [736, 567] width 1459 height 46
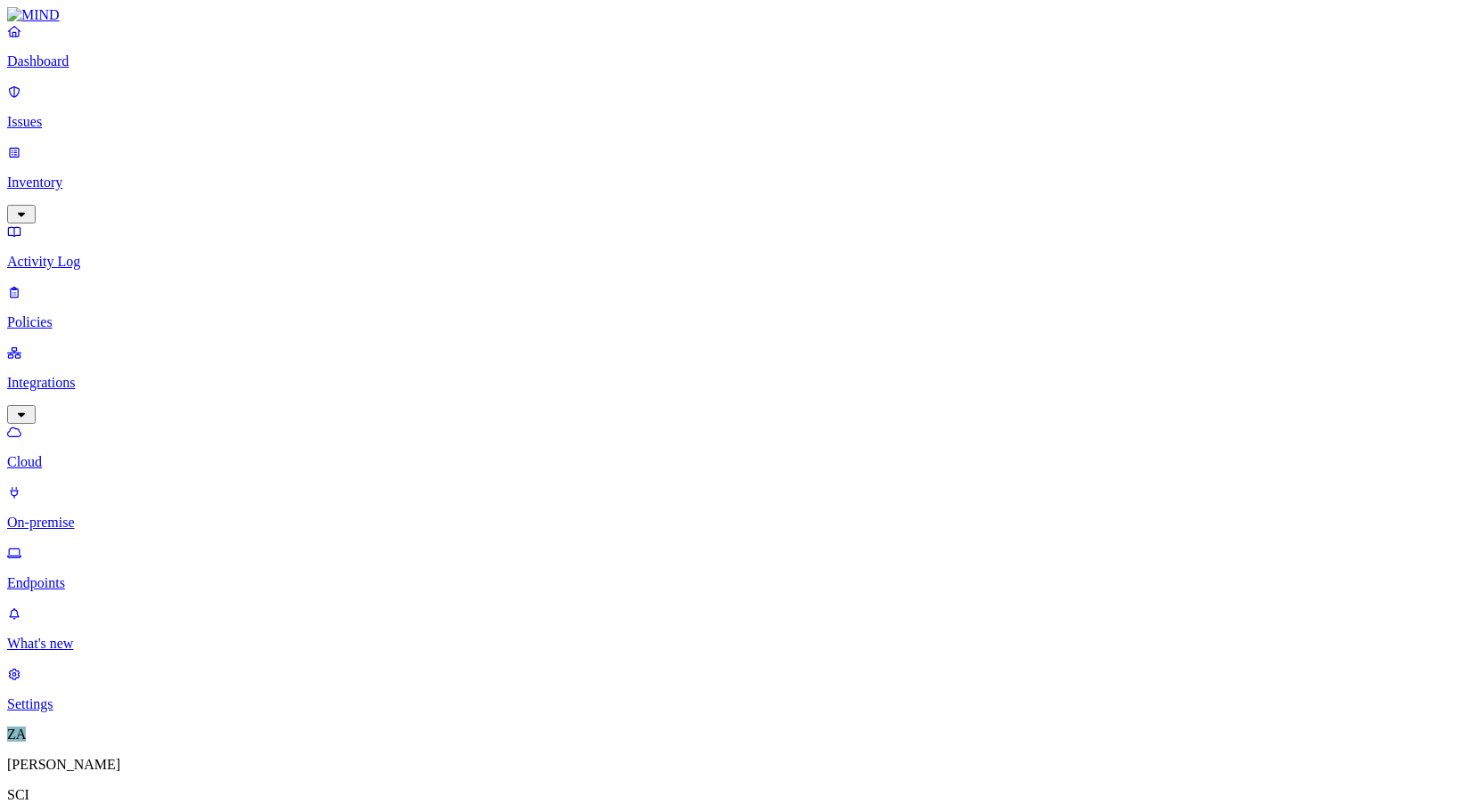
click at [67, 114] on p "Issues" at bounding box center [736, 122] width 1459 height 16
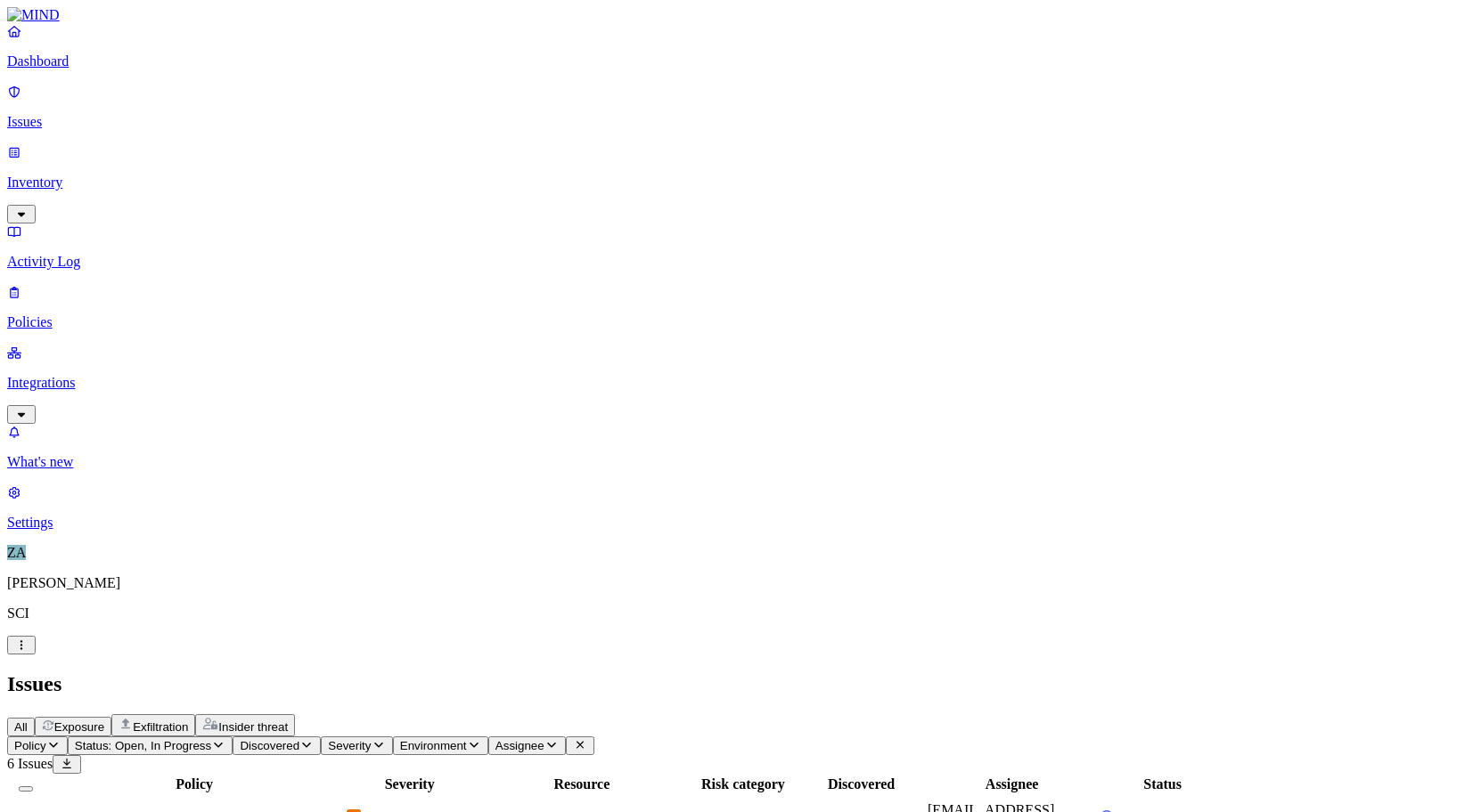
click at [90, 345] on link "Integrations" at bounding box center [736, 383] width 1459 height 77
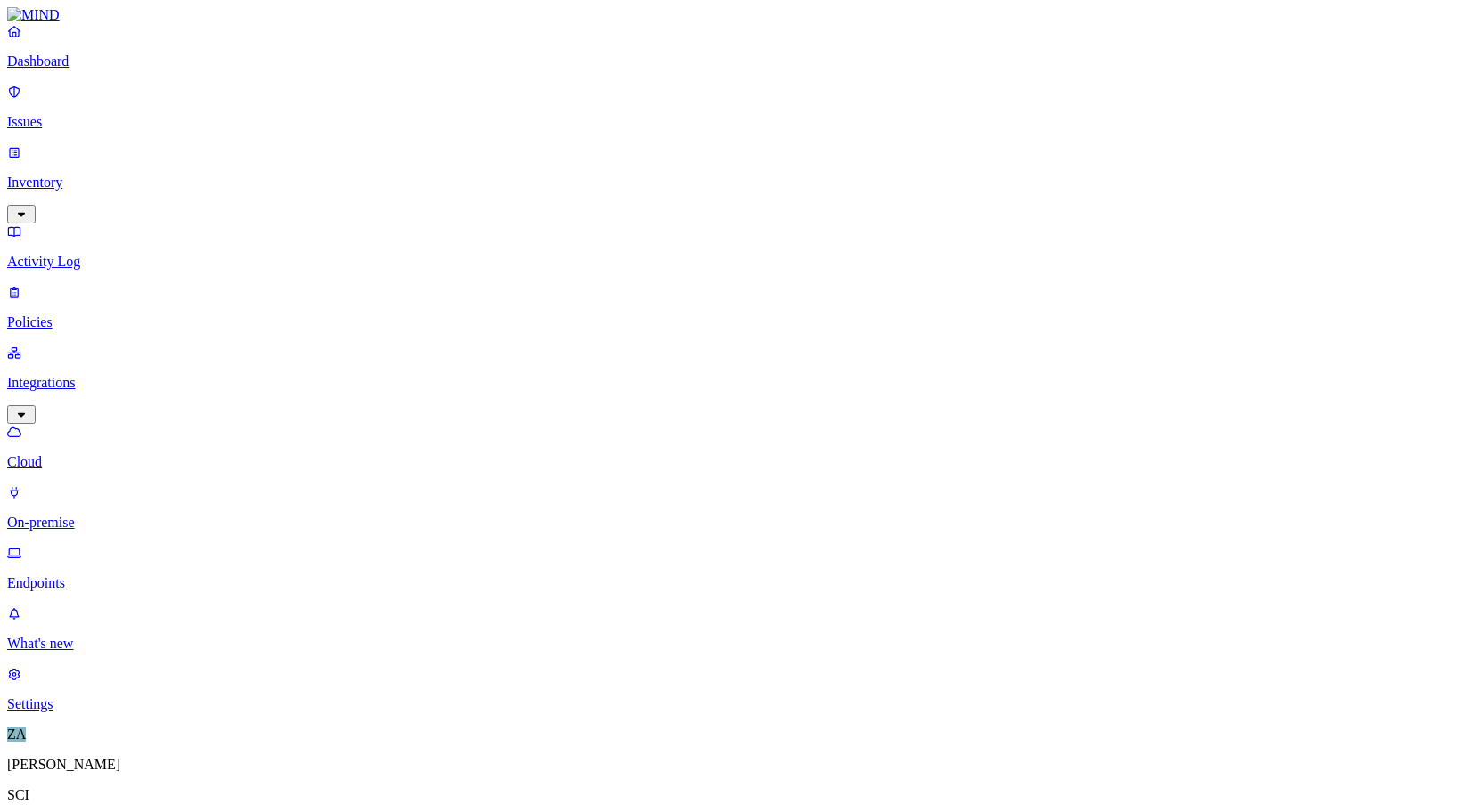
click at [78, 314] on p "Policies" at bounding box center [736, 322] width 1459 height 16
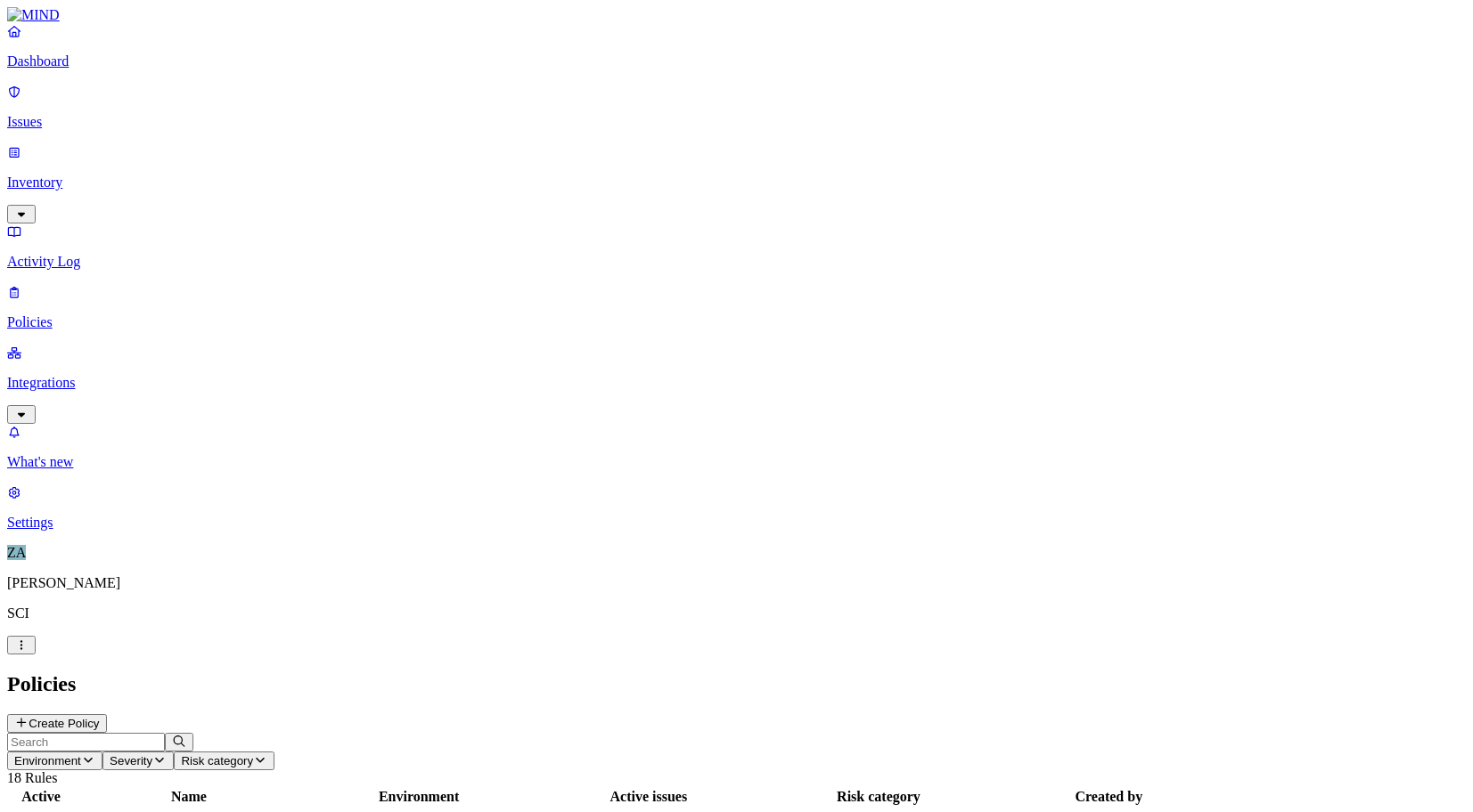
click at [88, 531] on p "Settings" at bounding box center [736, 523] width 1459 height 16
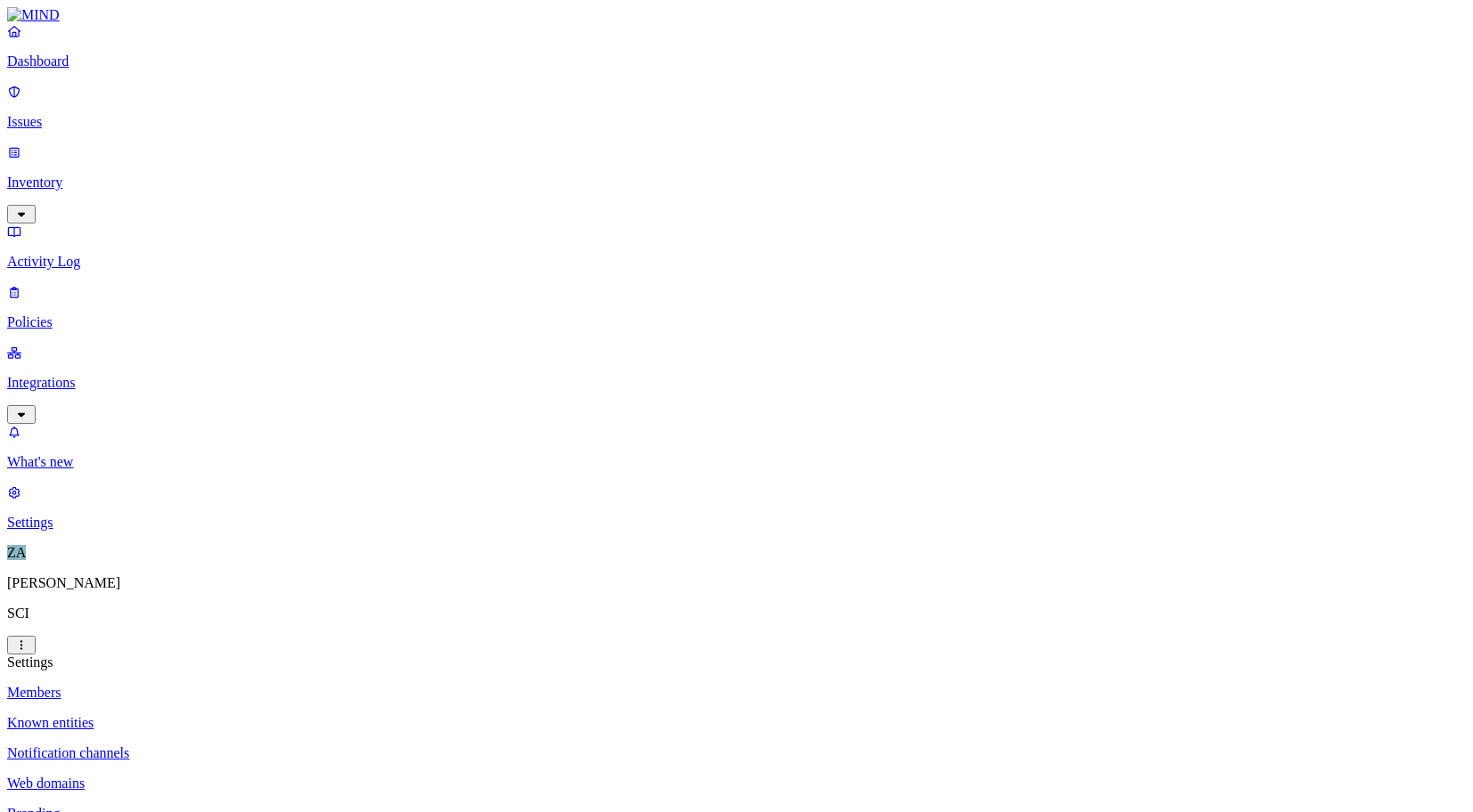
click at [262, 715] on p "Known entities" at bounding box center [736, 723] width 1459 height 16
click at [258, 745] on p "Notification channels" at bounding box center [736, 753] width 1459 height 16
click at [253, 776] on p "Web domains" at bounding box center [736, 784] width 1459 height 16
click at [244, 806] on link "Branding" at bounding box center [736, 814] width 1459 height 16
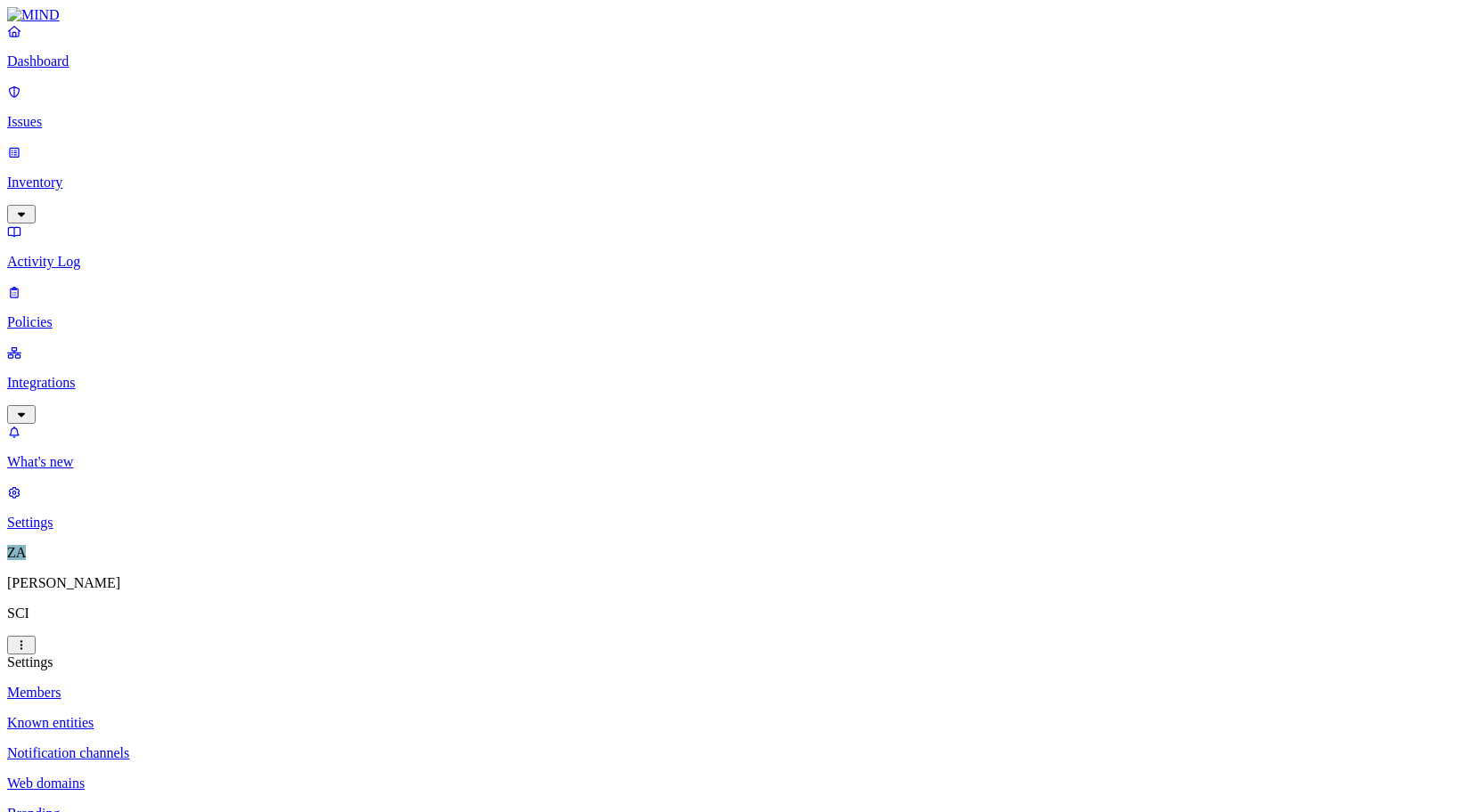
click at [305, 776] on p "Web domains" at bounding box center [736, 784] width 1459 height 16
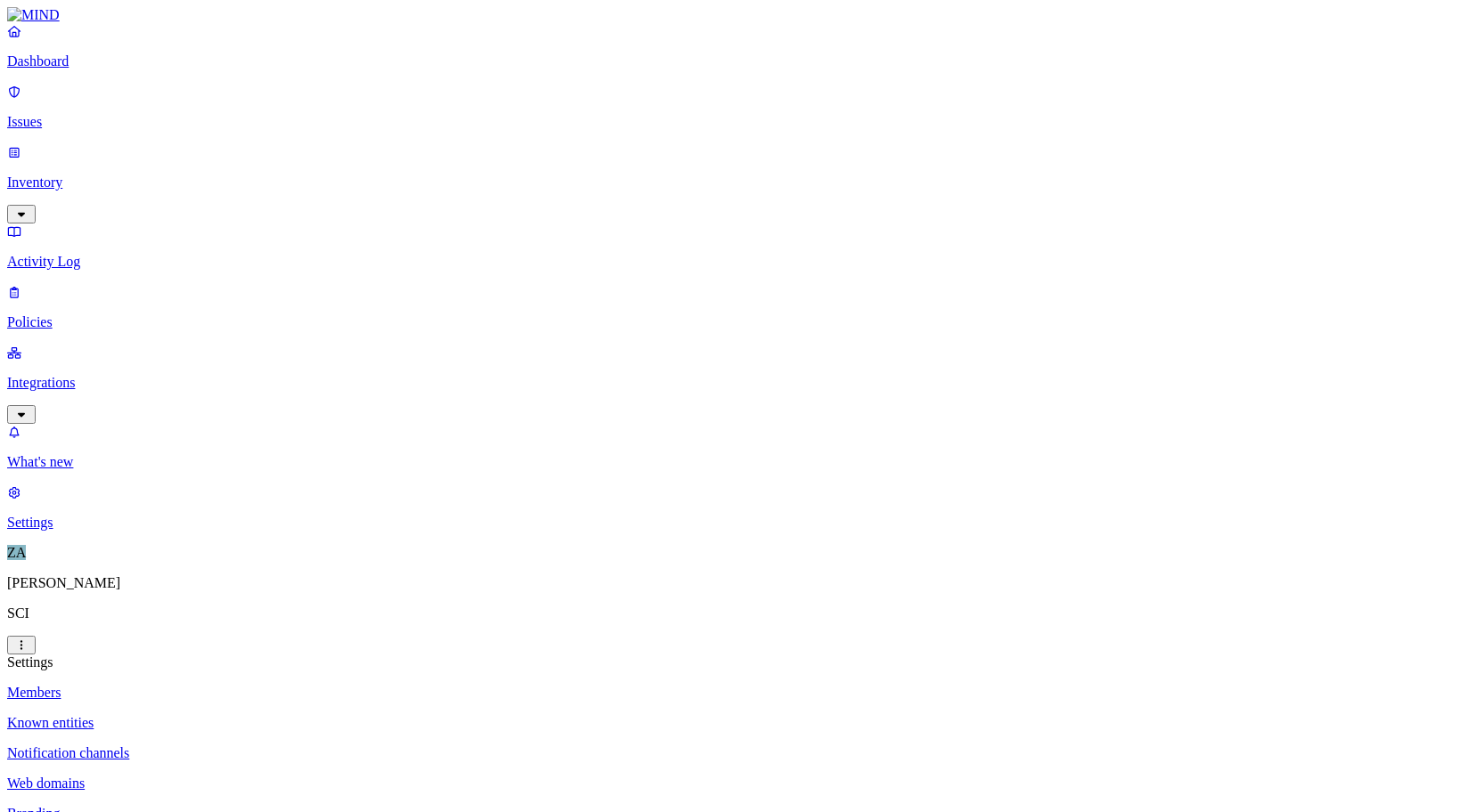
click at [69, 70] on p "Dashboard" at bounding box center [736, 61] width 1459 height 16
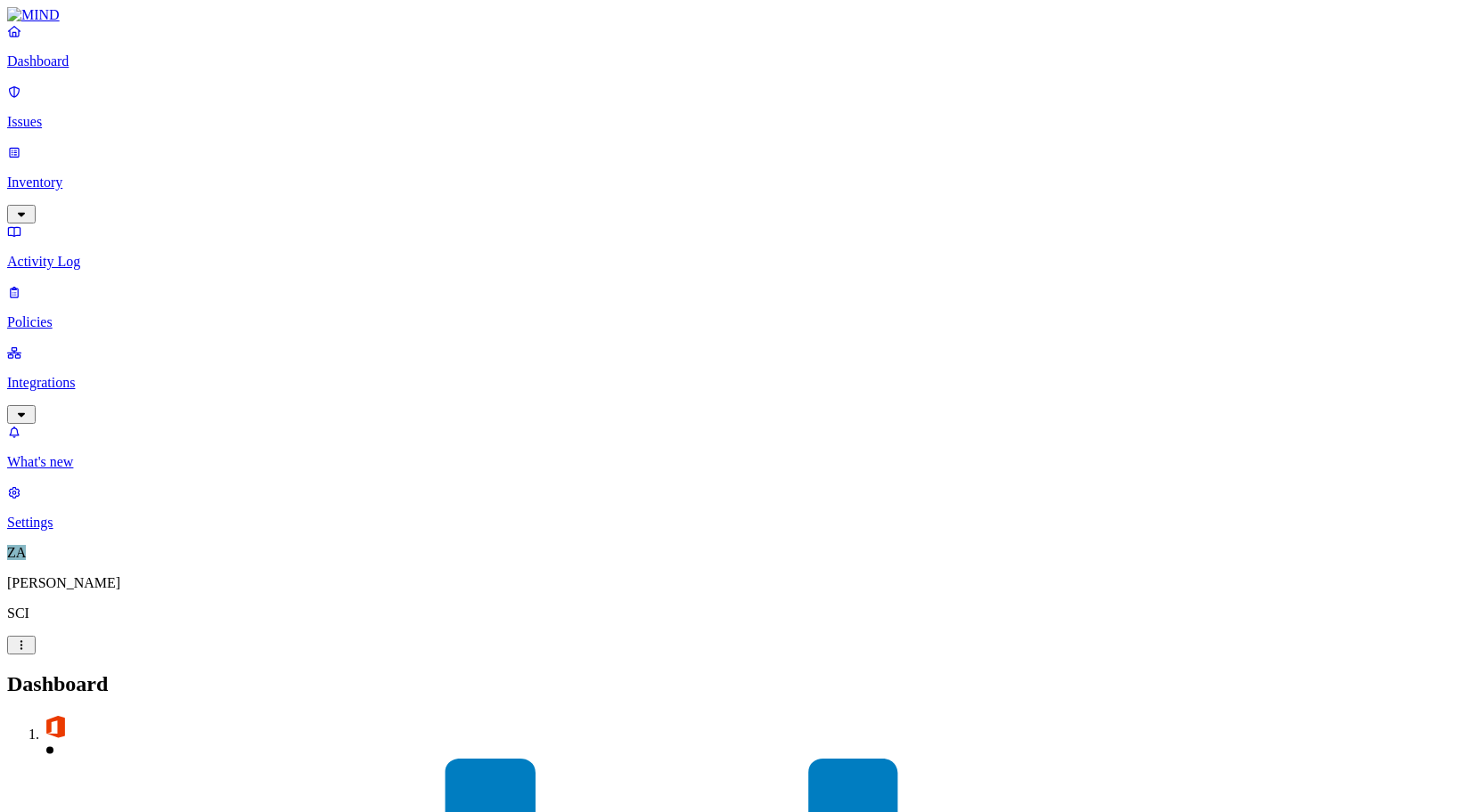
click at [53, 118] on p "Issues" at bounding box center [736, 122] width 1459 height 16
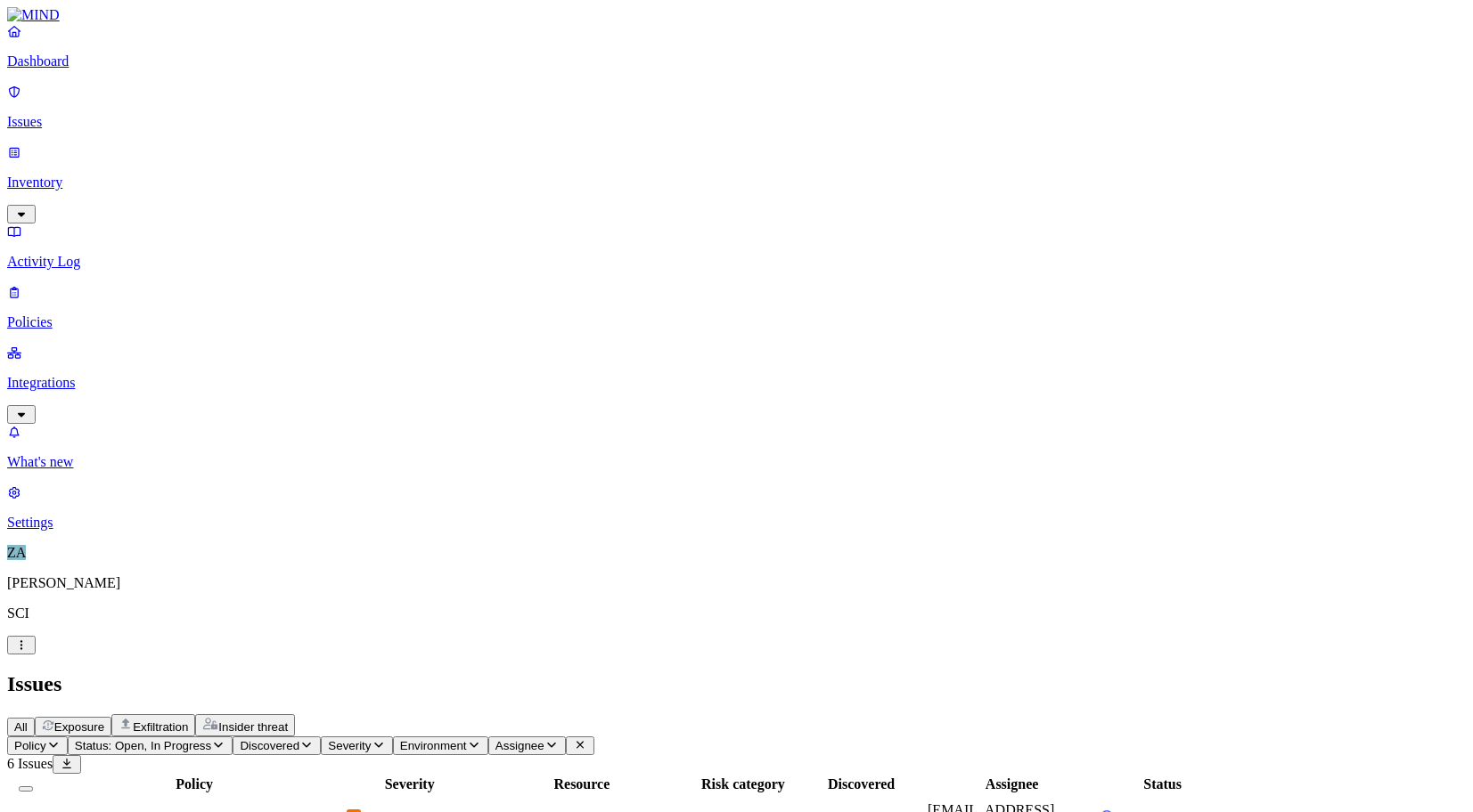
click at [68, 174] on p "Inventory" at bounding box center [736, 182] width 1459 height 16
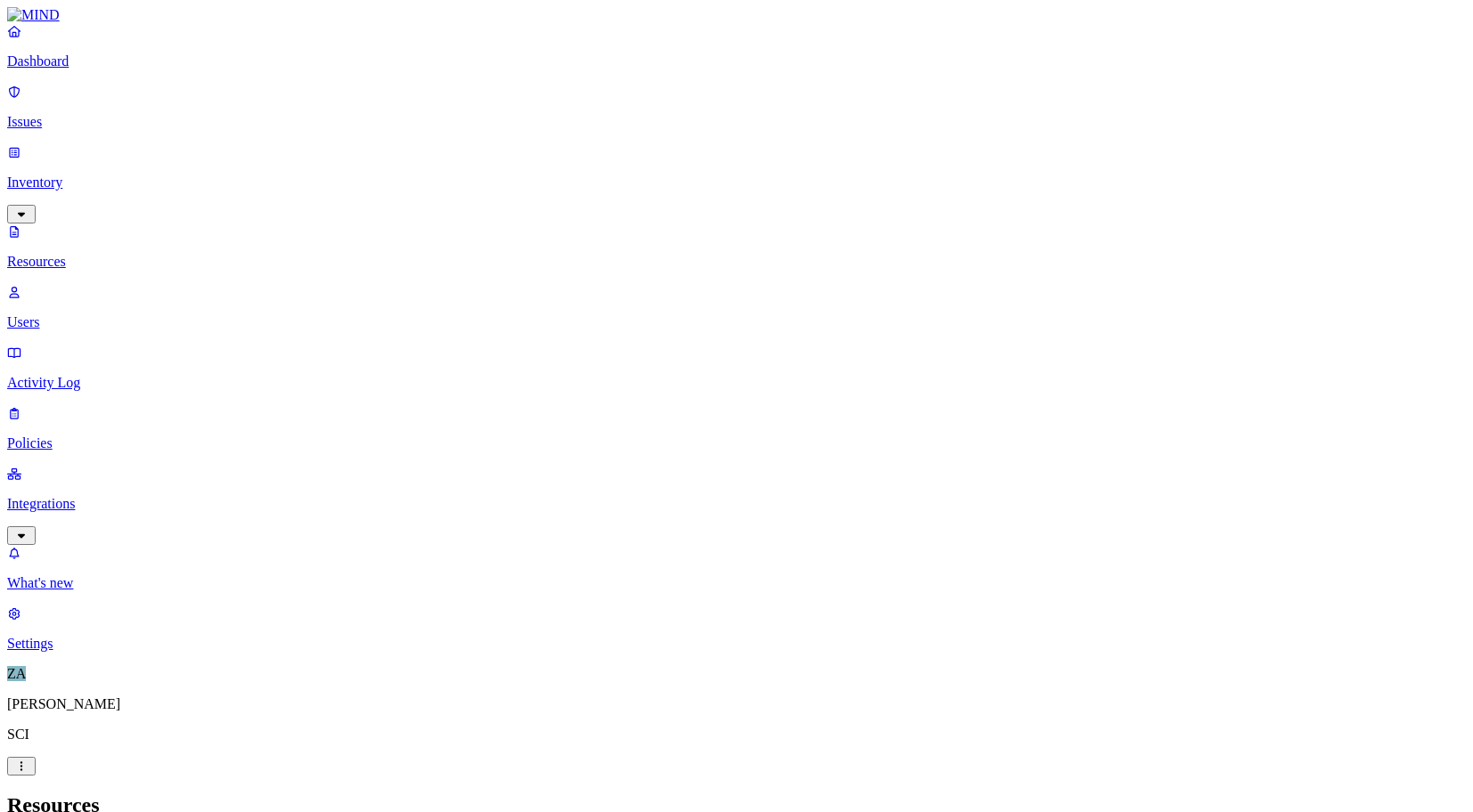
click at [70, 435] on p "Policies" at bounding box center [736, 443] width 1459 height 16
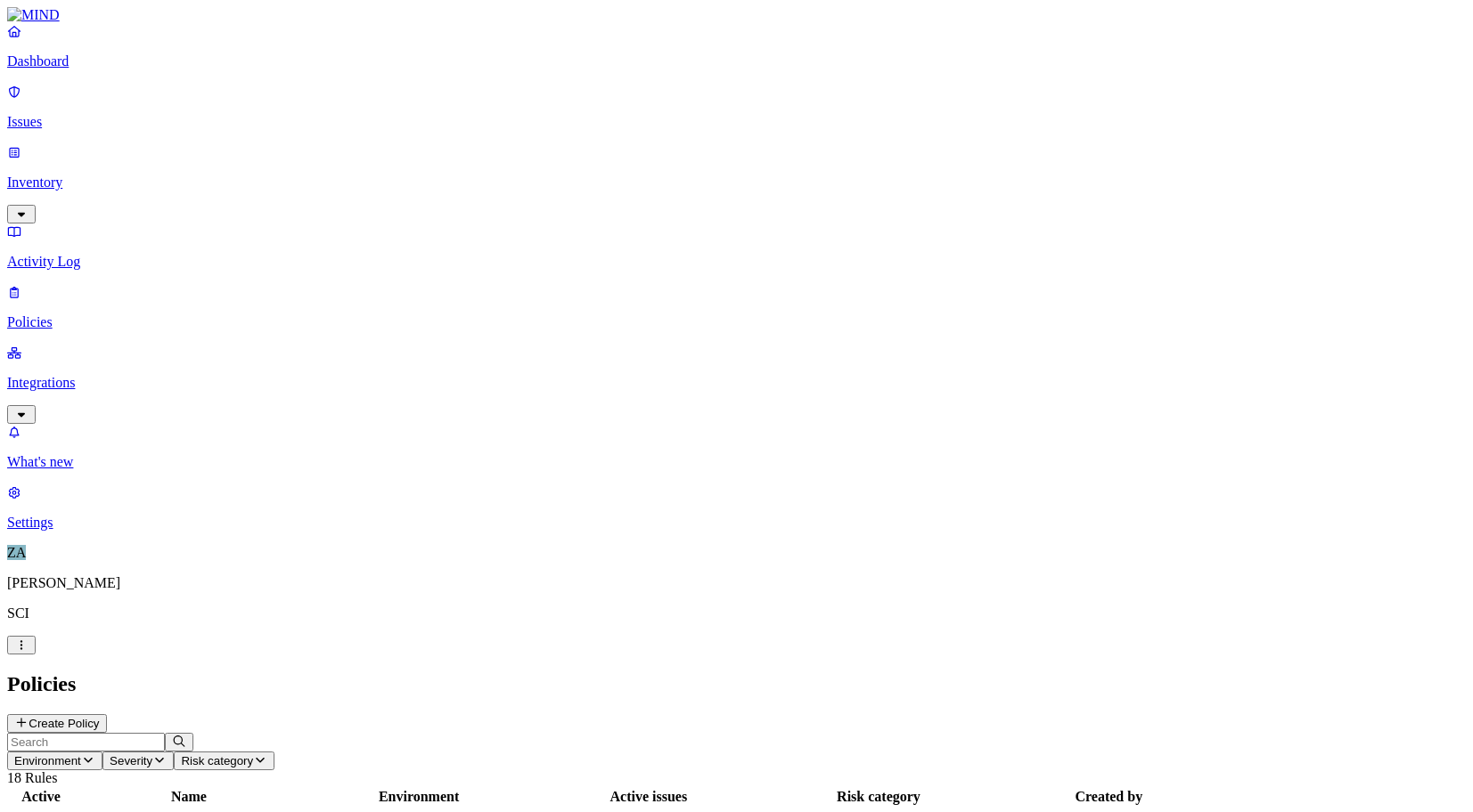
click at [76, 375] on p "Integrations" at bounding box center [736, 383] width 1459 height 16
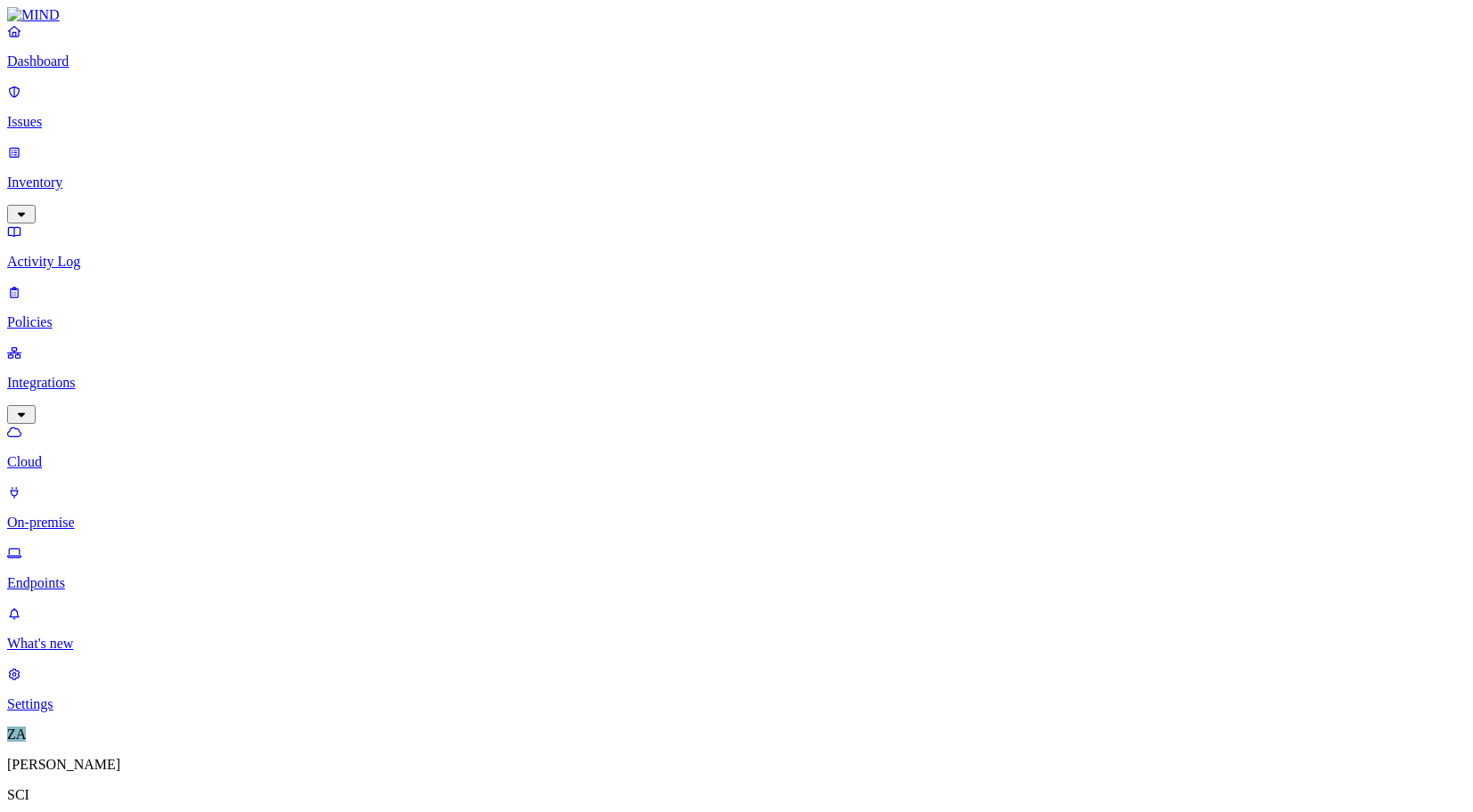
click at [88, 515] on p "On-premise" at bounding box center [736, 523] width 1459 height 16
click at [92, 575] on p "Endpoints" at bounding box center [736, 583] width 1459 height 16
click at [109, 70] on p "Dashboard" at bounding box center [736, 61] width 1459 height 16
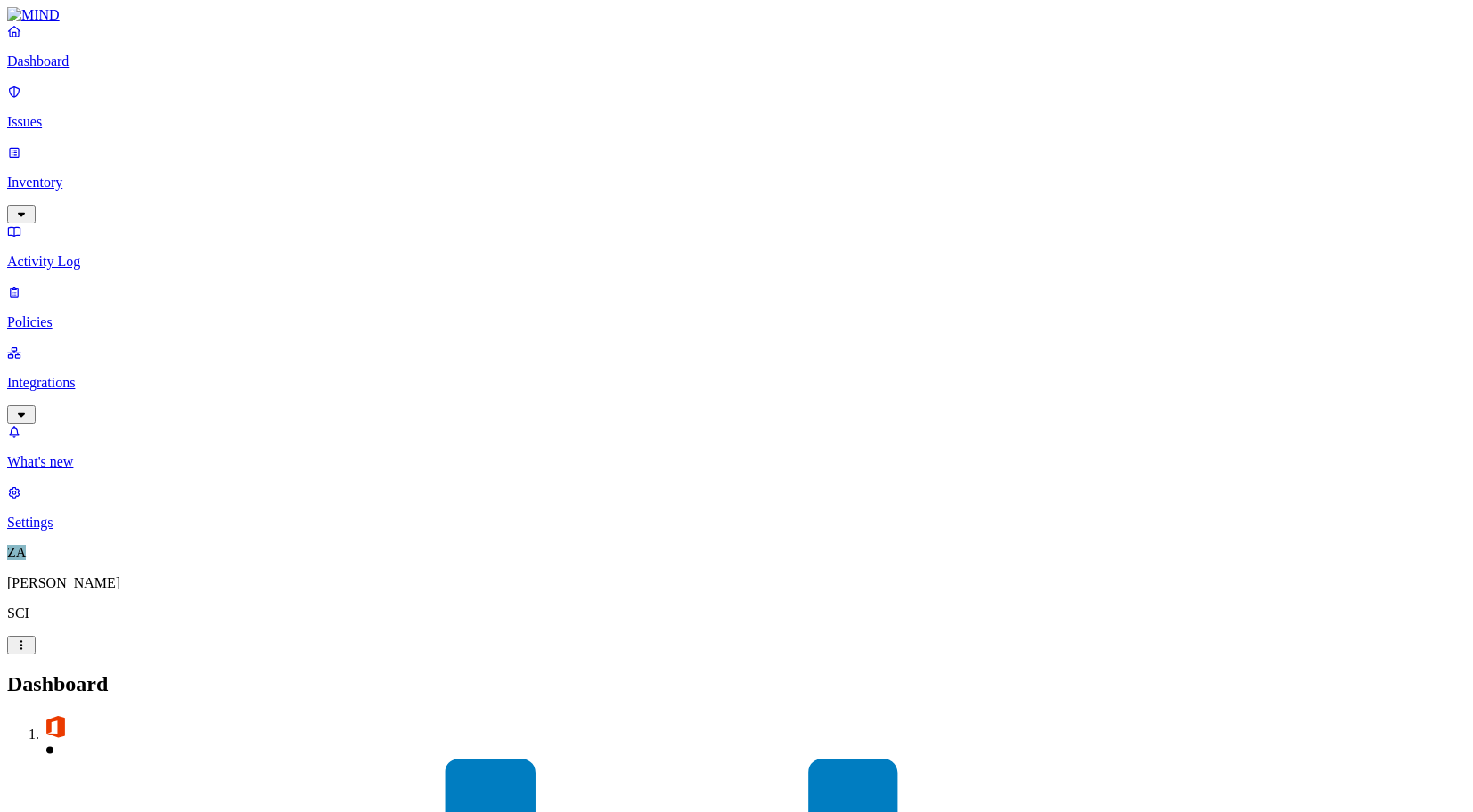
click at [64, 174] on p "Inventory" at bounding box center [736, 182] width 1459 height 16
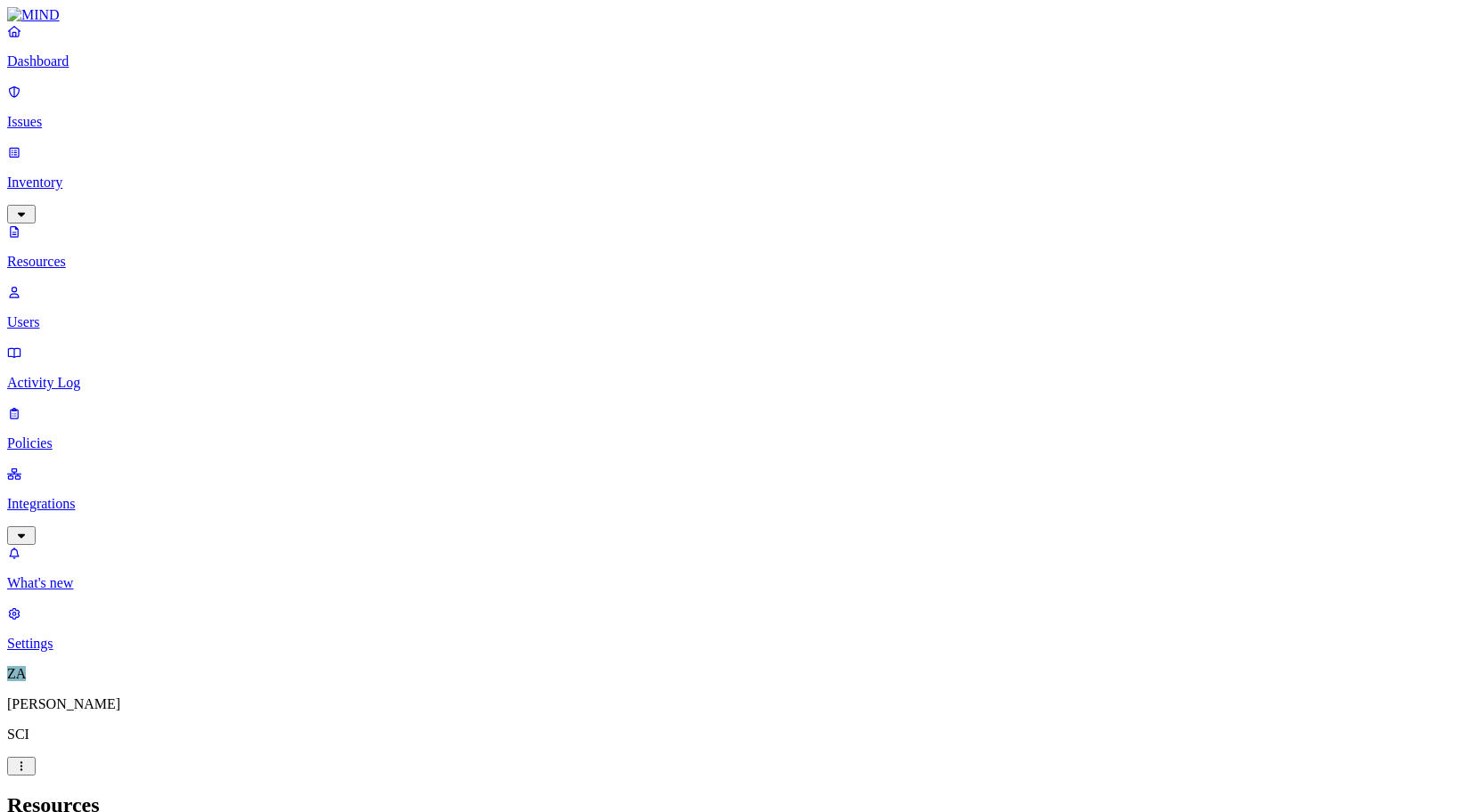
click at [75, 314] on p "Users" at bounding box center [736, 322] width 1459 height 16
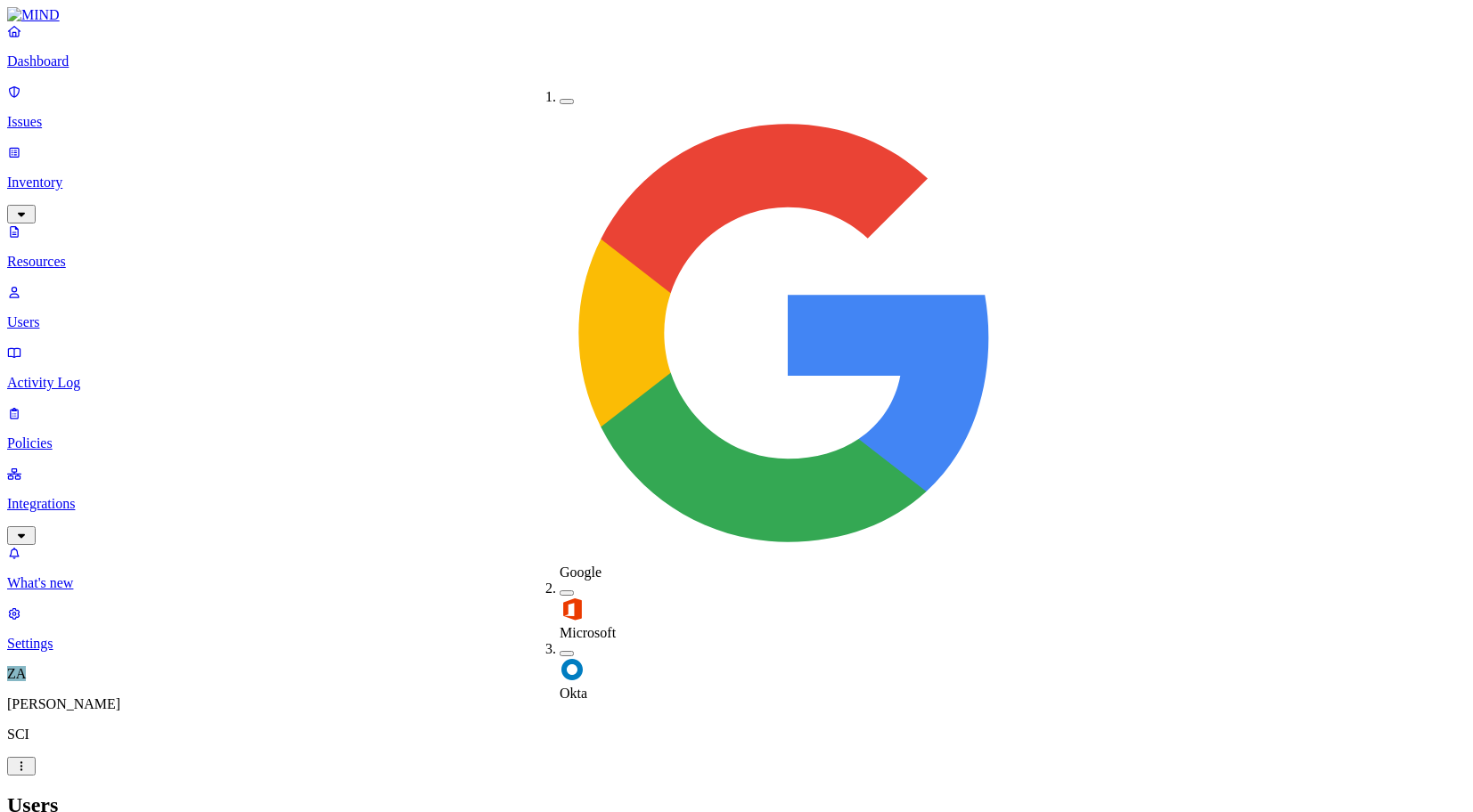
click at [559, 641] on div "Okta" at bounding box center [559, 671] width 0 height 61
click at [559, 641] on button "button" at bounding box center [567, 650] width 14 height 19
click at [559, 651] on button "button" at bounding box center [567, 654] width 14 height 5
click at [924, 794] on h2 "Users" at bounding box center [736, 806] width 1459 height 24
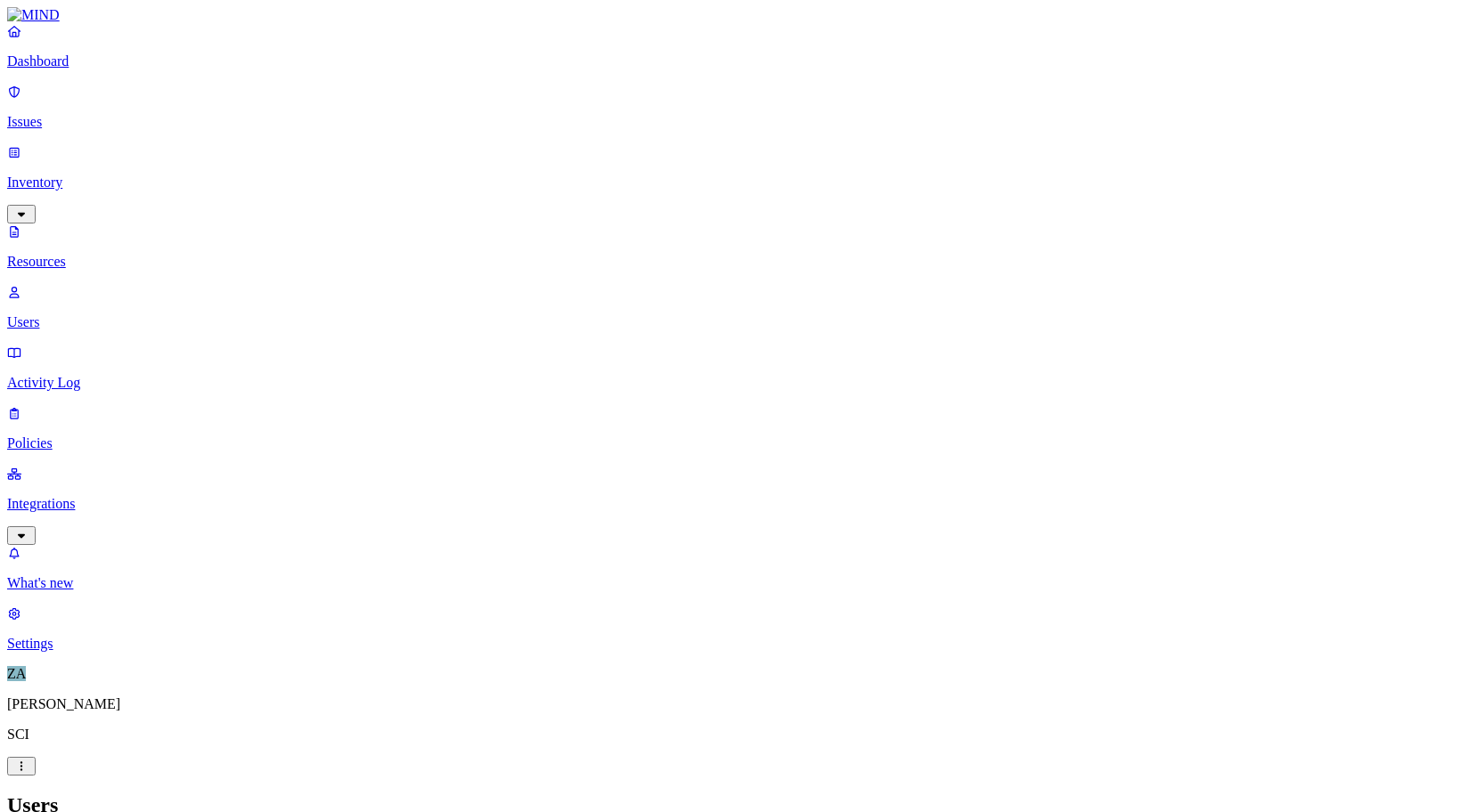
scroll to position [429, 0]
click at [61, 70] on p "Dashboard" at bounding box center [736, 61] width 1459 height 16
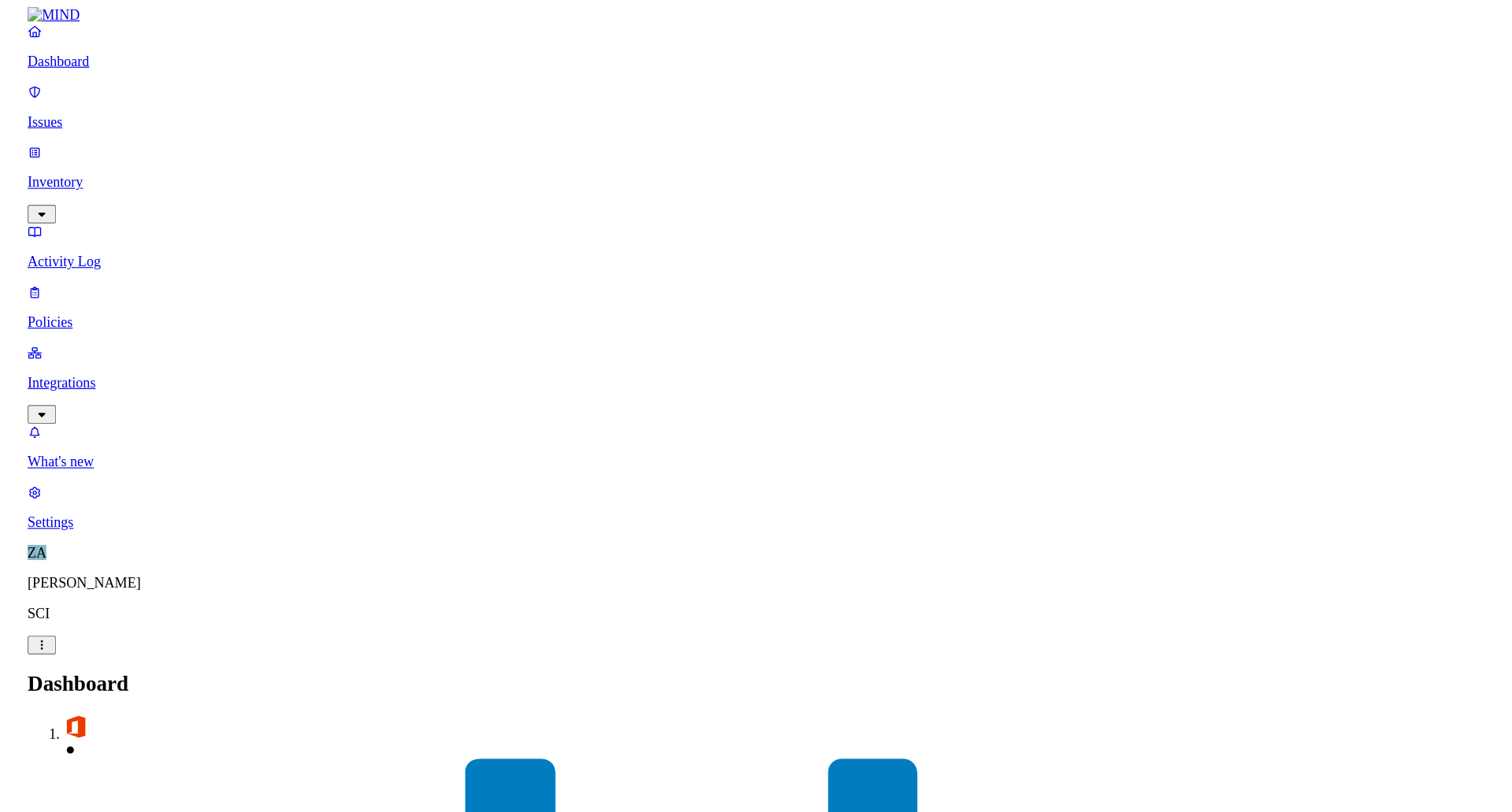
scroll to position [26, 0]
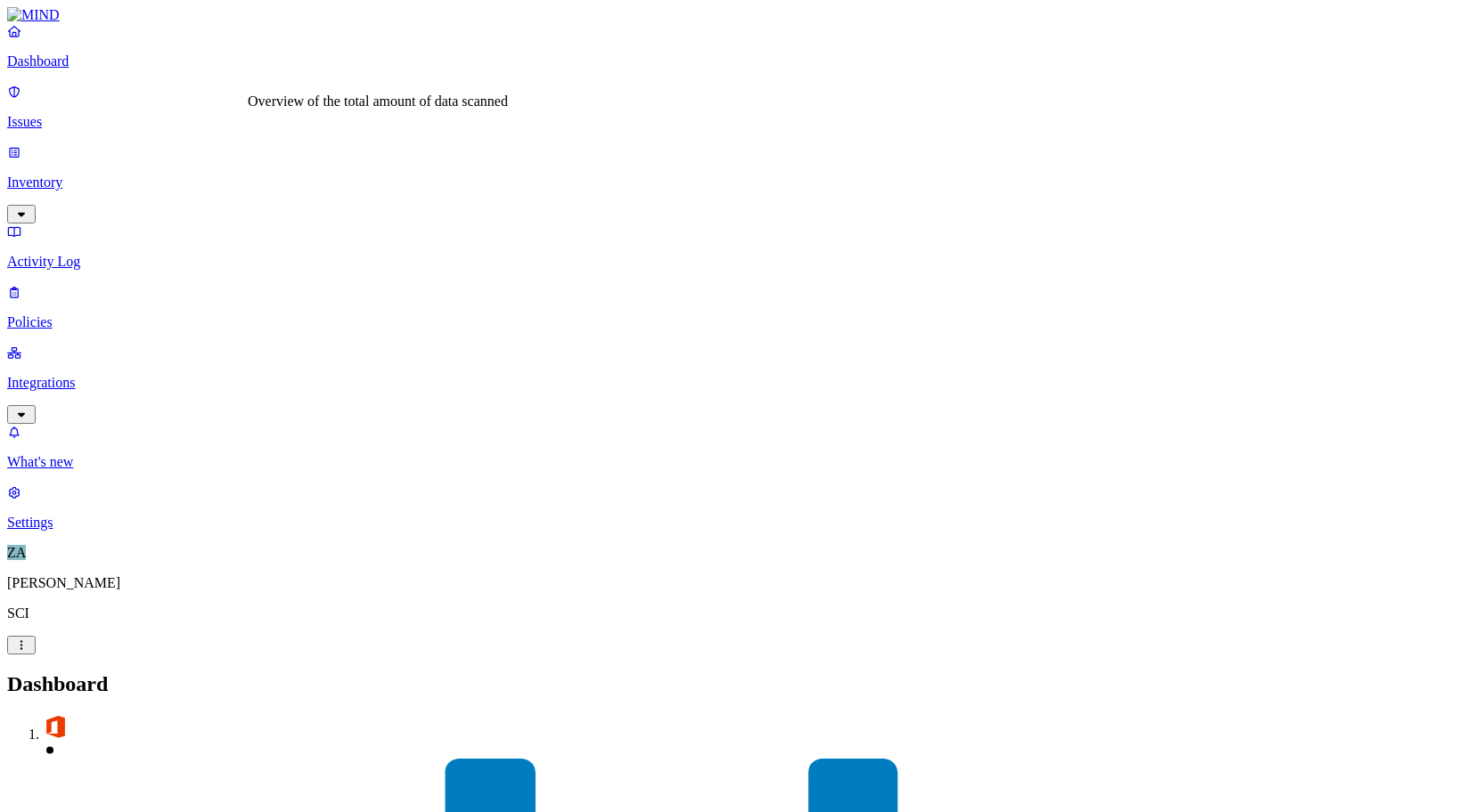
click at [89, 116] on p "Issues" at bounding box center [736, 122] width 1459 height 16
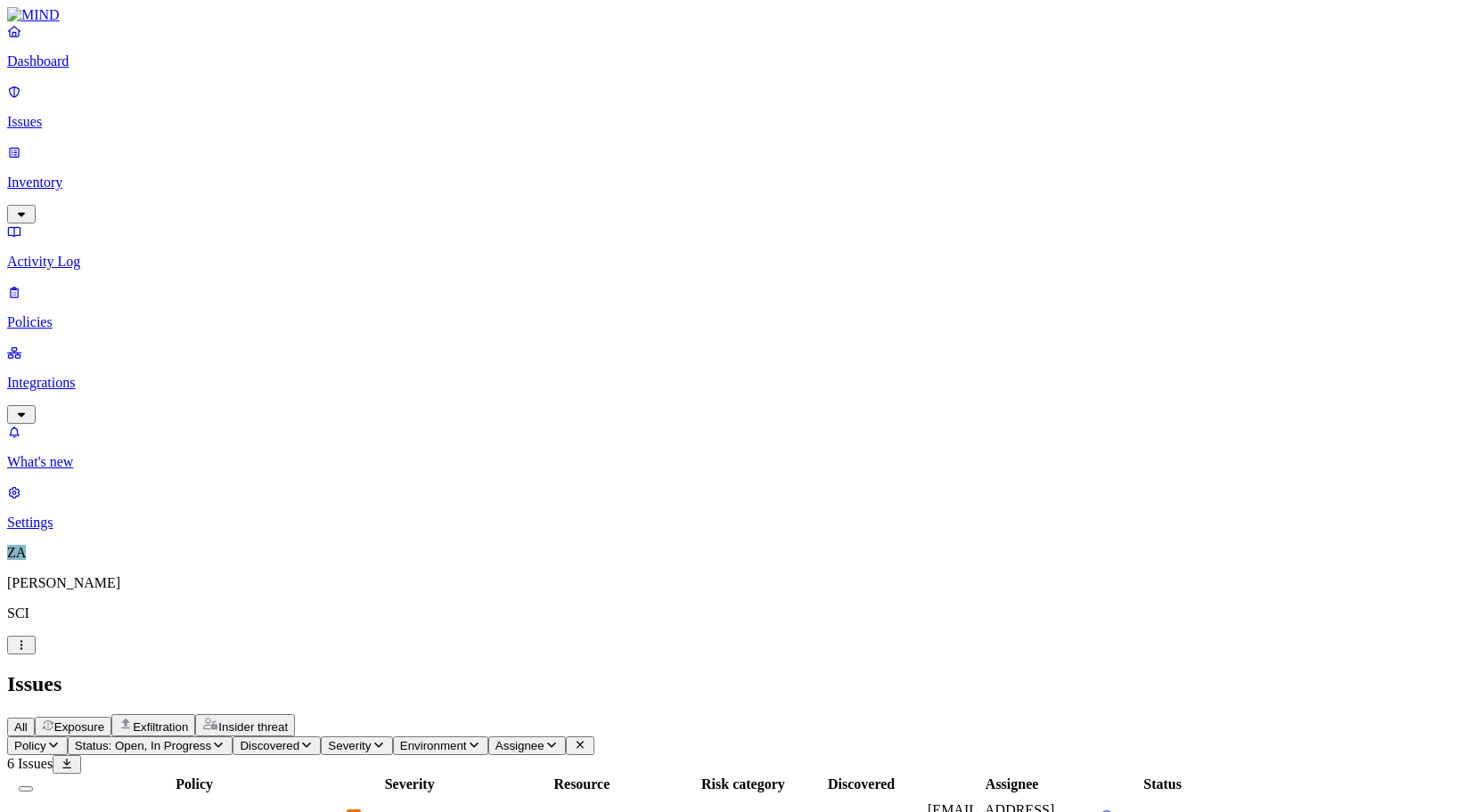
click at [22, 348] on icon at bounding box center [14, 353] width 14 height 12
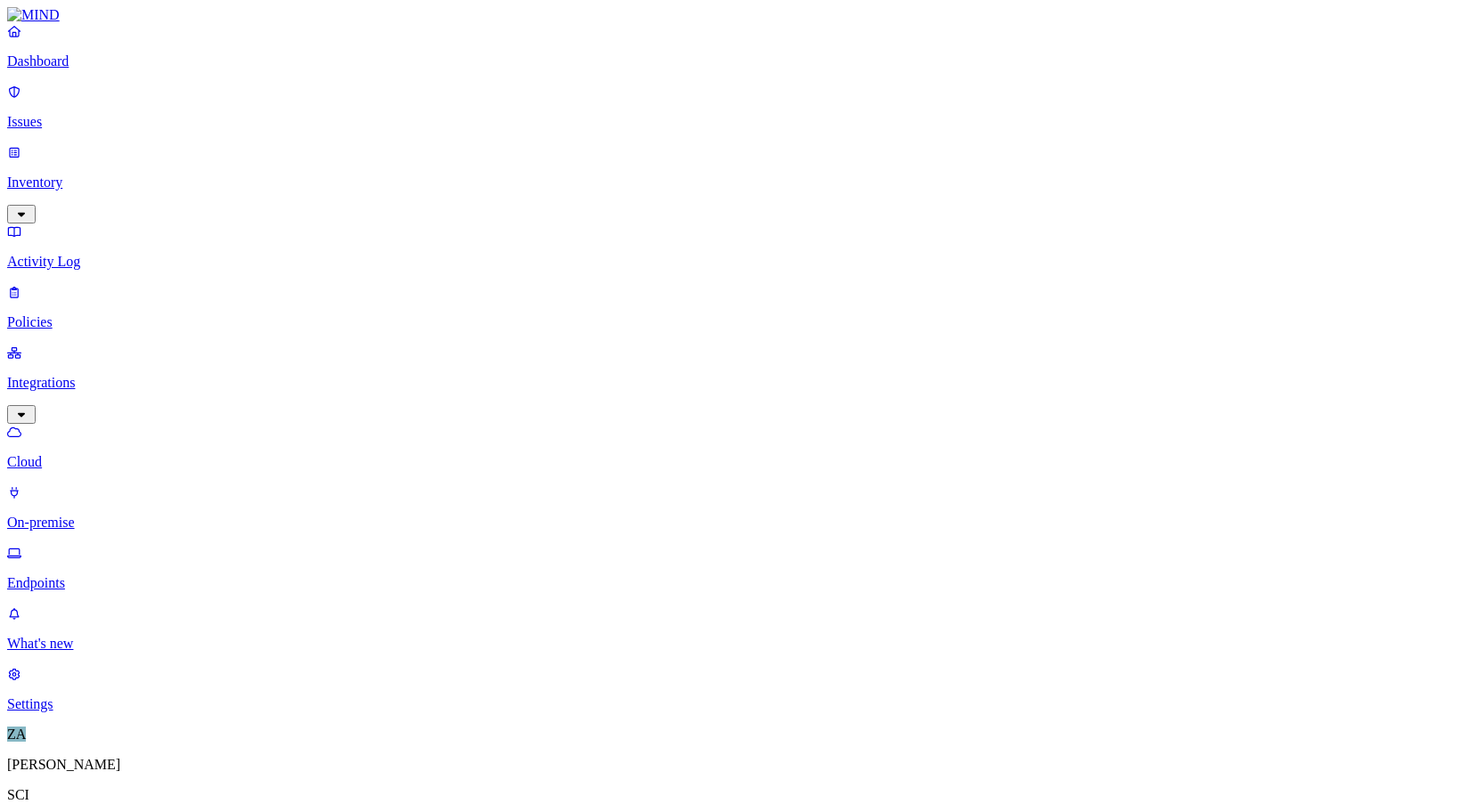
click at [61, 117] on p "Issues" at bounding box center [736, 122] width 1459 height 16
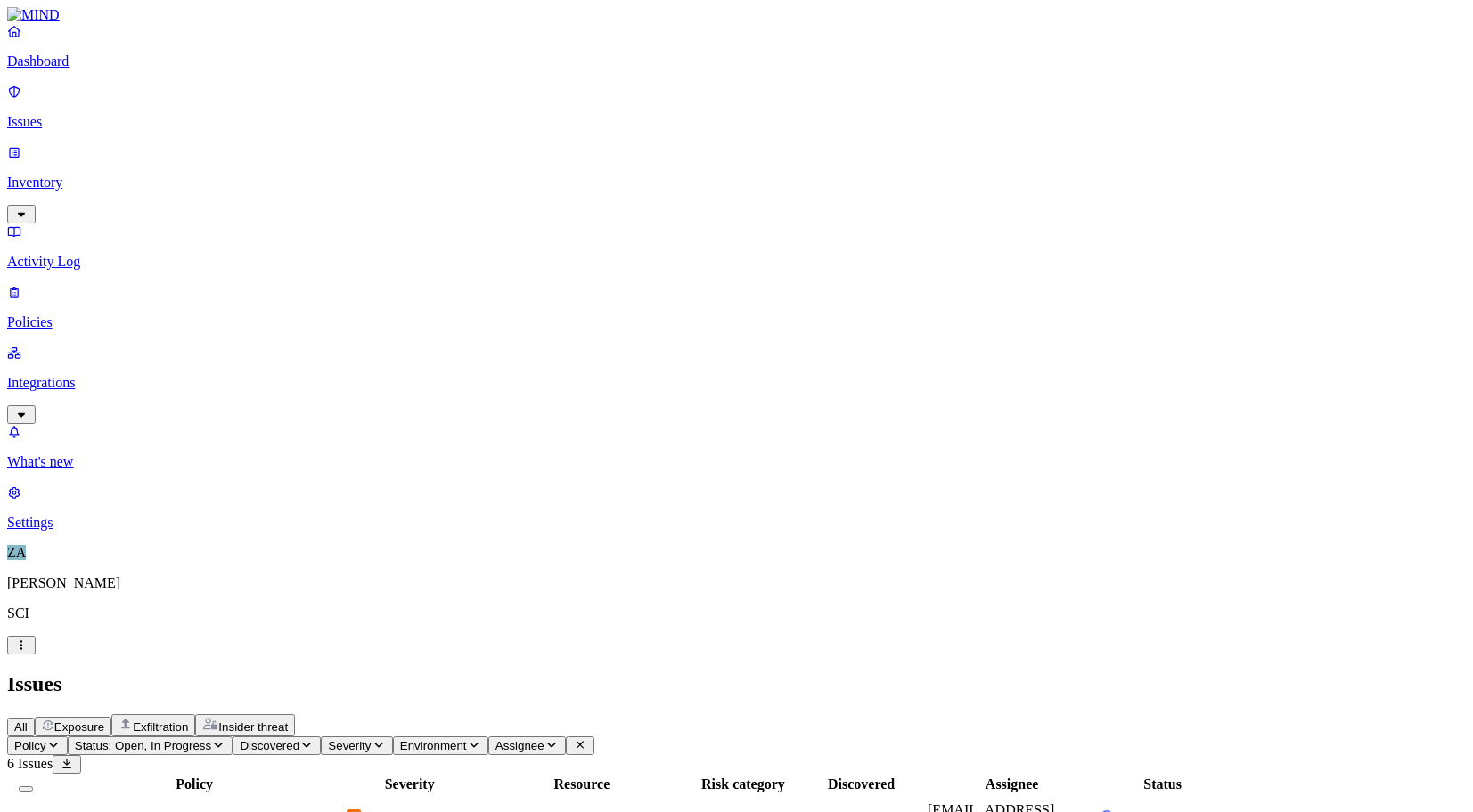
click at [71, 531] on p "Settings" at bounding box center [736, 523] width 1459 height 16
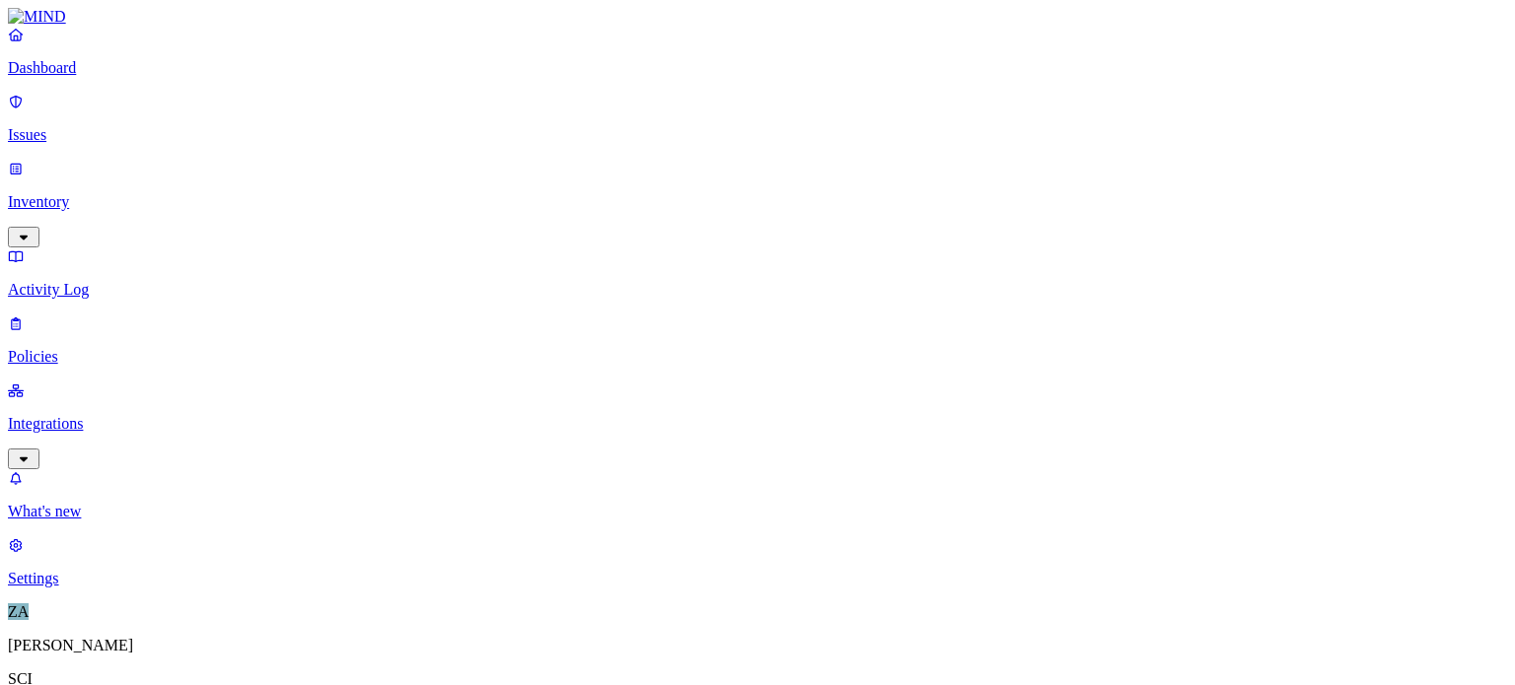
click at [121, 415] on p "Integrations" at bounding box center [757, 424] width 1499 height 18
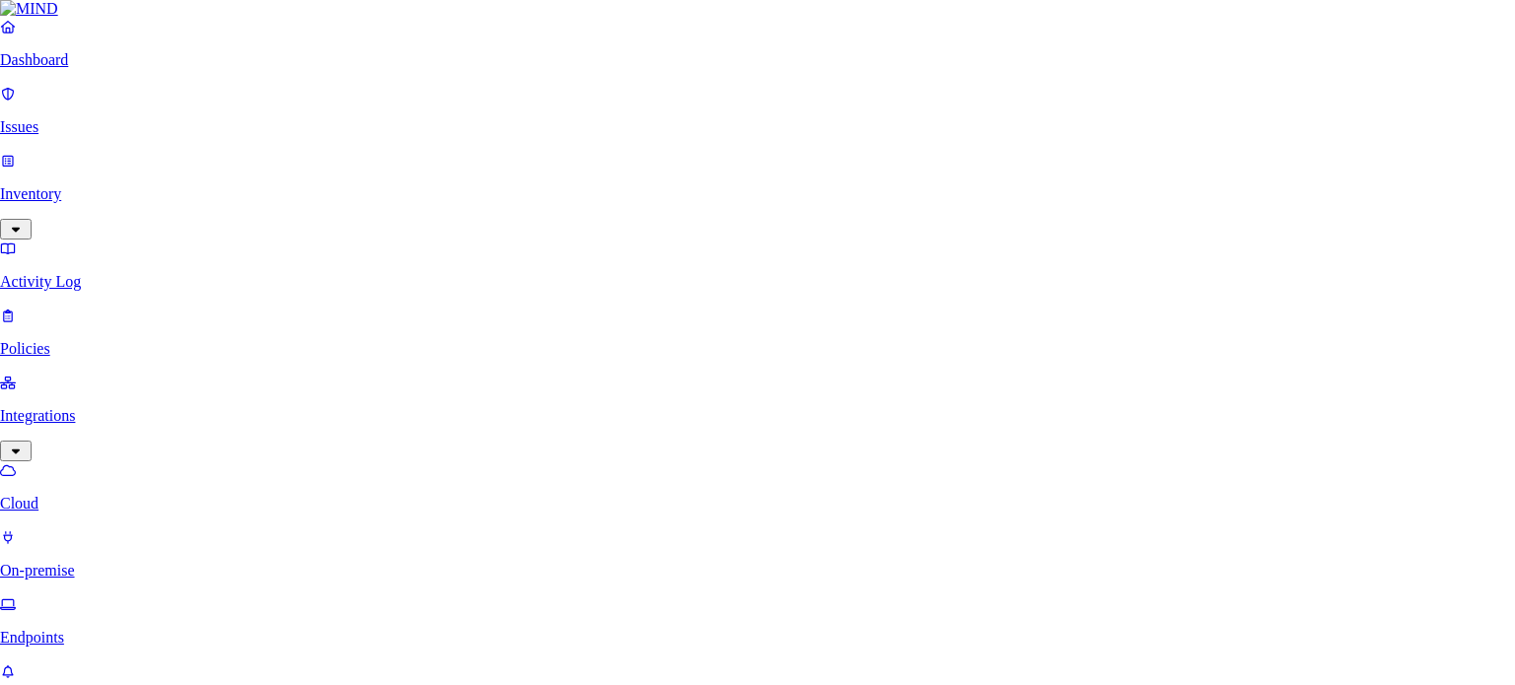
type input "Okta SSO"
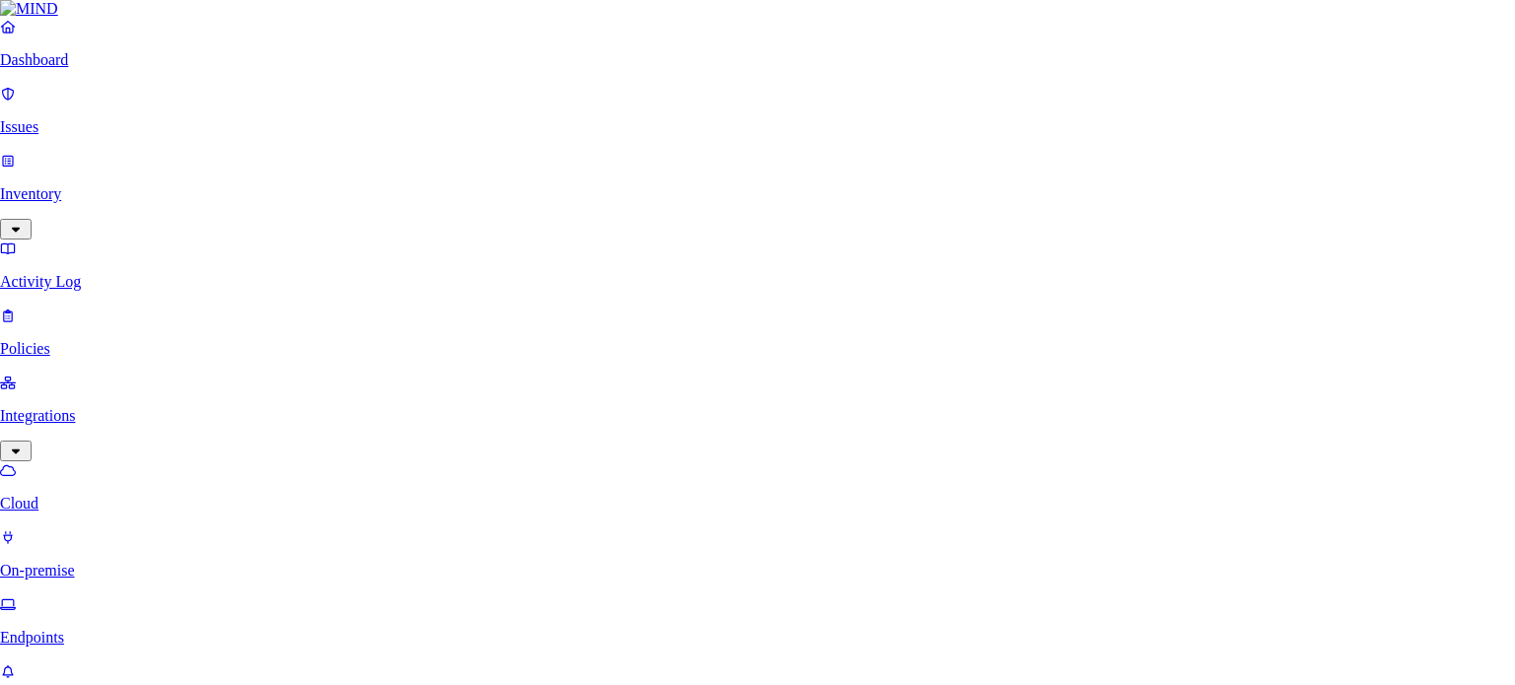
type input "SCI Okta Client ID"
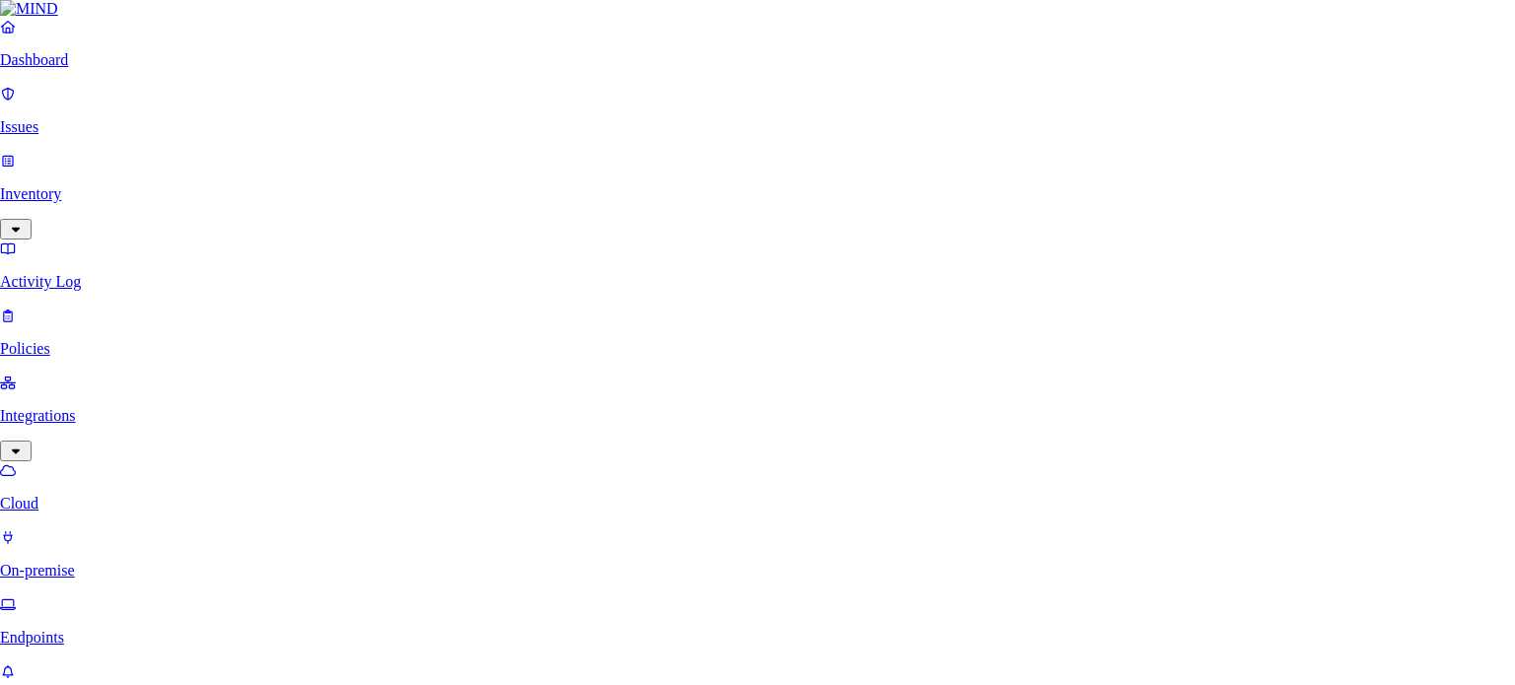
type input "SCI Okta Client Secret"
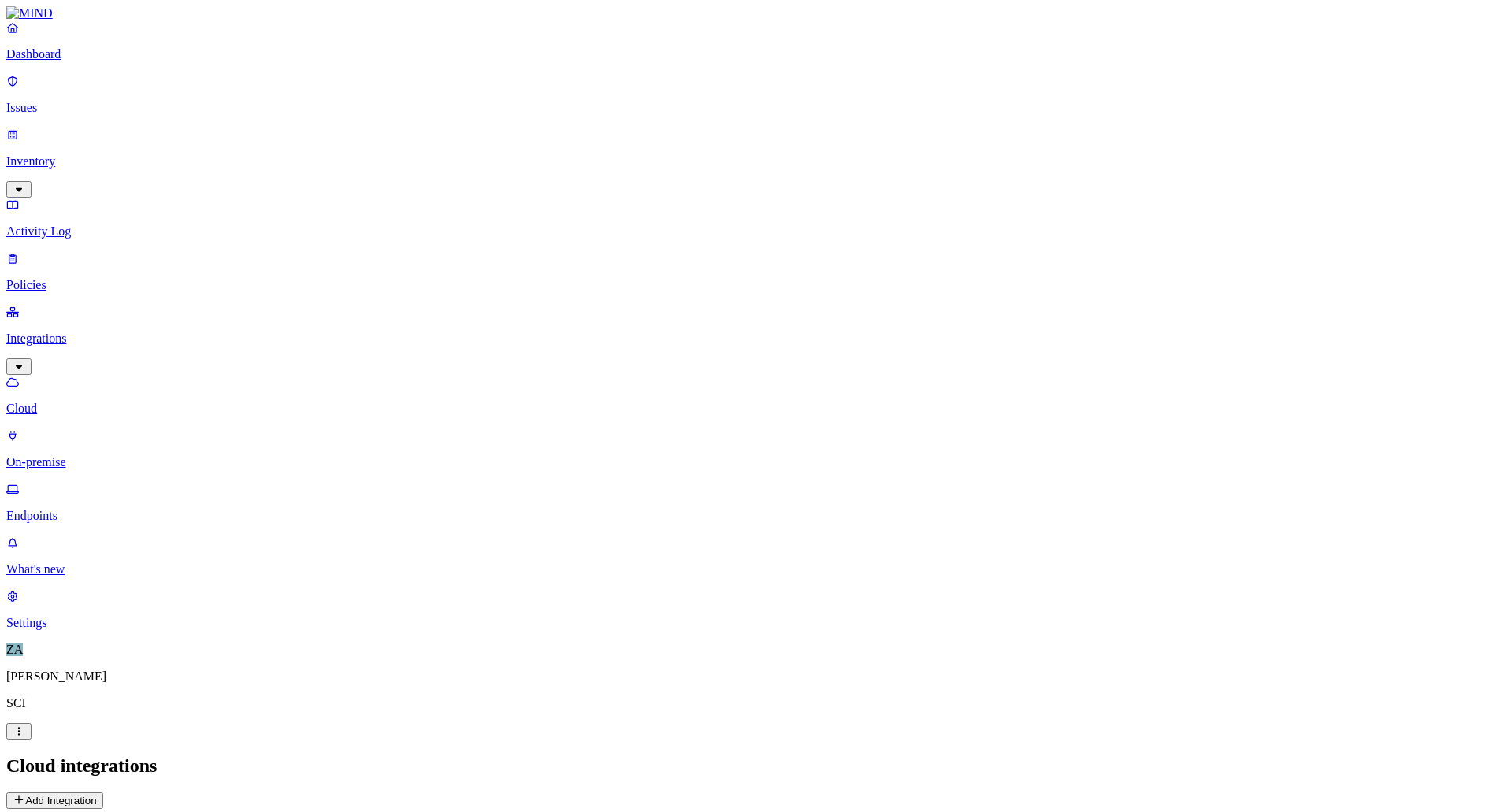
click at [97, 402] on p "Cloud" at bounding box center [756, 409] width 1500 height 14
click at [94, 455] on p "On-premise" at bounding box center [756, 462] width 1500 height 14
click at [72, 402] on p "Cloud" at bounding box center [756, 409] width 1500 height 14
click at [73, 106] on link "Issues" at bounding box center [756, 94] width 1500 height 41
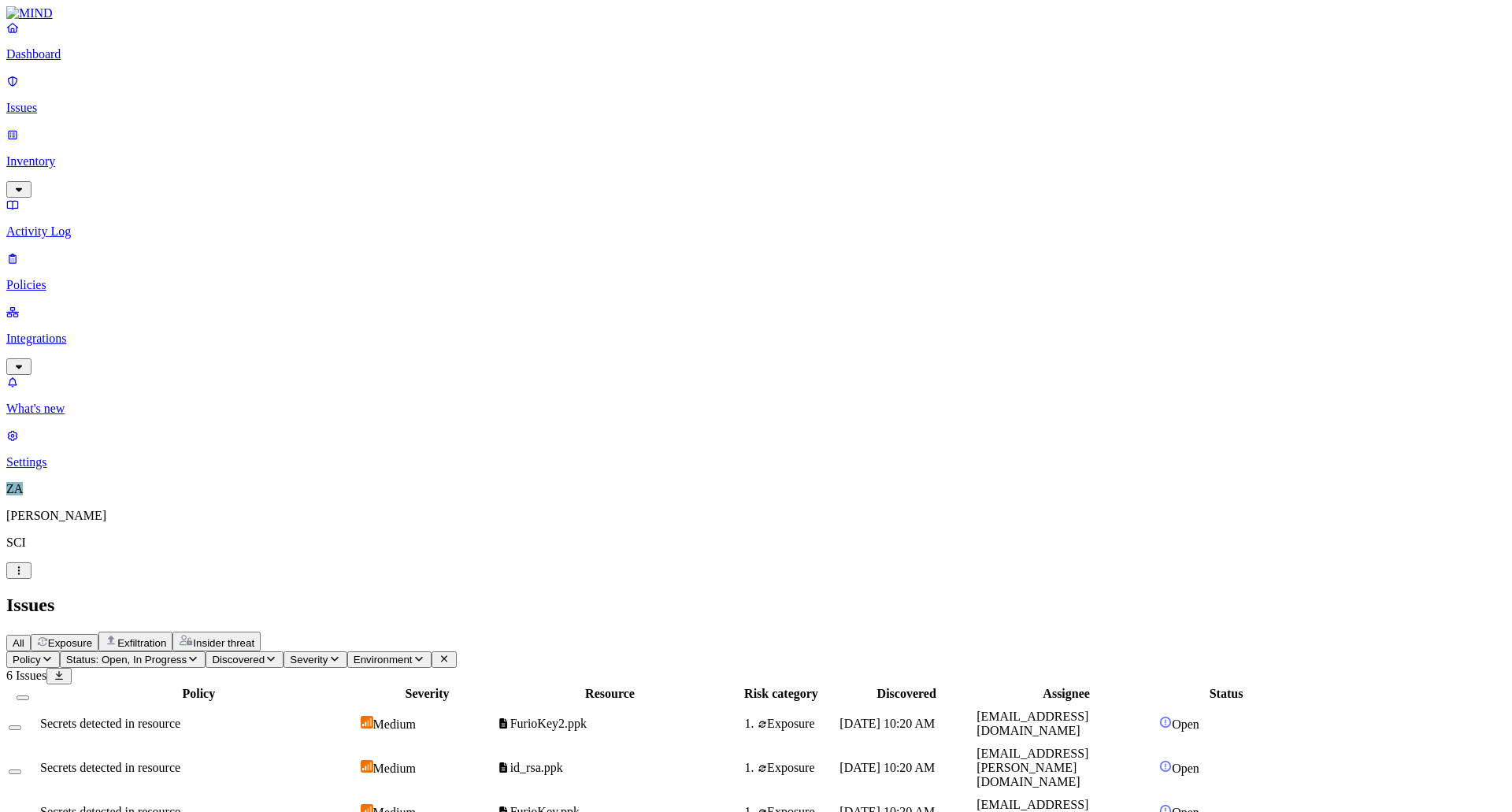
click at [70, 61] on p "Dashboard" at bounding box center [756, 54] width 1500 height 14
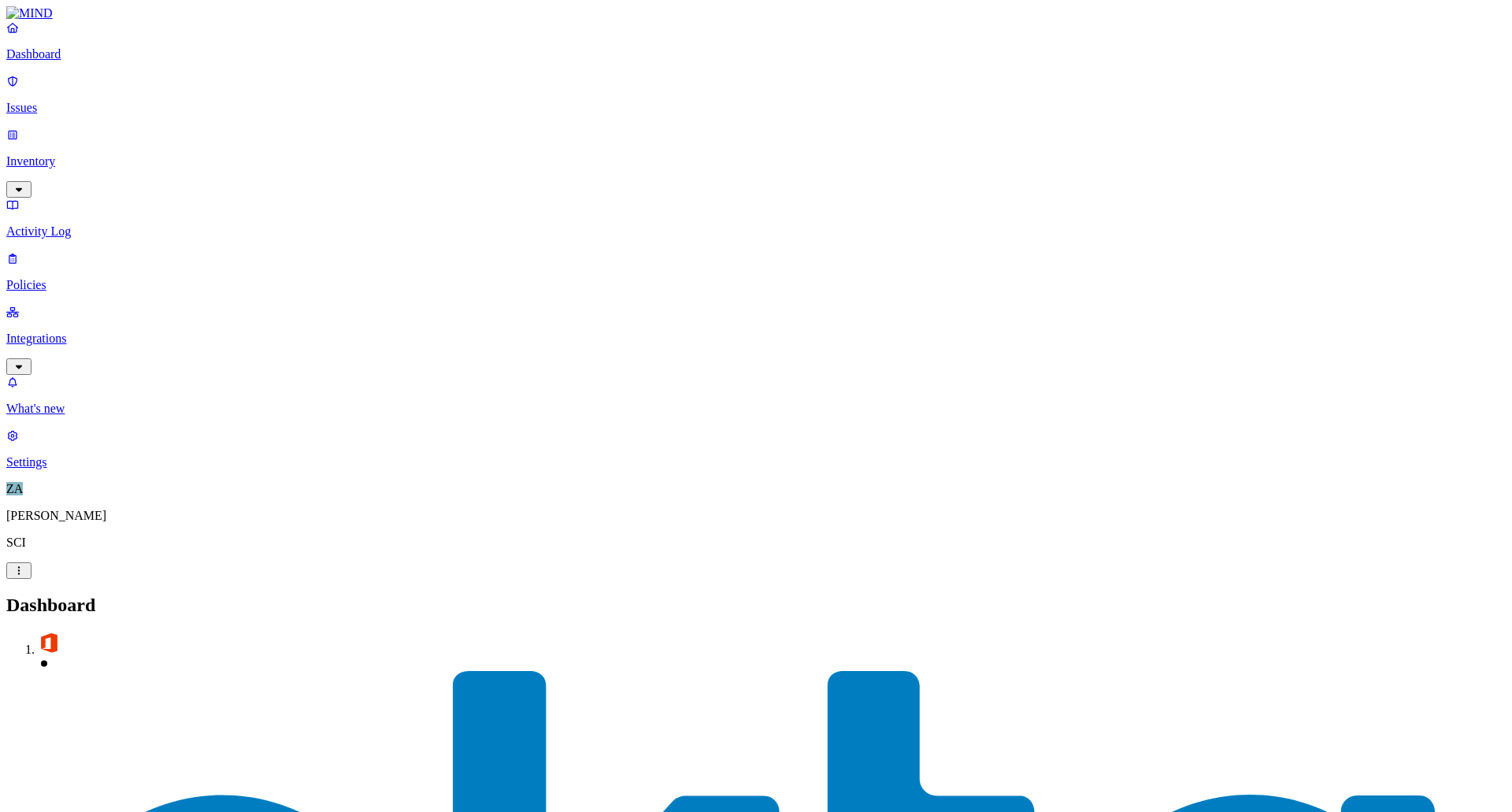
click at [63, 101] on p "Issues" at bounding box center [756, 108] width 1500 height 14
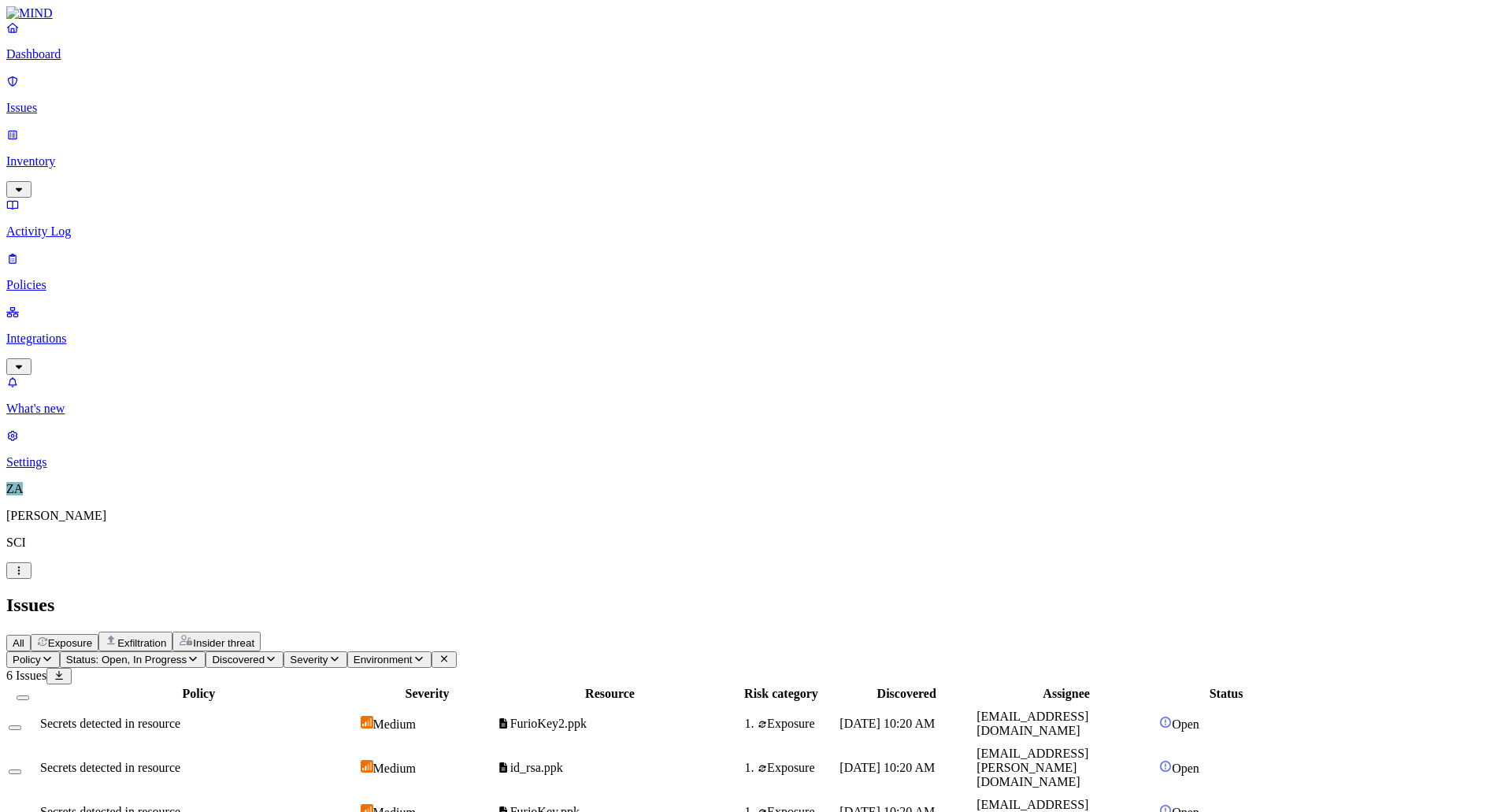
click at [62, 278] on p "Policies" at bounding box center [756, 285] width 1500 height 14
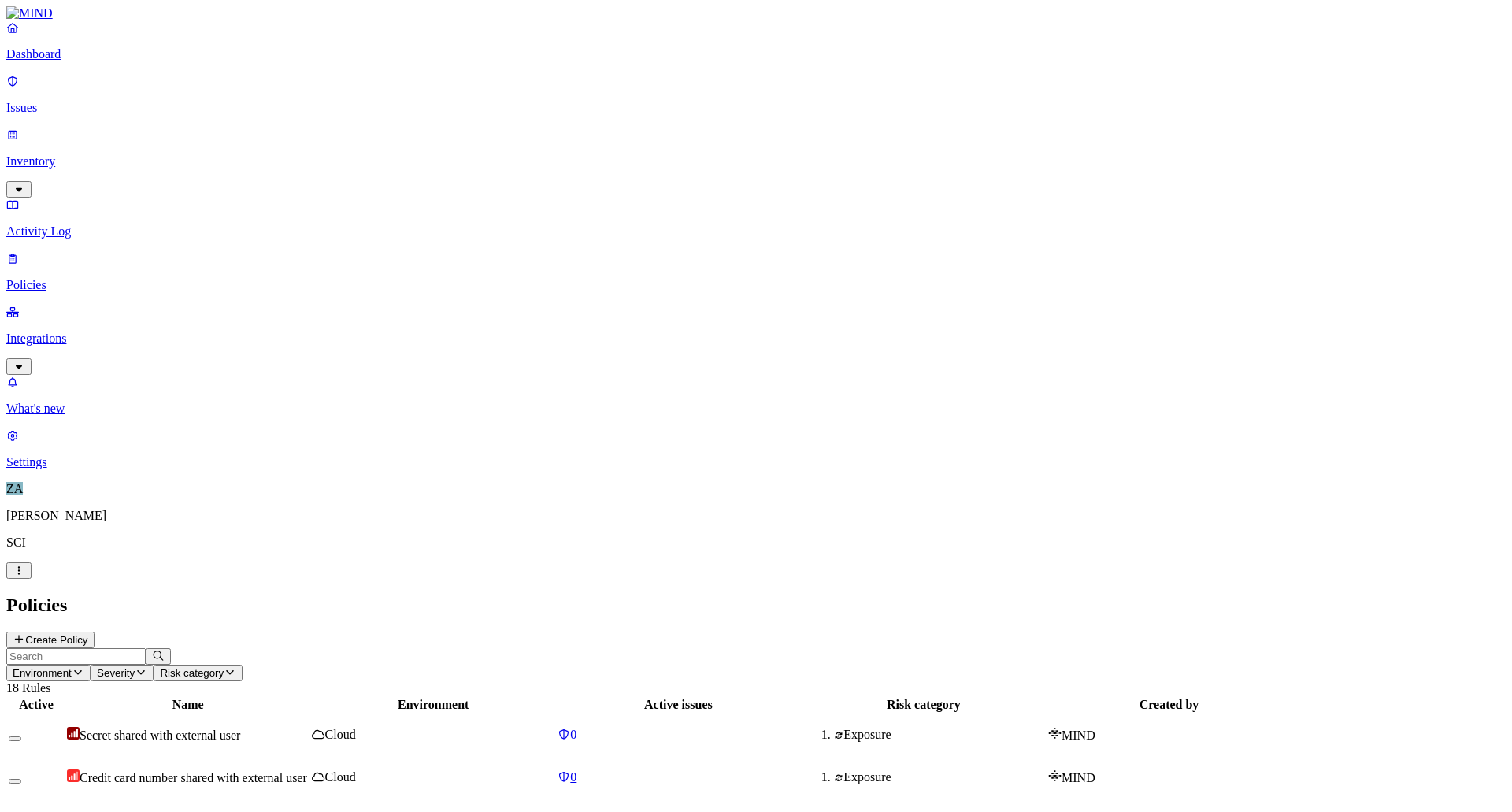
click at [67, 154] on p "Inventory" at bounding box center [756, 161] width 1500 height 14
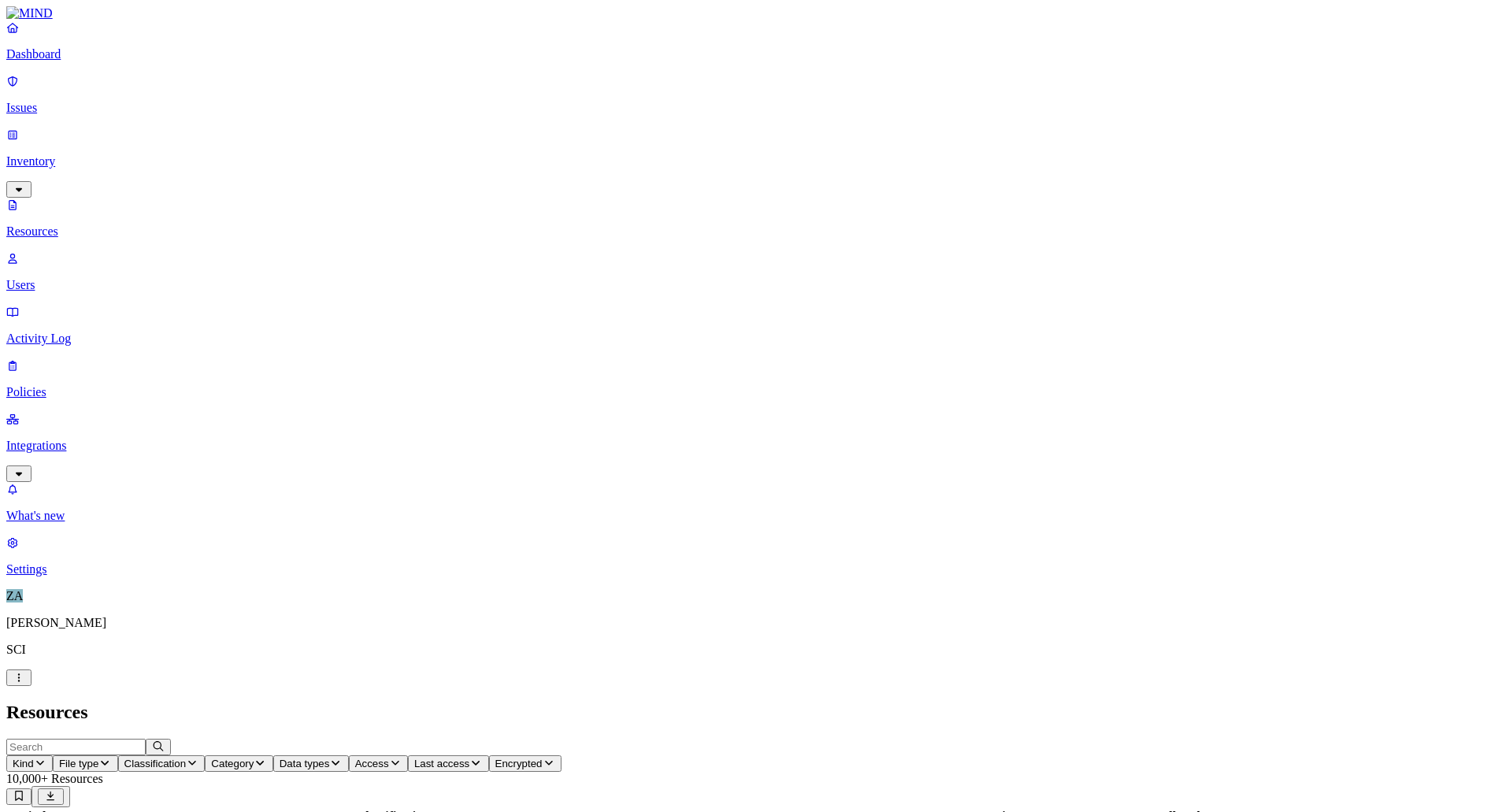
click at [54, 252] on link "Users" at bounding box center [756, 271] width 1500 height 41
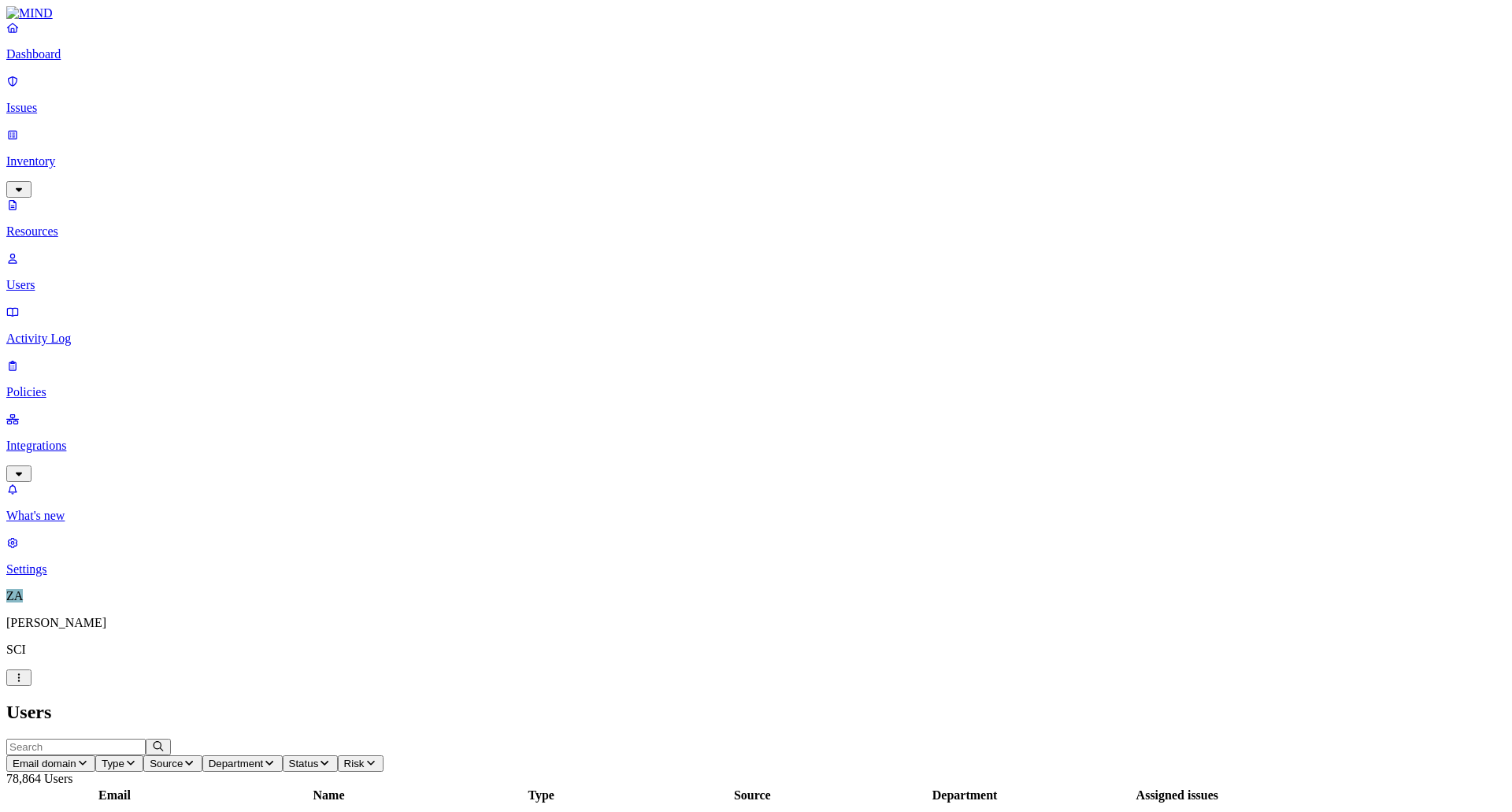
click at [63, 224] on p "Resources" at bounding box center [756, 232] width 1500 height 14
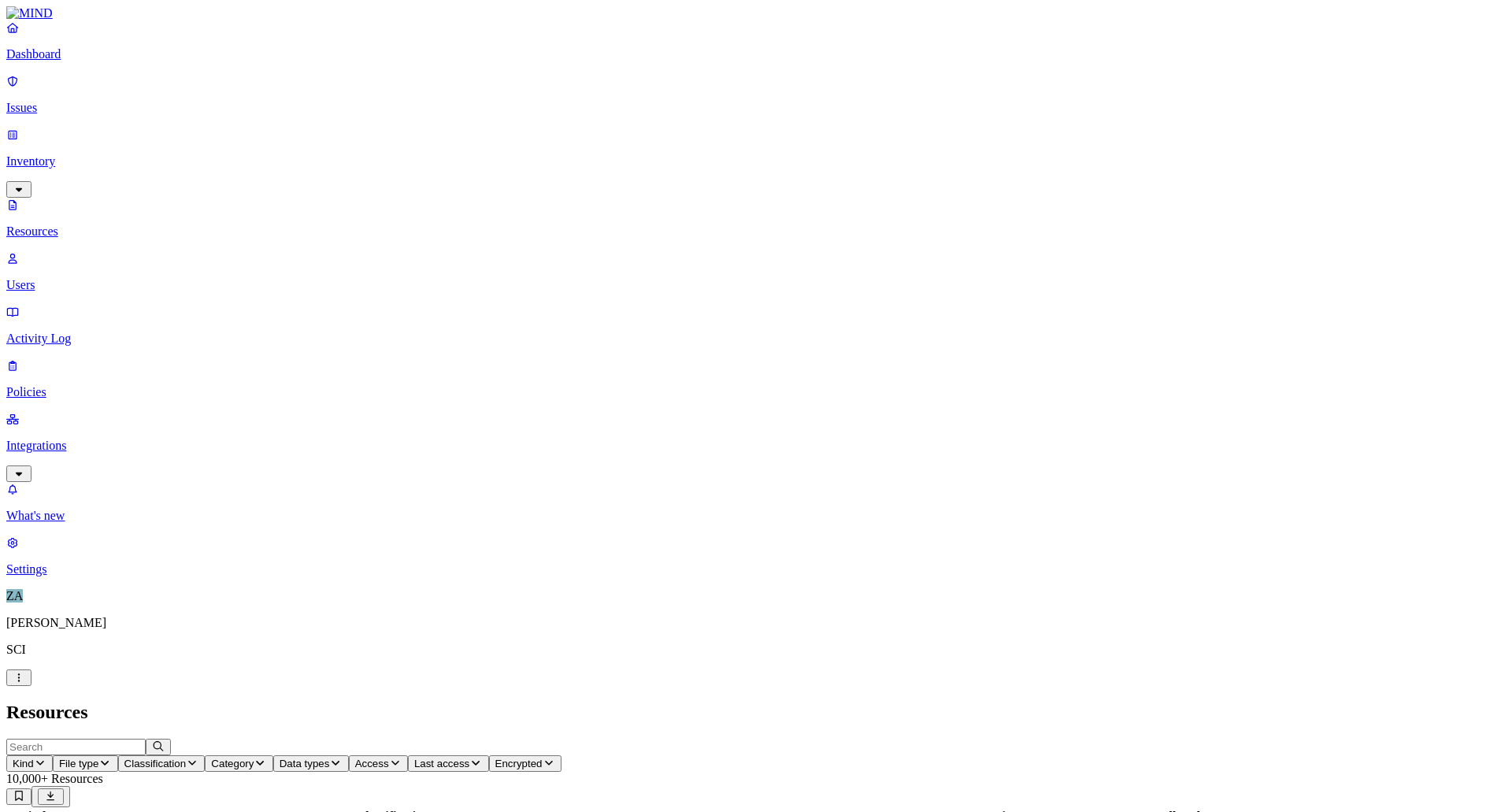
click at [74, 101] on p "Issues" at bounding box center [756, 108] width 1500 height 14
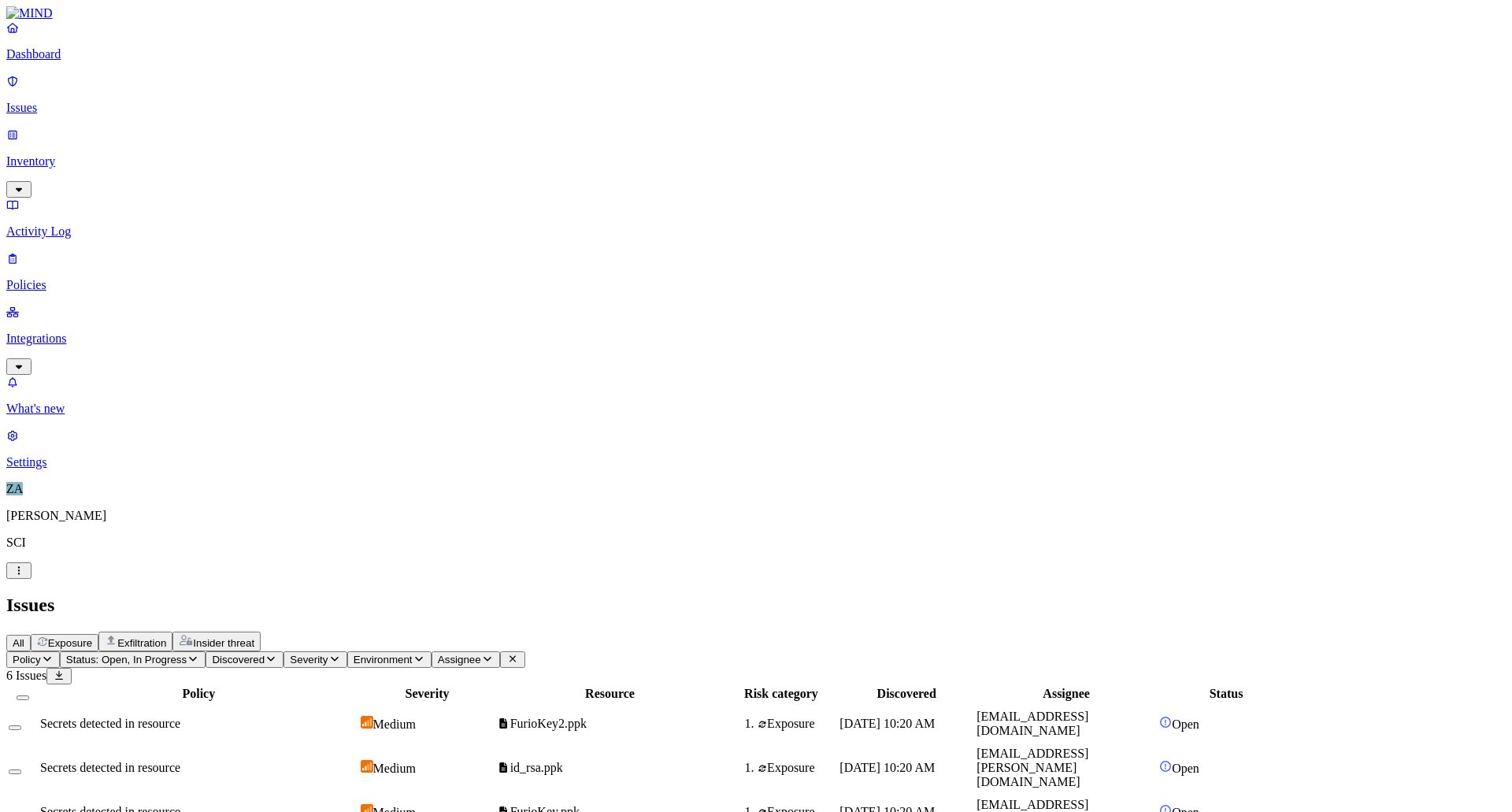
click at [284, 652] on button "Discovered" at bounding box center [244, 660] width 78 height 17
click at [514, 652] on div "Policy Status: Open, In Progress Discovered Severity Environment Assignee 6 Iss…" at bounding box center [756, 810] width 1500 height 316
click at [347, 652] on button "Severity" at bounding box center [315, 660] width 63 height 17
click at [625, 632] on div "All Exposure Exfiltration Insider threat" at bounding box center [756, 641] width 1500 height 20
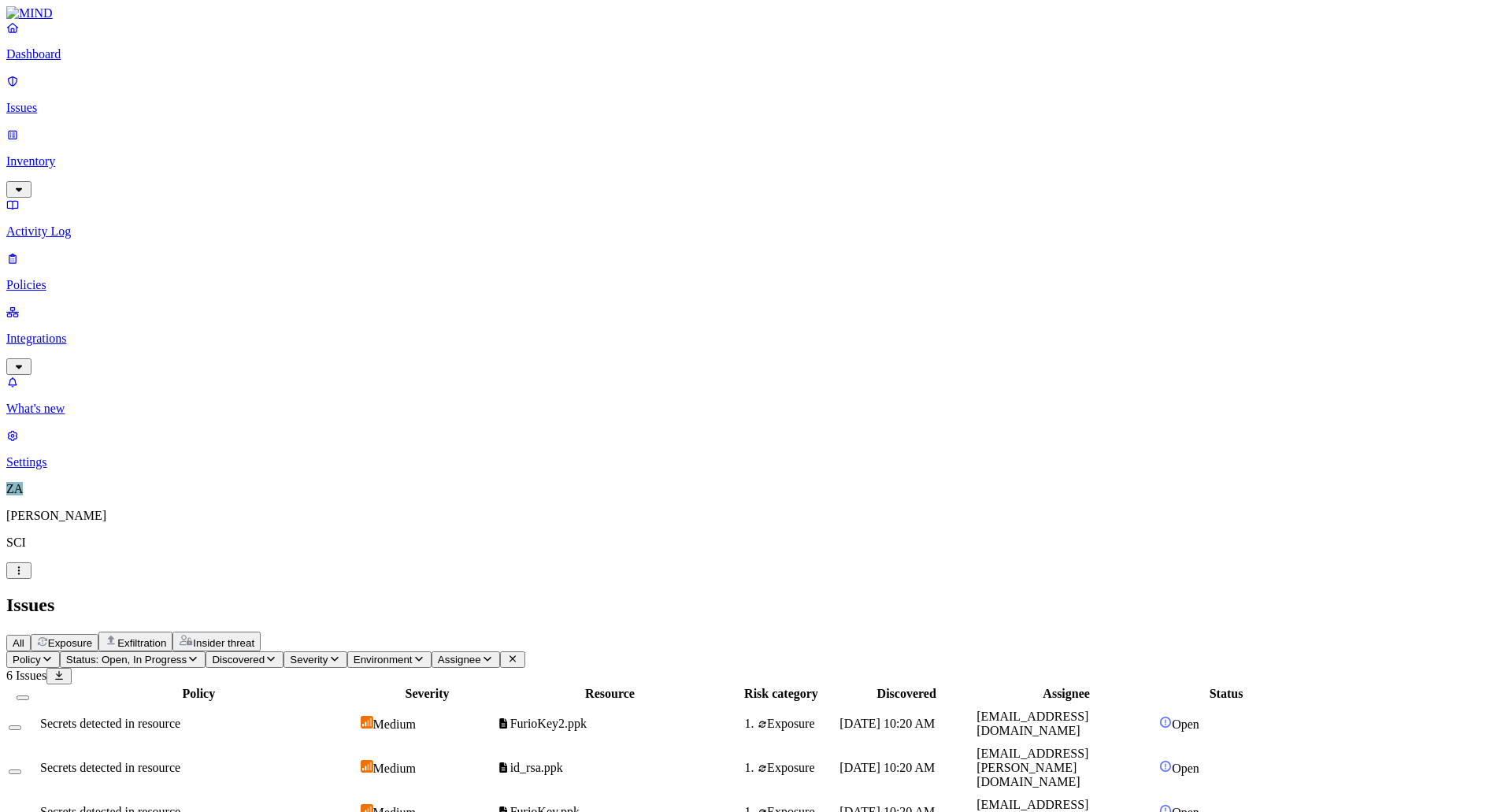
click at [423, 656] on icon "button" at bounding box center [419, 659] width 8 height 5
click at [482, 653] on span "Assignee" at bounding box center [459, 659] width 43 height 12
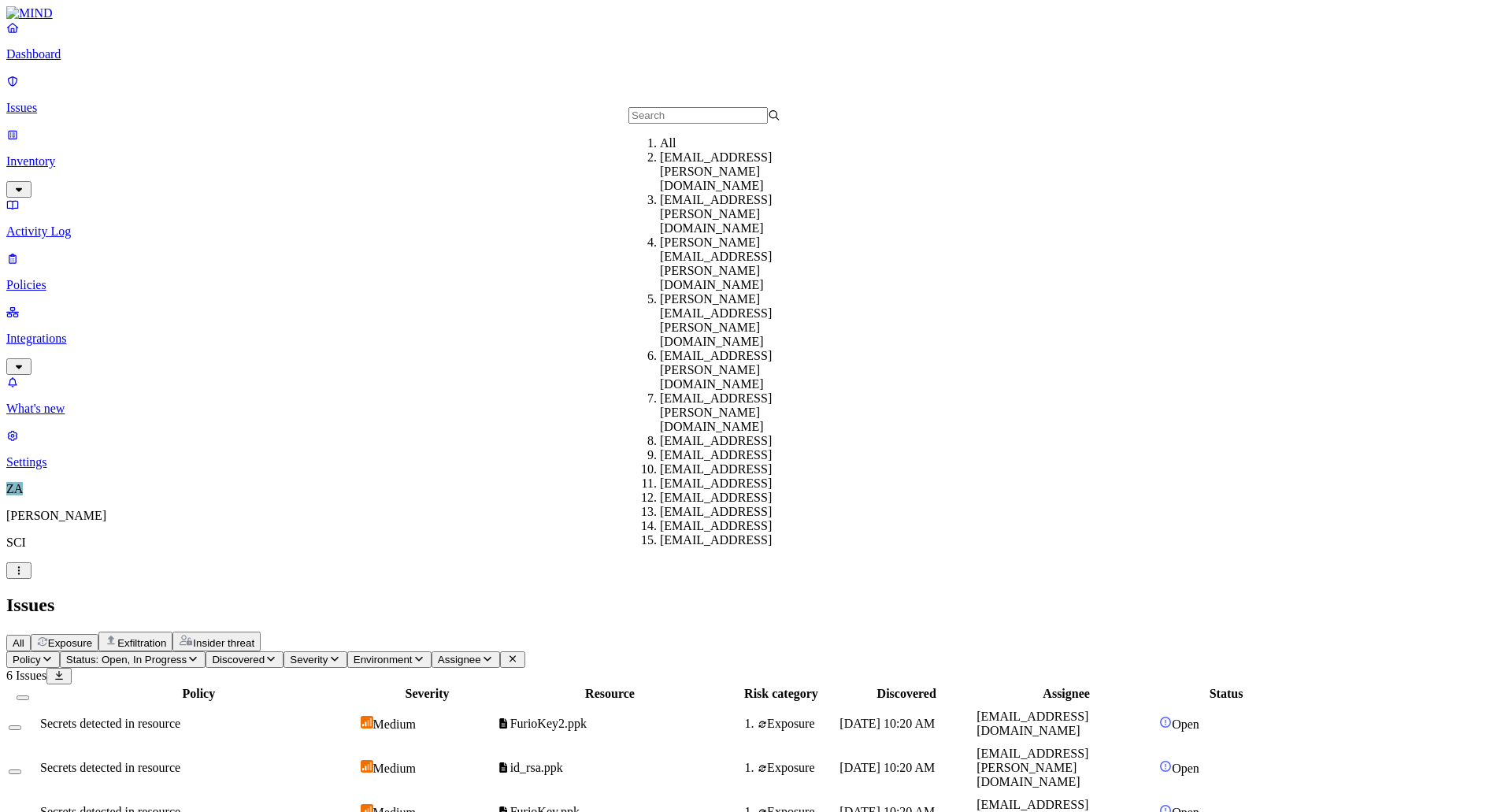
click at [482, 653] on span "Assignee" at bounding box center [459, 659] width 43 height 12
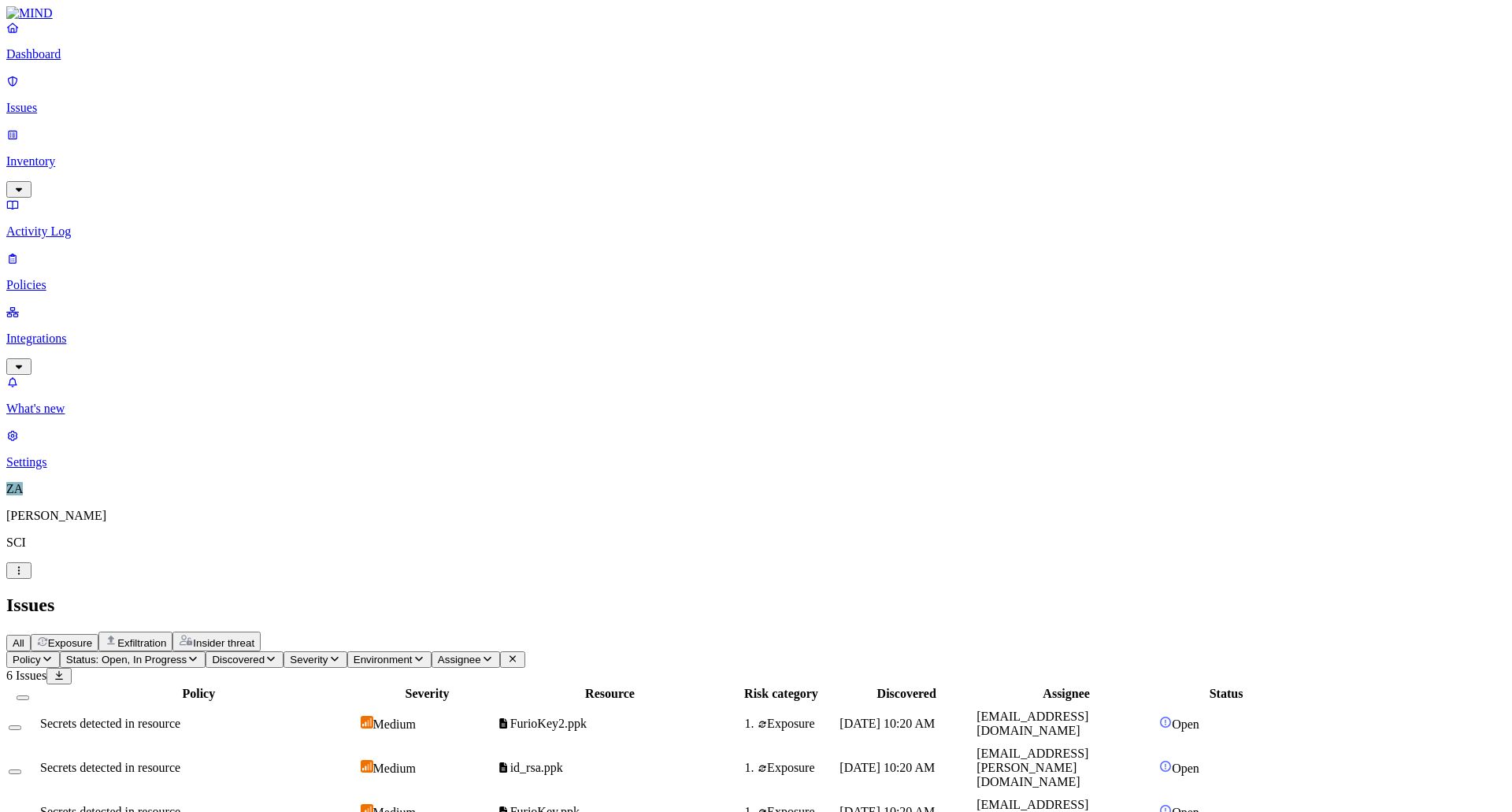
click at [482, 653] on span "Assignee" at bounding box center [459, 659] width 43 height 12
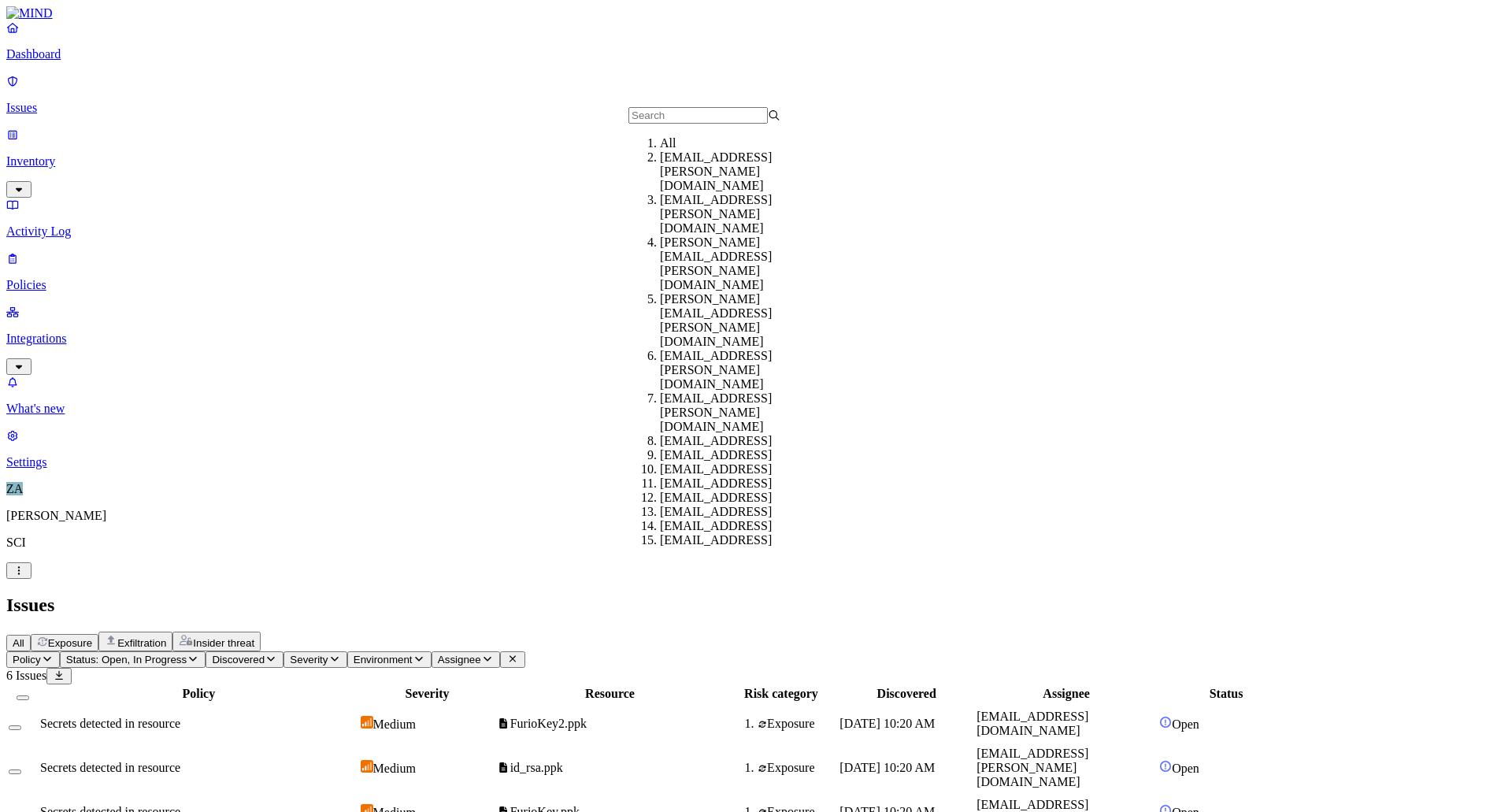
click at [884, 632] on div "All Exposure Exfiltration Insider threat" at bounding box center [756, 641] width 1500 height 20
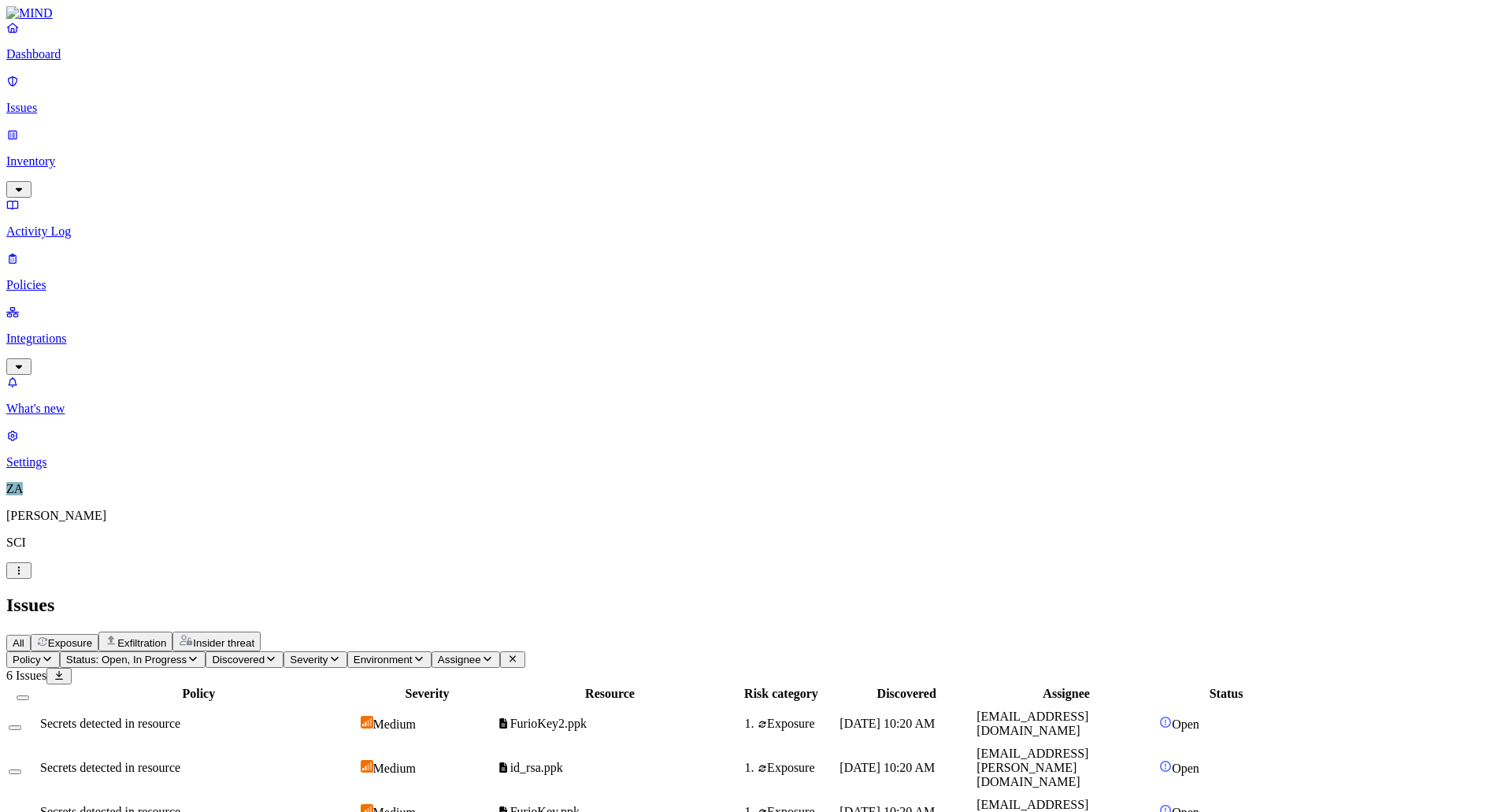
click at [22, 725] on button "Select row" at bounding box center [15, 727] width 13 height 5
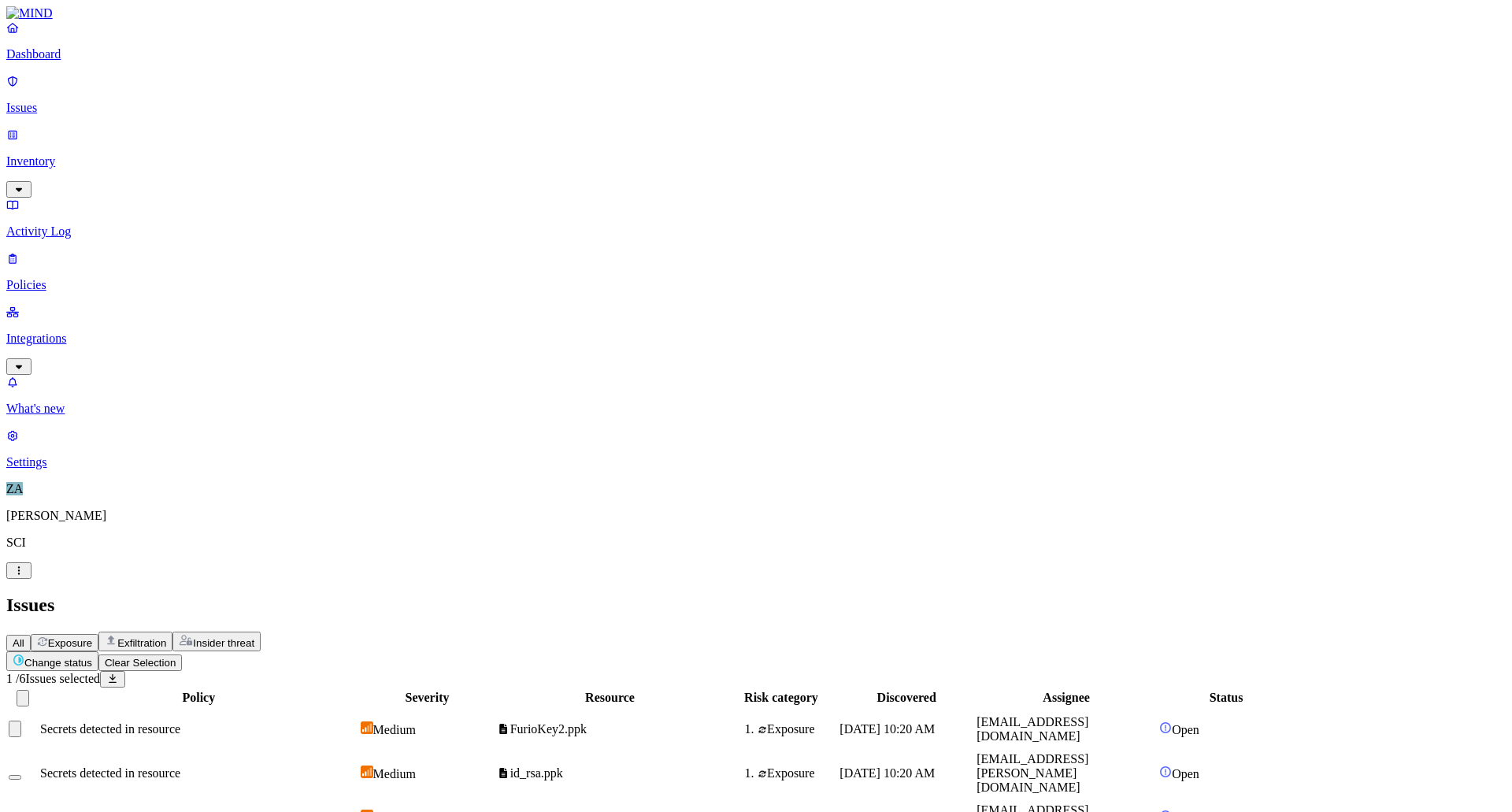
click at [268, 97] on html "Dashboard Issues Inventory Activity Log Policies Integrations What's new 1 Sett…" at bounding box center [756, 493] width 1512 height 986
click at [577, 475] on html "Dashboard Issues Inventory Activity Log Policies Integrations What's new 1 Sett…" at bounding box center [756, 493] width 1512 height 986
click at [22, 720] on button "Select row" at bounding box center [15, 728] width 13 height 17
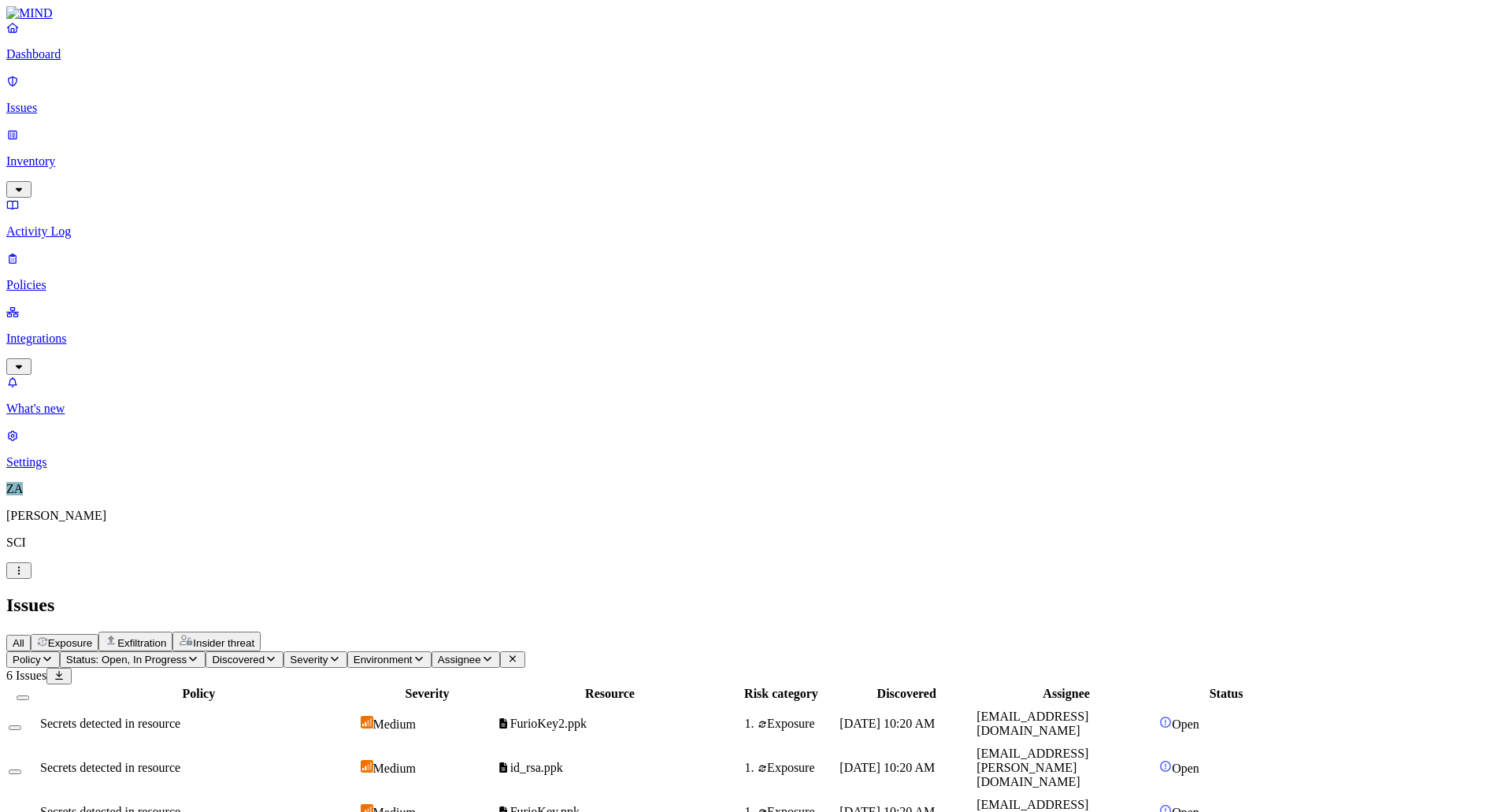
click at [1172, 715] on img at bounding box center [1166, 722] width 13 height 13
click at [88, 305] on link "Integrations" at bounding box center [756, 339] width 1500 height 68
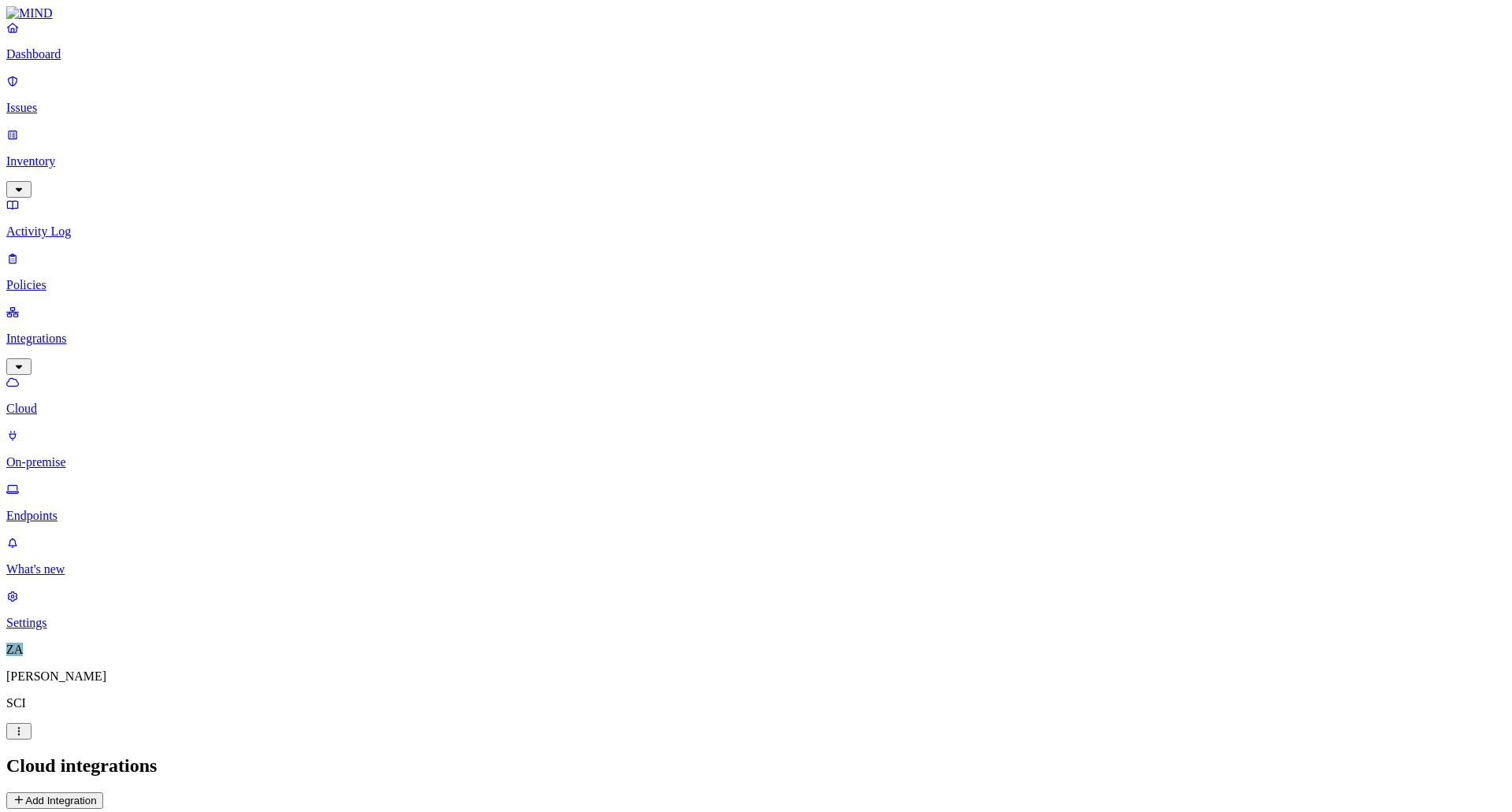
click at [56, 428] on link "On-premise" at bounding box center [756, 448] width 1500 height 41
click at [76, 509] on p "Endpoints" at bounding box center [756, 516] width 1500 height 14
click at [72, 402] on p "Cloud" at bounding box center [756, 409] width 1500 height 14
